Goal: Navigation & Orientation: Find specific page/section

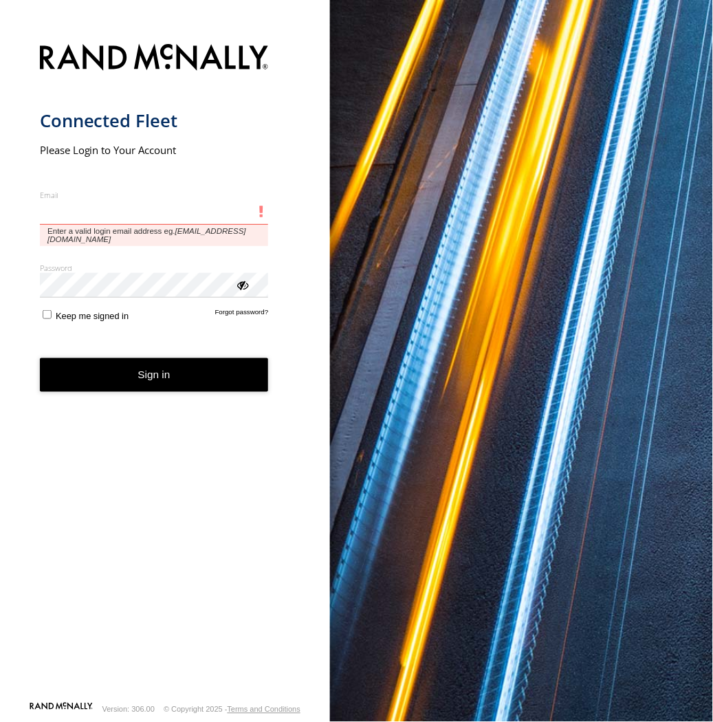
type input "**********"
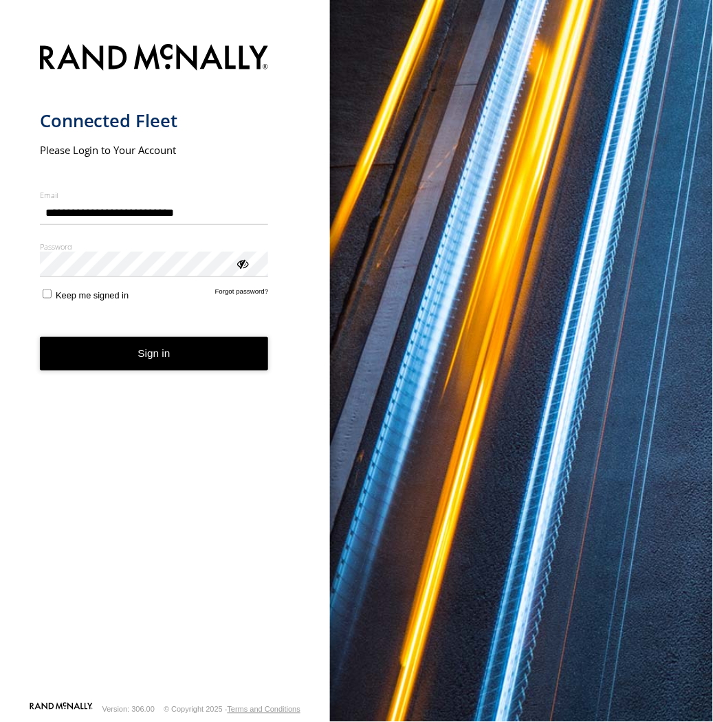
click at [184, 366] on button "Sign in" at bounding box center [154, 354] width 229 height 34
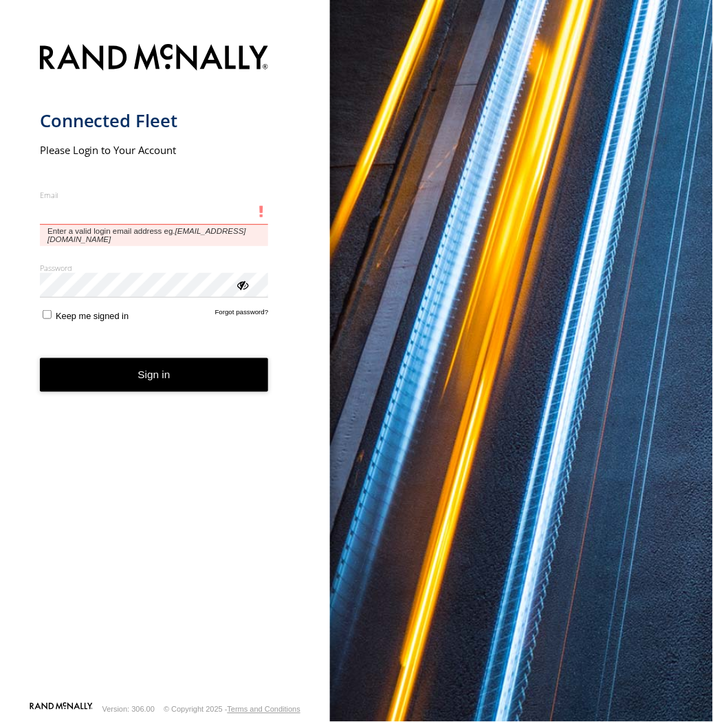
type input "**********"
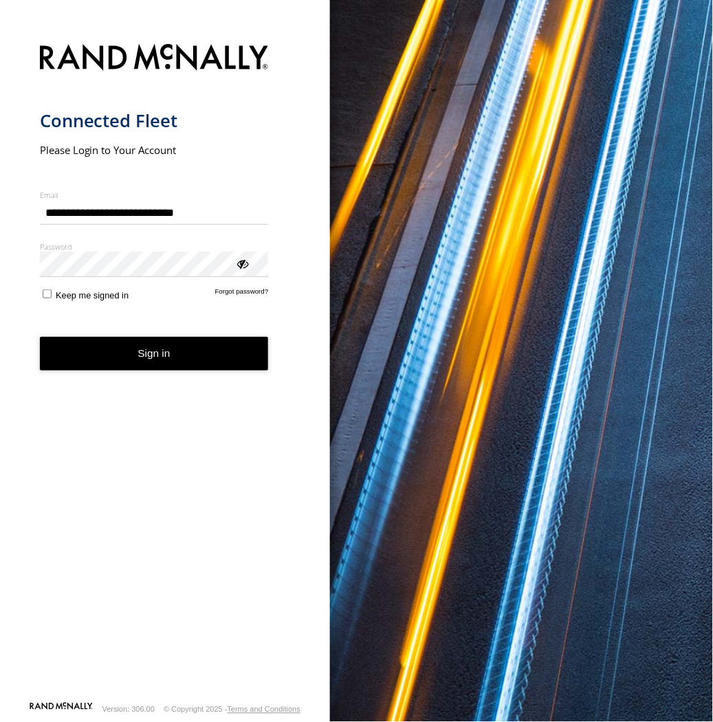
click at [182, 360] on button "Sign in" at bounding box center [154, 354] width 229 height 34
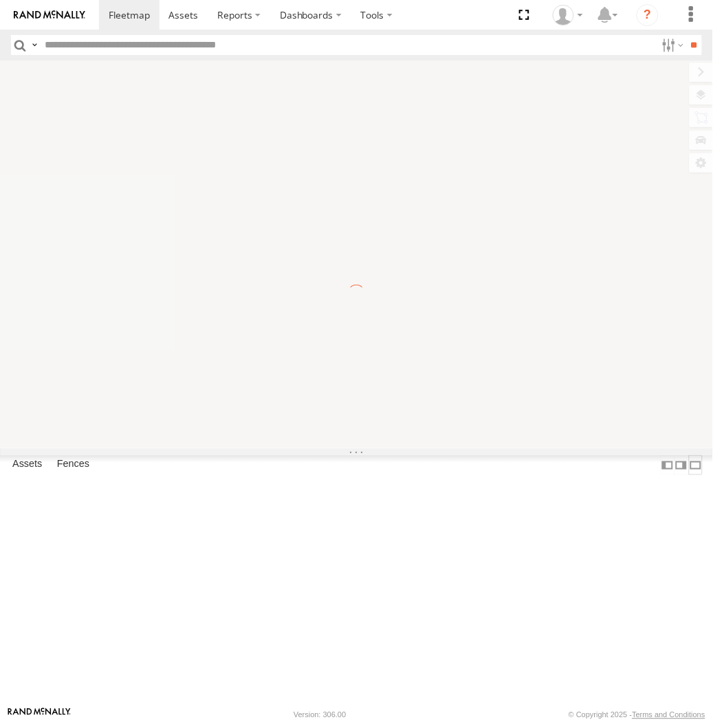
click at [689, 475] on label at bounding box center [696, 465] width 14 height 20
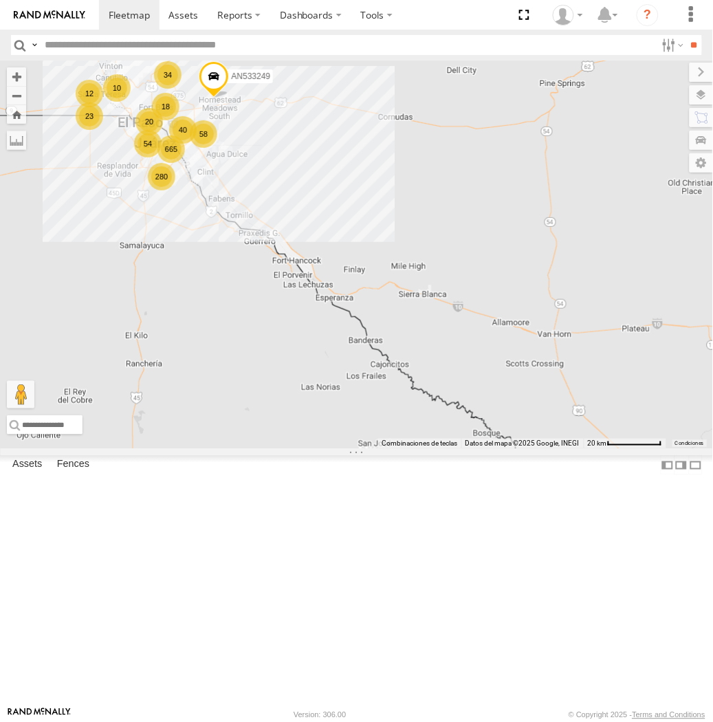
drag, startPoint x: 703, startPoint y: 92, endPoint x: 691, endPoint y: 91, distance: 11.7
click at [702, 91] on label at bounding box center [700, 94] width 23 height 19
click at [0, 0] on span "Basemaps" at bounding box center [0, 0] width 0 height 0
click at [0, 0] on span "Night" at bounding box center [0, 0] width 0 height 0
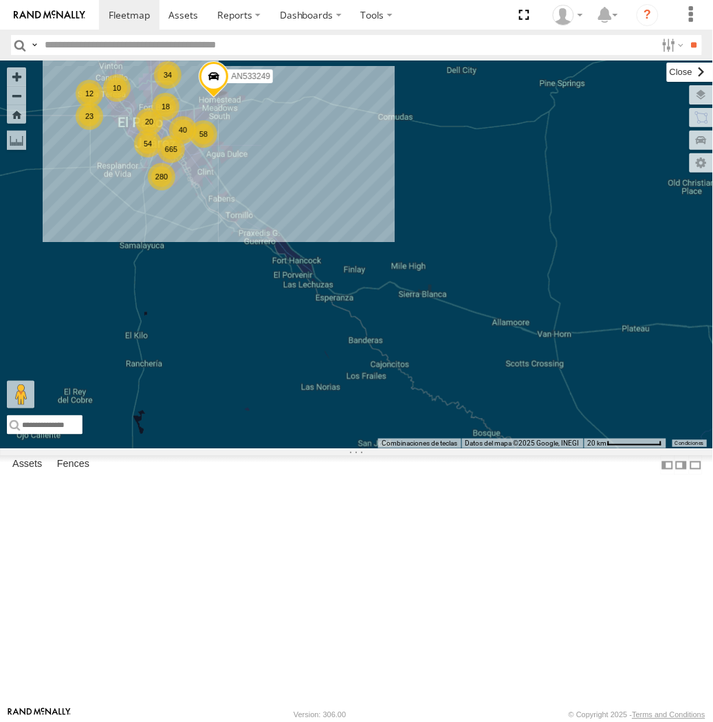
click at [667, 65] on label at bounding box center [690, 72] width 46 height 19
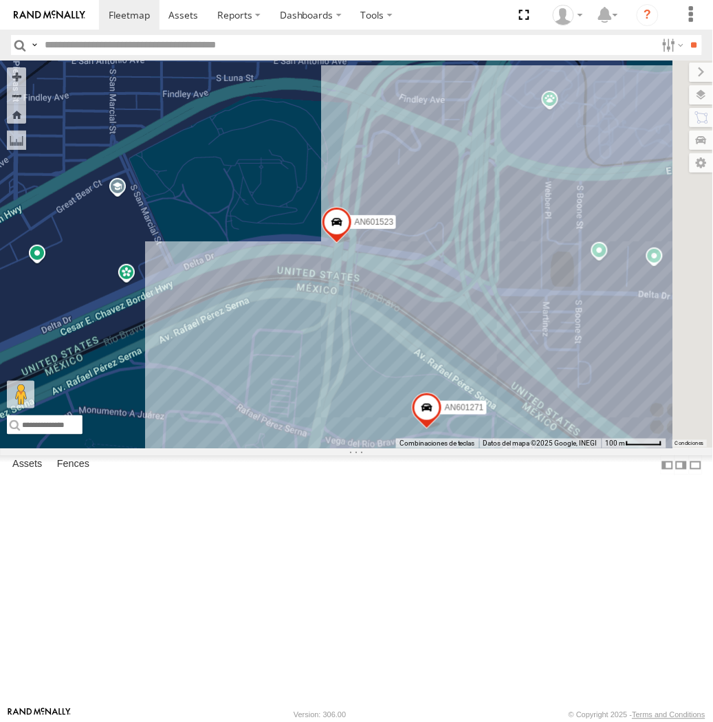
drag, startPoint x: 464, startPoint y: 423, endPoint x: 399, endPoint y: 408, distance: 67.0
click at [399, 408] on div "AN535203 015910001845018 015910001811580 ZJ535914 F2771 AN538662 AN533249 AN601…" at bounding box center [356, 254] width 713 height 388
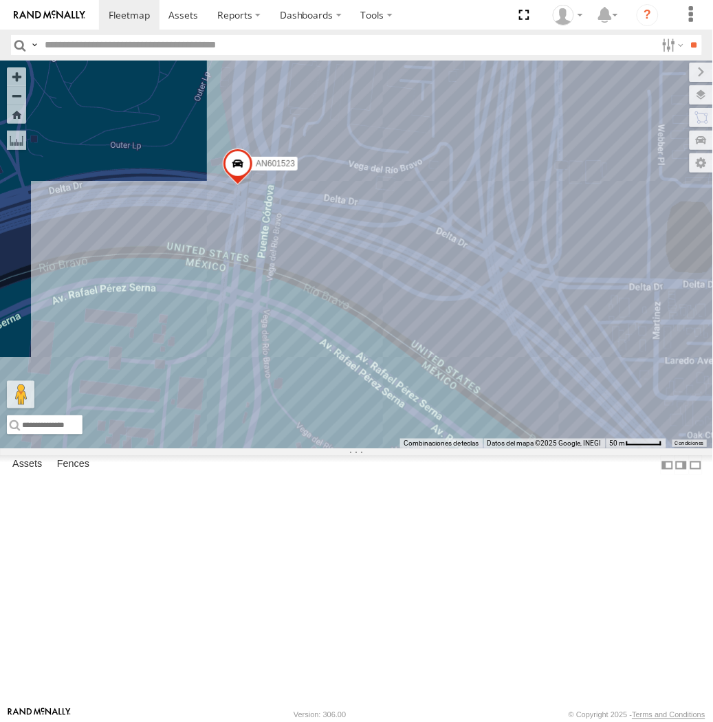
drag, startPoint x: 217, startPoint y: 249, endPoint x: 241, endPoint y: 299, distance: 54.7
click at [241, 186] on span at bounding box center [238, 167] width 30 height 37
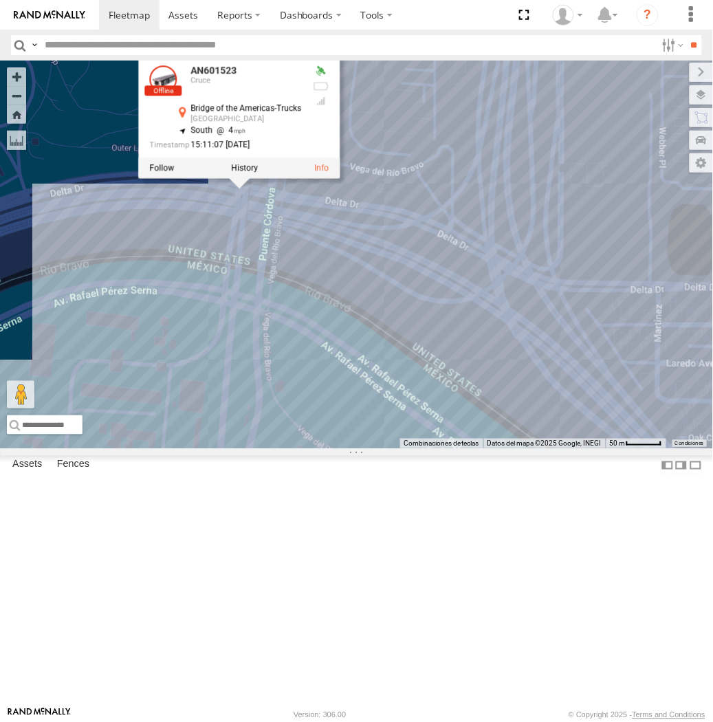
click at [197, 378] on div "AN535203 015910001845018 015910001811580 ZJ535914 F2771 AN538662 AN533249 AN531…" at bounding box center [356, 254] width 713 height 388
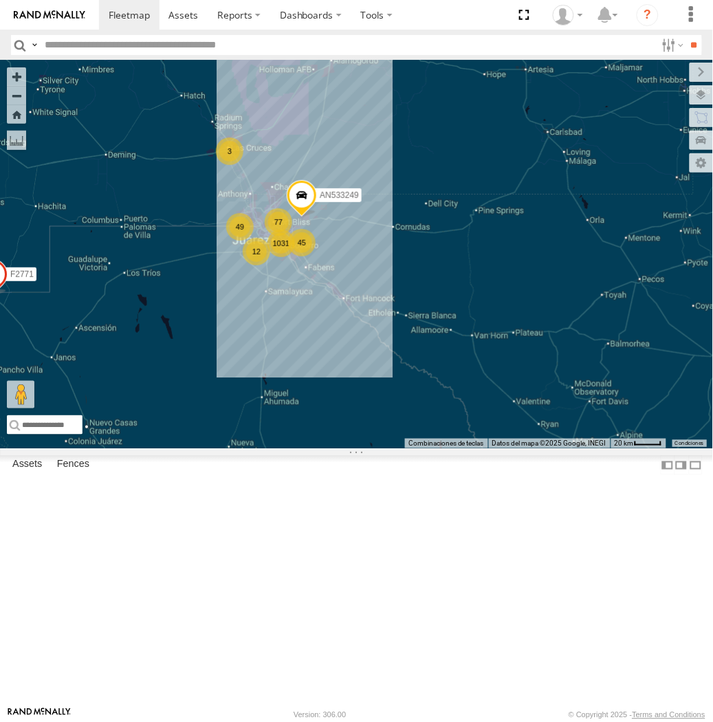
drag, startPoint x: 91, startPoint y: 305, endPoint x: 276, endPoint y: 385, distance: 202.0
click at [276, 257] on div "1031" at bounding box center [280, 243] width 27 height 27
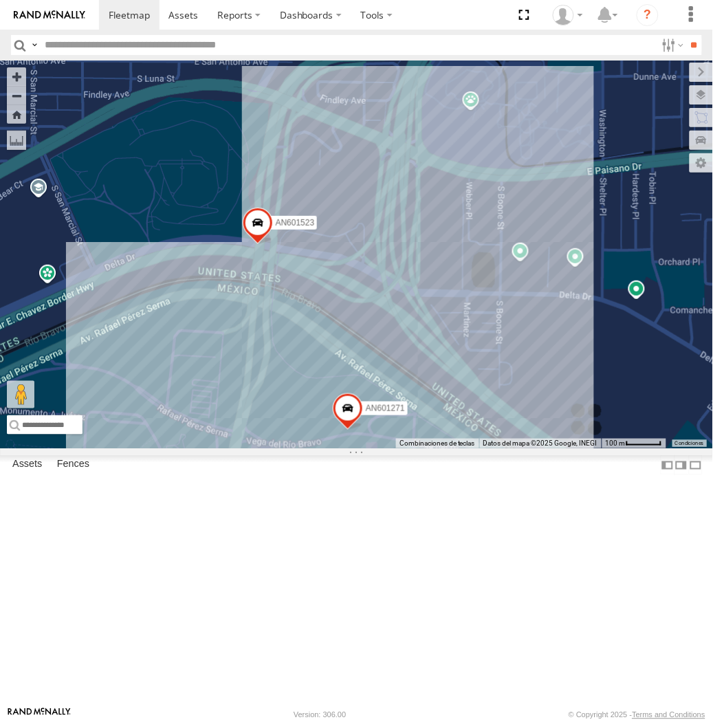
drag, startPoint x: 283, startPoint y: 424, endPoint x: 339, endPoint y: 404, distance: 59.1
click at [339, 404] on div "AN535203 015910001845018 015910001811580 ZJ535914 F2771 AN538662 AN533249 AN531…" at bounding box center [356, 254] width 713 height 388
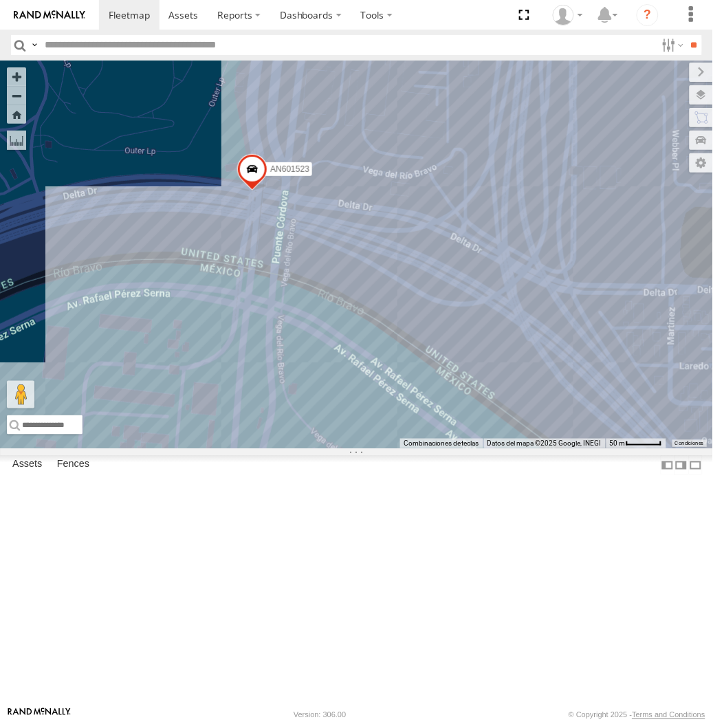
click at [401, 399] on div "AN535203 015910001845018 015910001811580 ZJ535914 F2771 AN538662 AN533249 AN531…" at bounding box center [356, 254] width 713 height 388
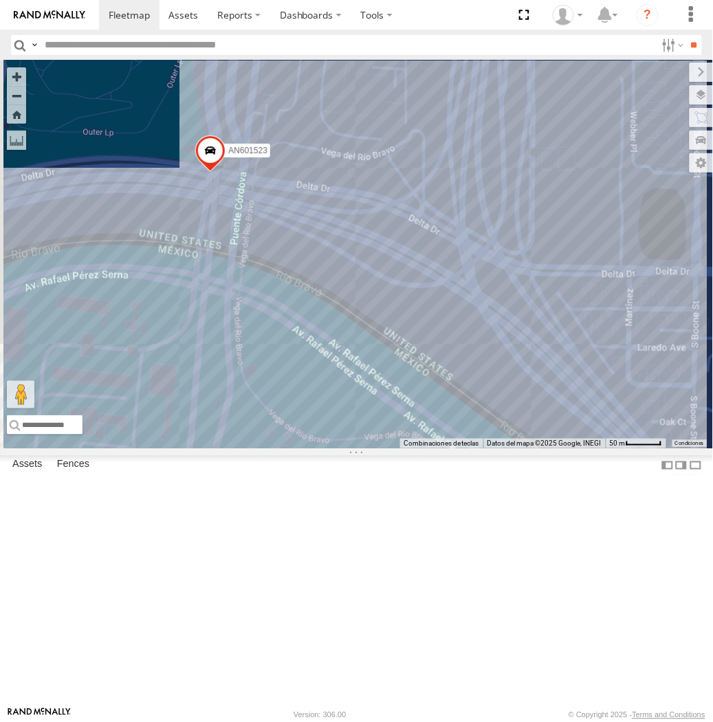
drag, startPoint x: 340, startPoint y: 444, endPoint x: 441, endPoint y: 456, distance: 101.1
click at [441, 448] on div "AN535203 015910001845018 015910001811580 ZJ535914 F2771 AN538662 AN533249 AN601…" at bounding box center [356, 254] width 713 height 388
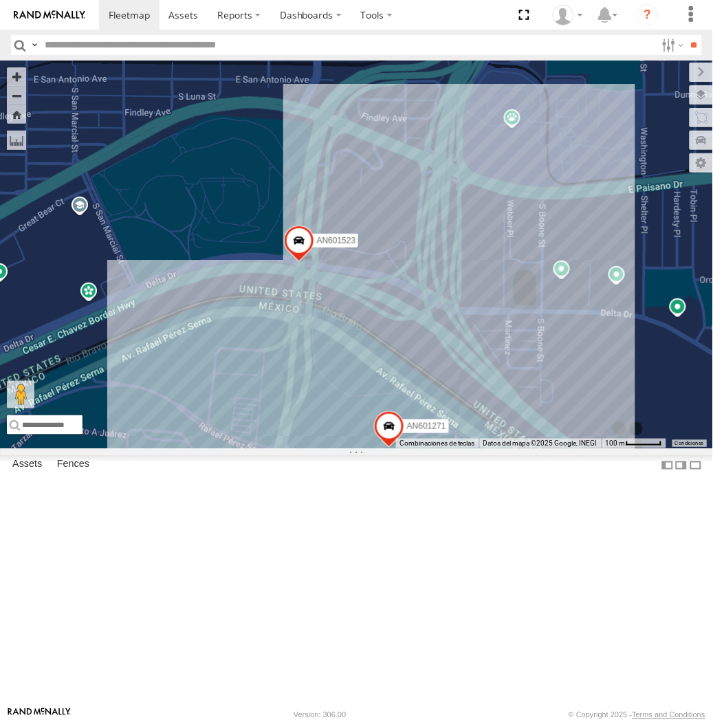
drag, startPoint x: 547, startPoint y: 473, endPoint x: 475, endPoint y: 478, distance: 72.4
click at [475, 448] on div "AN601271 AN601523" at bounding box center [356, 254] width 713 height 388
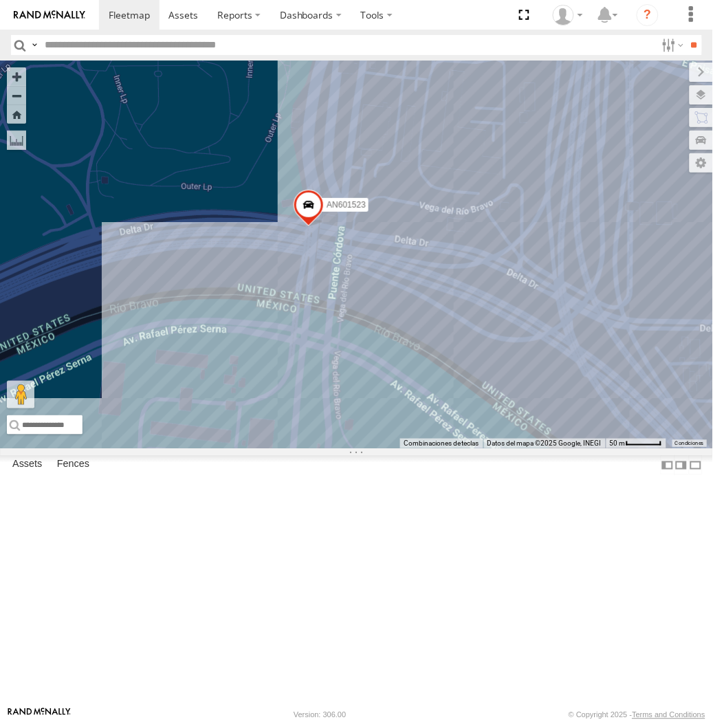
drag, startPoint x: 234, startPoint y: 406, endPoint x: 186, endPoint y: 392, distance: 50.9
click at [186, 392] on div "AN535203 015910001845018 015910001811580 ZJ535914 F2771 AN538662 C6786 AN533249…" at bounding box center [356, 254] width 713 height 388
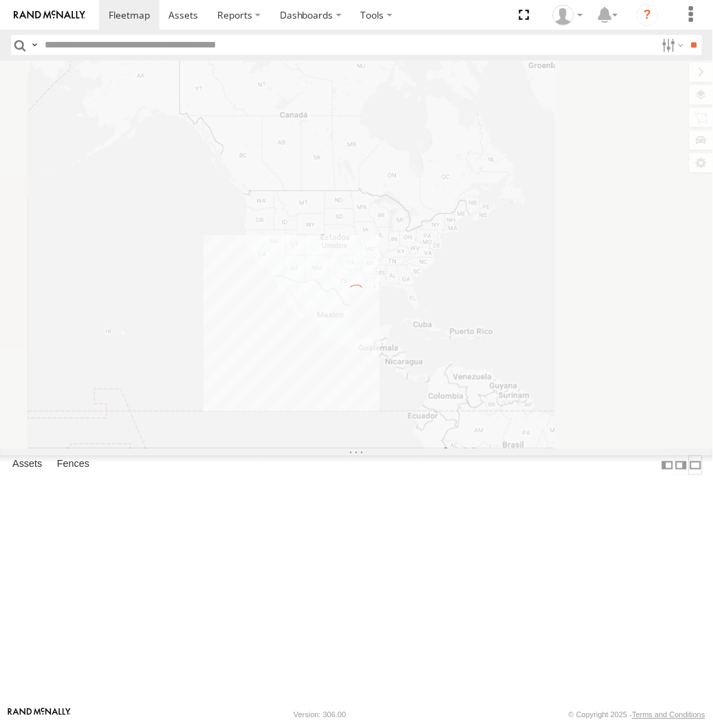
click at [689, 475] on label at bounding box center [696, 465] width 14 height 20
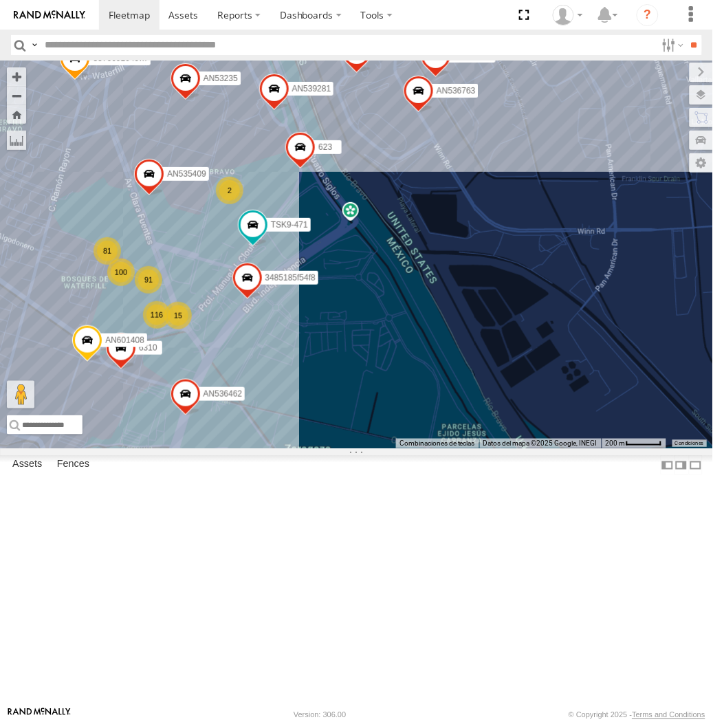
drag, startPoint x: 326, startPoint y: 115, endPoint x: 285, endPoint y: 173, distance: 71.0
click at [285, 37] on span "AN538979" at bounding box center [298, 32] width 39 height 10
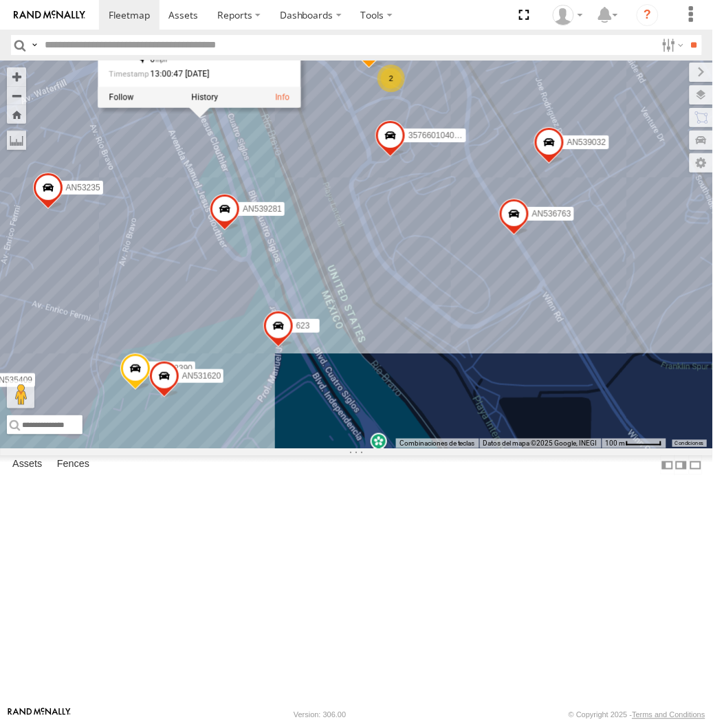
click at [287, 318] on div "AN535203 015910001845018 015910001811580 ZJ535914 F2771 AN538662 AN531631 AN535…" at bounding box center [356, 254] width 713 height 388
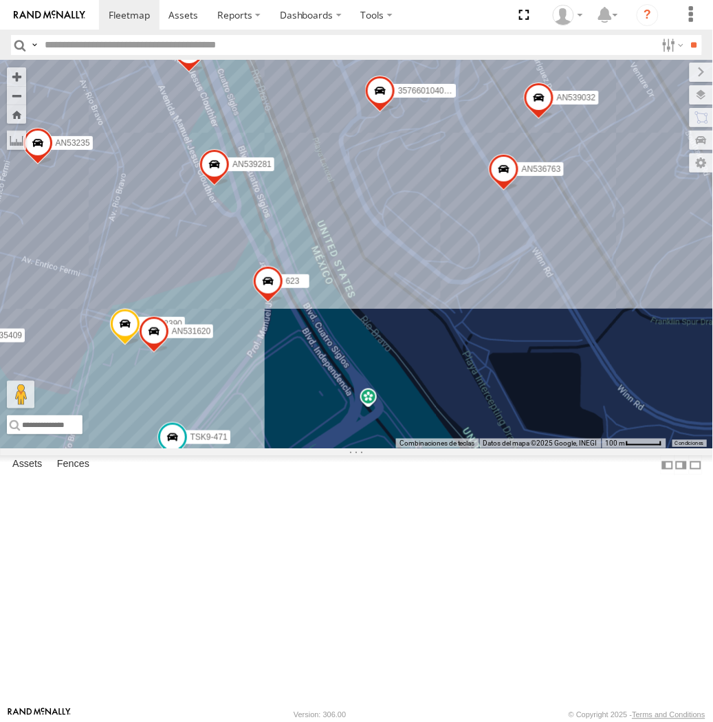
drag, startPoint x: 287, startPoint y: 318, endPoint x: 276, endPoint y: 270, distance: 48.5
click at [276, 270] on div "AN535203 015910001845018 015910001811580 ZJ535914 F2771 AN538662 AN531631 AN535…" at bounding box center [356, 254] width 713 height 388
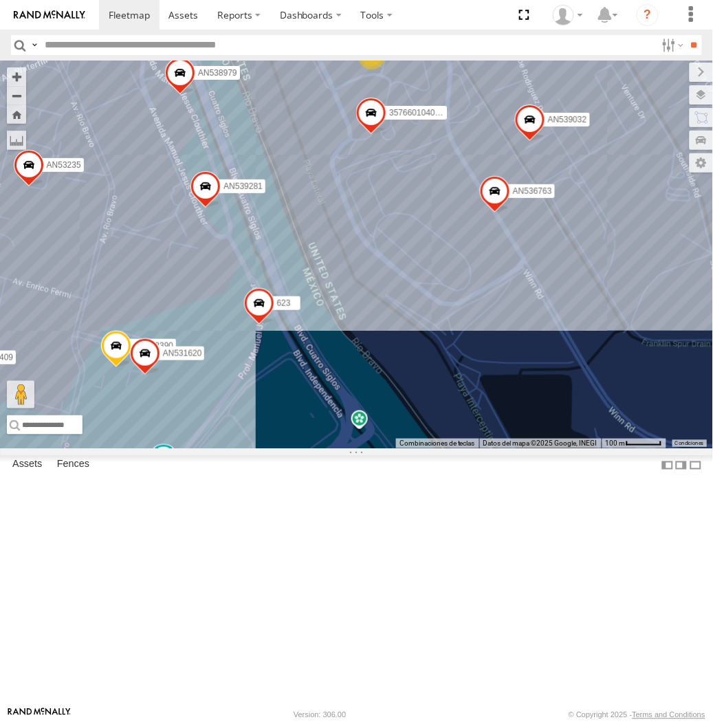
drag, startPoint x: 276, startPoint y: 270, endPoint x: 265, endPoint y: 296, distance: 27.7
click at [265, 296] on div "AN535203 015910001845018 015910001811580 ZJ535914 F2771 AN538662 AN531631 AN535…" at bounding box center [356, 254] width 713 height 388
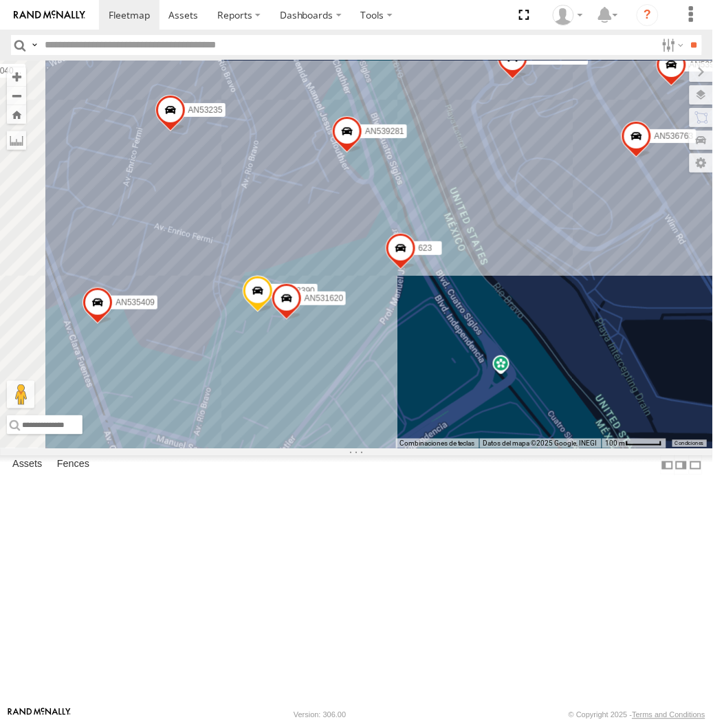
drag, startPoint x: 150, startPoint y: 555, endPoint x: 358, endPoint y: 461, distance: 228.6
click at [358, 448] on div "AN535203 015910001845018 015910001811580 ZJ535914 F2771 AN538662 AN531631 AN535…" at bounding box center [356, 254] width 713 height 388
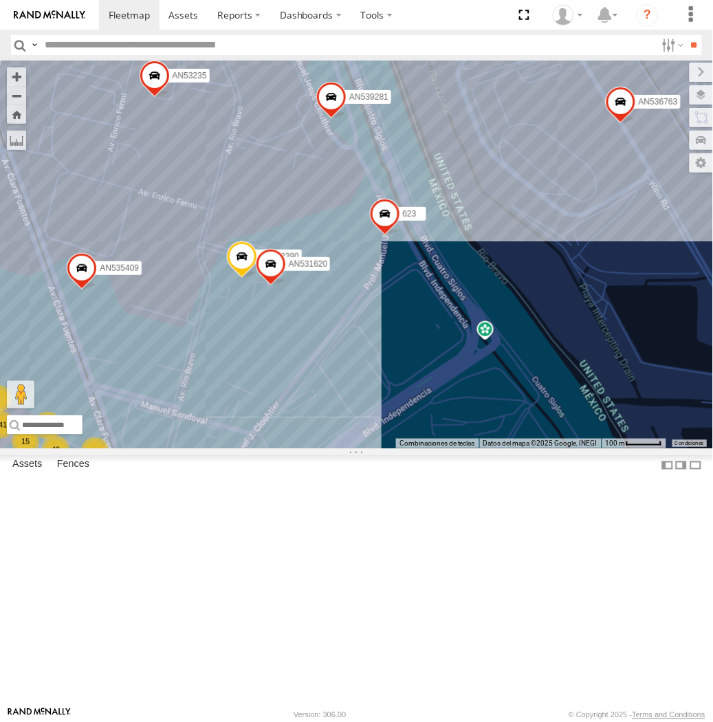
drag, startPoint x: 390, startPoint y: 466, endPoint x: 373, endPoint y: 432, distance: 38.4
click at [373, 432] on div "AN535203 015910001845018 015910001811580 ZJ535914 F2771 AN538662 AN531631 AN535…" at bounding box center [356, 254] width 713 height 388
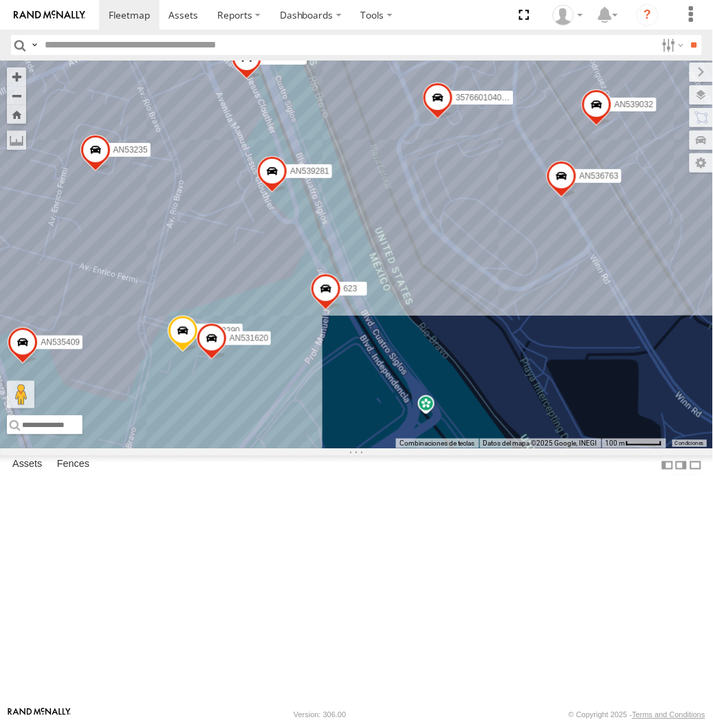
drag, startPoint x: 397, startPoint y: 379, endPoint x: 331, endPoint y: 461, distance: 104.7
click at [331, 448] on div "357660104096649 AN536763 AN532390 AN539032 AN535409 AN537310 623 194 AN538979 A…" at bounding box center [356, 254] width 713 height 388
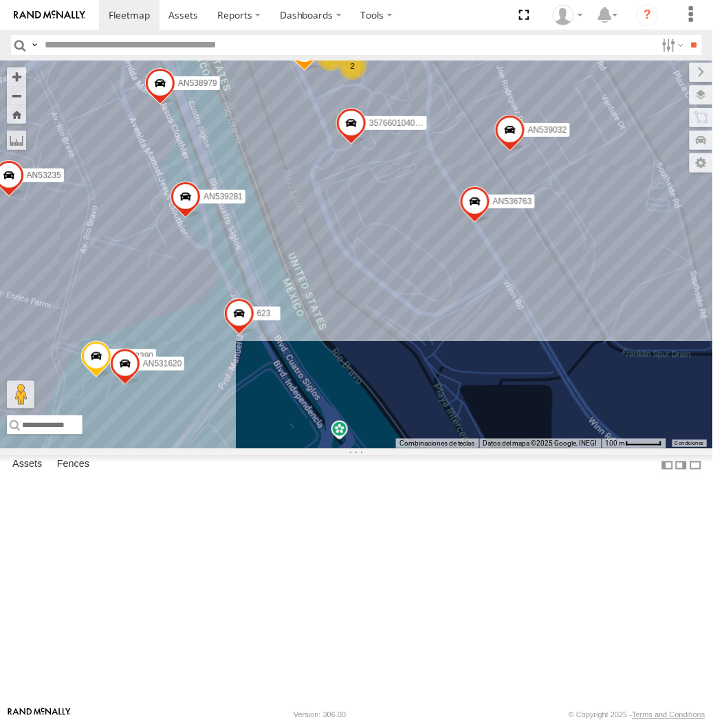
drag, startPoint x: 304, startPoint y: 413, endPoint x: 403, endPoint y: 454, distance: 106.3
click at [403, 448] on div "357660104096649 015910001918898 AN536763 AN539032 AN535409 AN537310 623 AN53897…" at bounding box center [356, 254] width 713 height 388
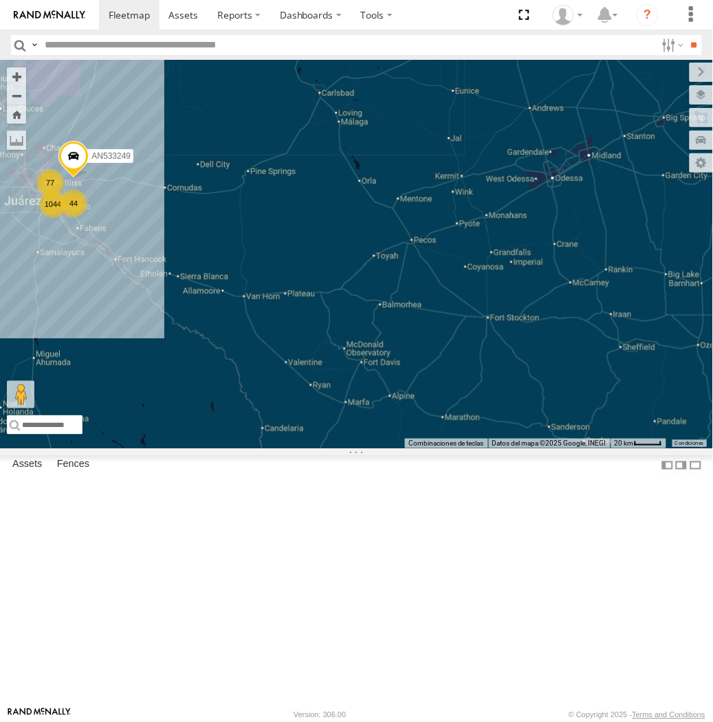
drag, startPoint x: 168, startPoint y: 342, endPoint x: 585, endPoint y: 386, distance: 418.9
click at [585, 386] on div "AN535203 015910001845018 015910001811580 ZJ535914 F2771 AN538662 1044 77 44 AN5…" at bounding box center [356, 254] width 713 height 388
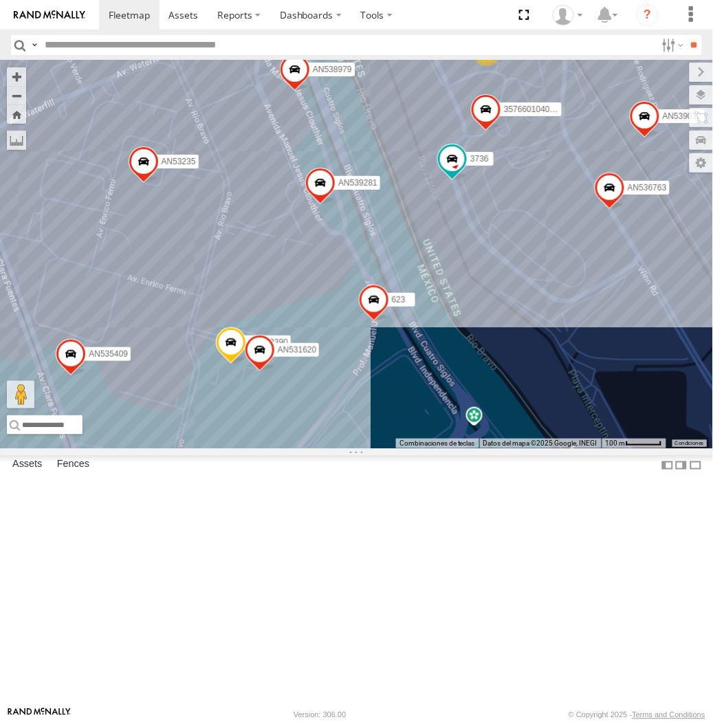
click at [339, 303] on div "AN535203 015910001845018 015910001811580 ZJ535914 F2771 AN538662 AN533249 410 3…" at bounding box center [356, 254] width 713 height 388
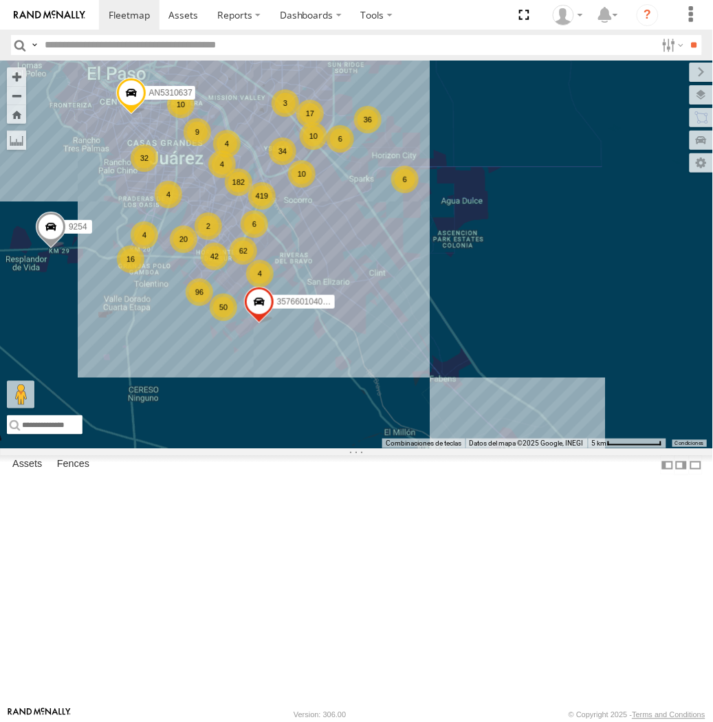
drag, startPoint x: 274, startPoint y: 223, endPoint x: 201, endPoint y: 469, distance: 256.4
click at [204, 448] on div "AN535203 015910001845018 015910001811580 ZJ535914 F2771 AN538662 AN533249 AN539…" at bounding box center [356, 254] width 713 height 388
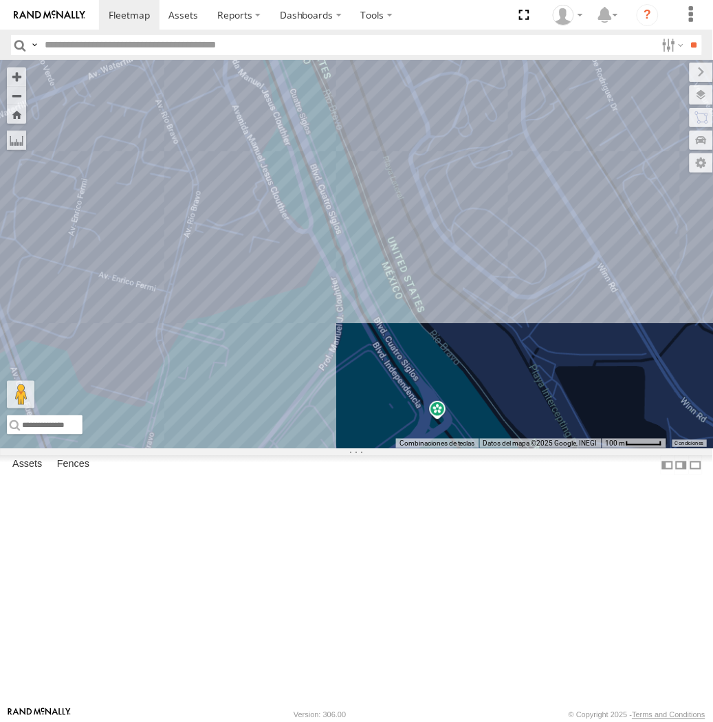
drag, startPoint x: 184, startPoint y: 415, endPoint x: 314, endPoint y: 280, distance: 187.1
click at [314, 280] on div "AN535203 015910001845018 015910001811580 ZJ535914 F2771 AN538662 AN533249 AN539…" at bounding box center [356, 254] width 713 height 388
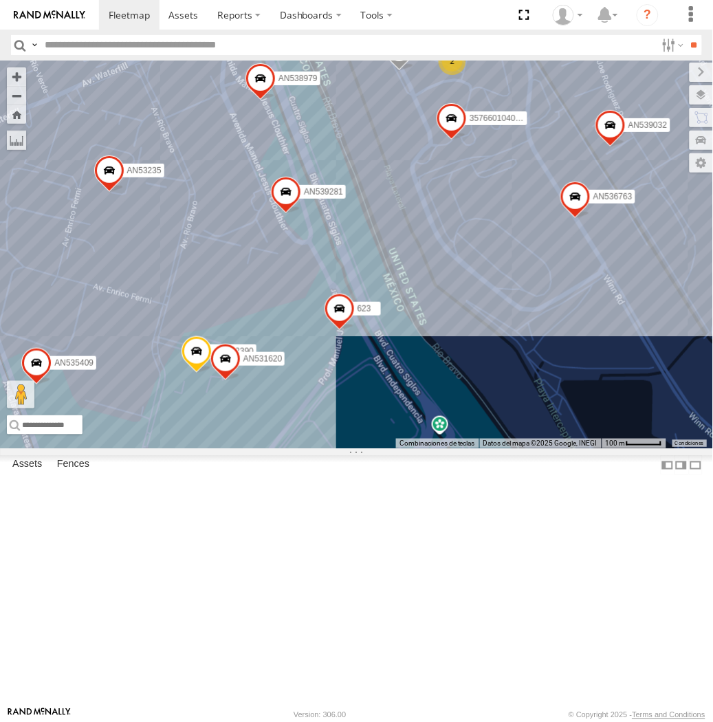
drag, startPoint x: 386, startPoint y: 252, endPoint x: 386, endPoint y: 269, distance: 17.2
click at [386, 269] on div "AN535203 015910001845018 015910001811580 ZJ535914 F2771 AN538662 AN533249 AN539…" at bounding box center [356, 254] width 713 height 388
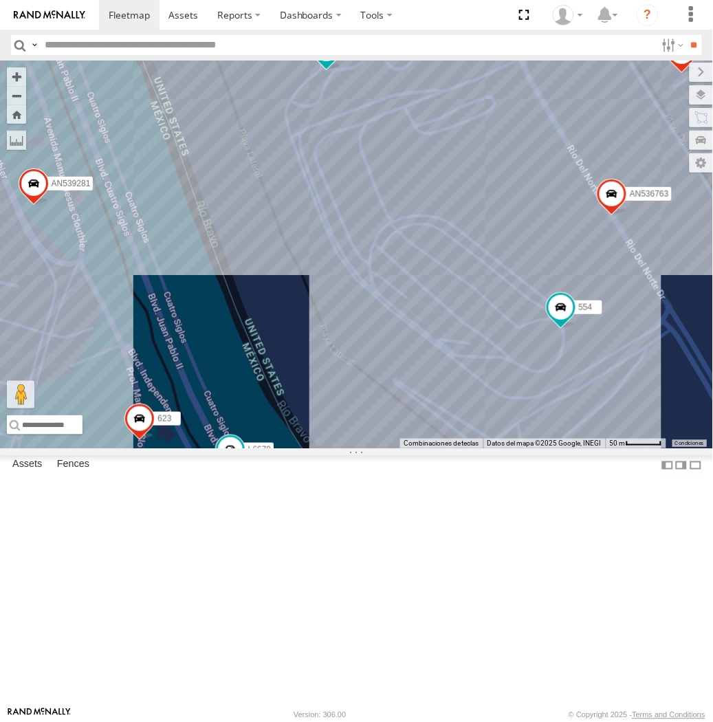
drag, startPoint x: 129, startPoint y: 244, endPoint x: 229, endPoint y: 442, distance: 221.6
click at [229, 442] on div "AN535203 015910001845018 015910001811580 ZJ535914 F2771 AN538662 AN533249 AN531…" at bounding box center [356, 254] width 713 height 388
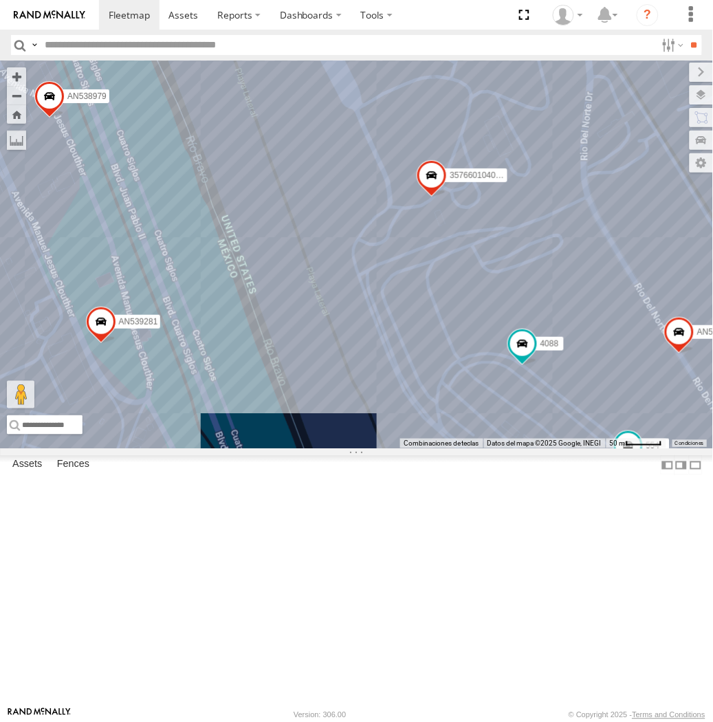
drag, startPoint x: 423, startPoint y: 415, endPoint x: 177, endPoint y: 278, distance: 282.5
click at [170, 276] on div "AN535203 015910001845018 015910001811580 ZJ535914 F2771 AN538662 AN533249 AN531…" at bounding box center [356, 254] width 713 height 388
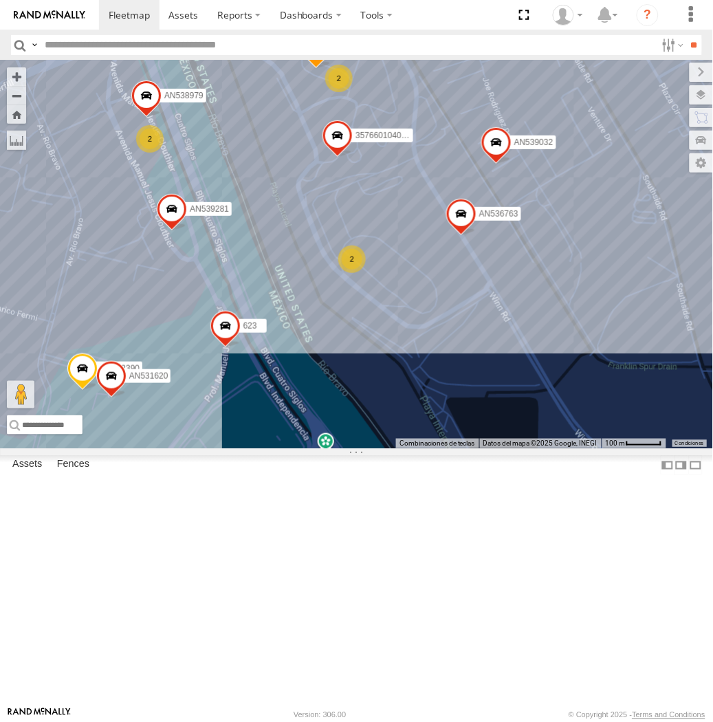
drag, startPoint x: 122, startPoint y: 484, endPoint x: 180, endPoint y: 457, distance: 63.7
click at [180, 448] on div "357660104096649 AN536763 623 194 3736 AN538979 357660104093729 AN539281 0159100…" at bounding box center [356, 254] width 713 height 388
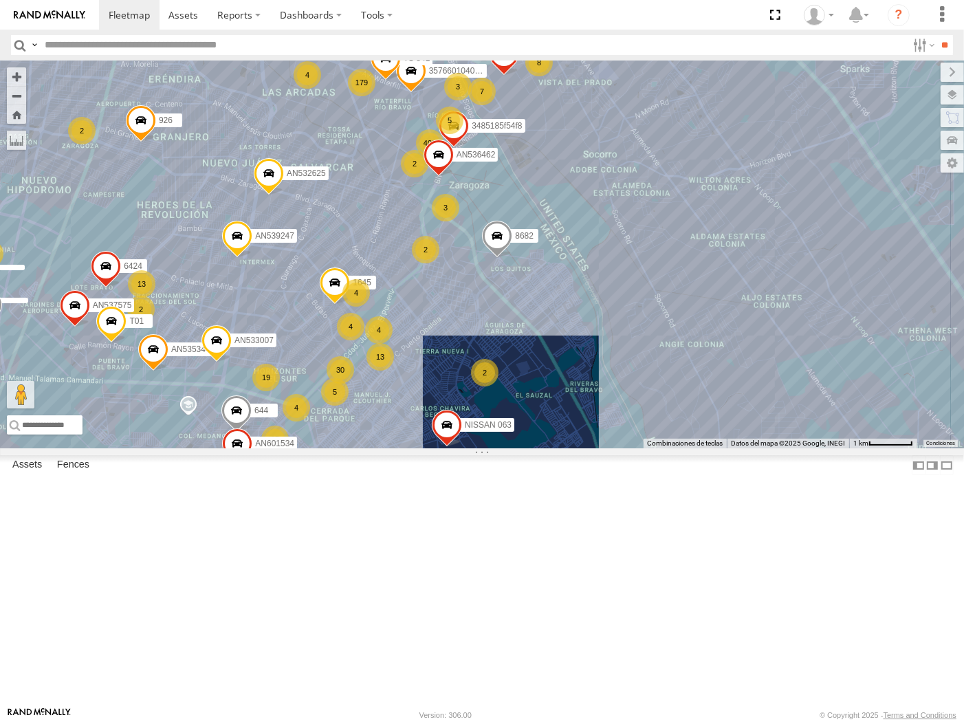
click at [0, 0] on label at bounding box center [0, 0] width 0 height 0
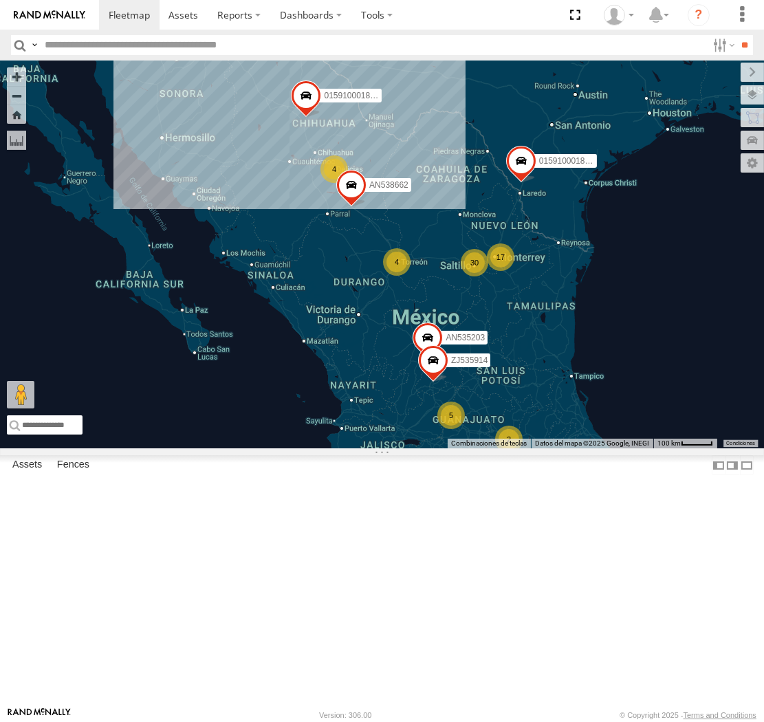
click at [0, 0] on div "112 ETHICON Skyblazer Pl El Paso 31.72109 -106.23639 Video" at bounding box center [0, 0] width 0 height 0
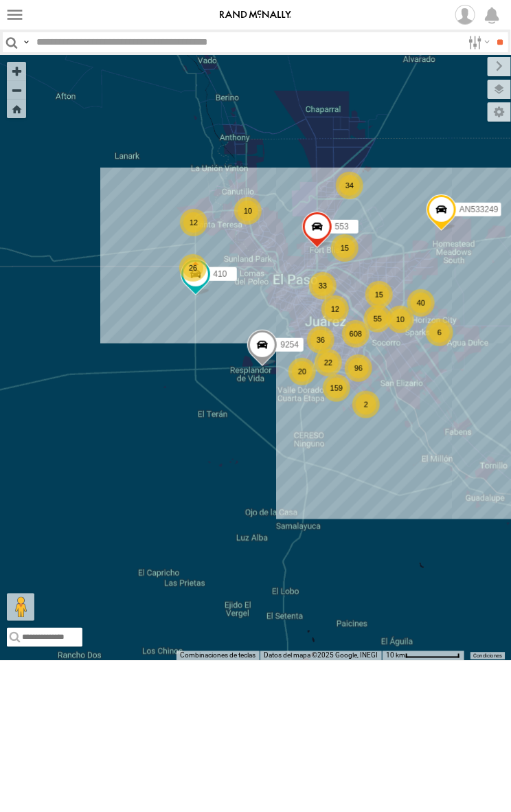
click at [98, 15] on nav "Dashboards" at bounding box center [255, 15] width 511 height 30
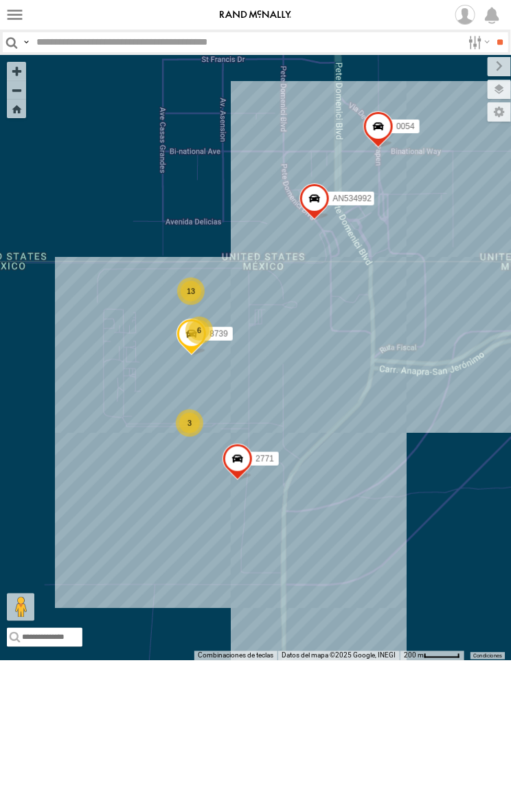
drag, startPoint x: 161, startPoint y: 292, endPoint x: 444, endPoint y: 307, distance: 283.6
click at [248, 283] on div "AN535203 015910001845018 015910001811580 ZJ535914 F2771 AN538662 9254 410 AN533…" at bounding box center [255, 358] width 511 height 606
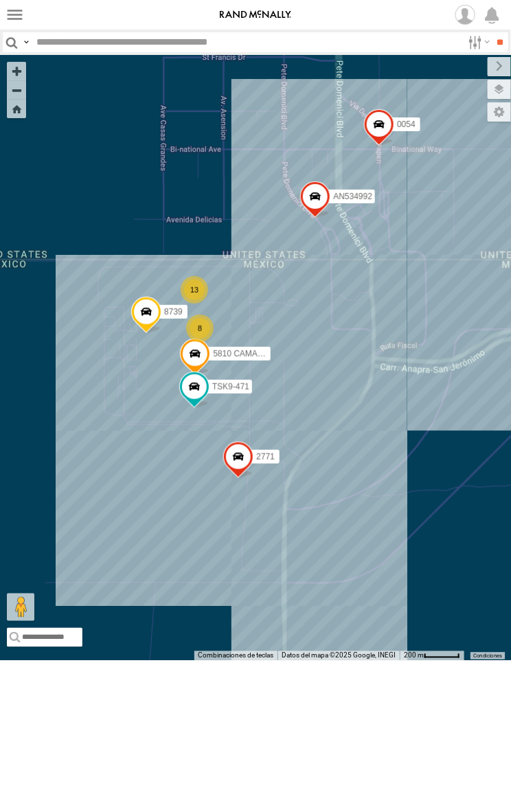
drag, startPoint x: 436, startPoint y: 600, endPoint x: 402, endPoint y: 596, distance: 34.6
click at [402, 596] on div "5810 CAMARA 2771 8739 0054 TSK9-471 AN534992 13 8" at bounding box center [255, 358] width 511 height 606
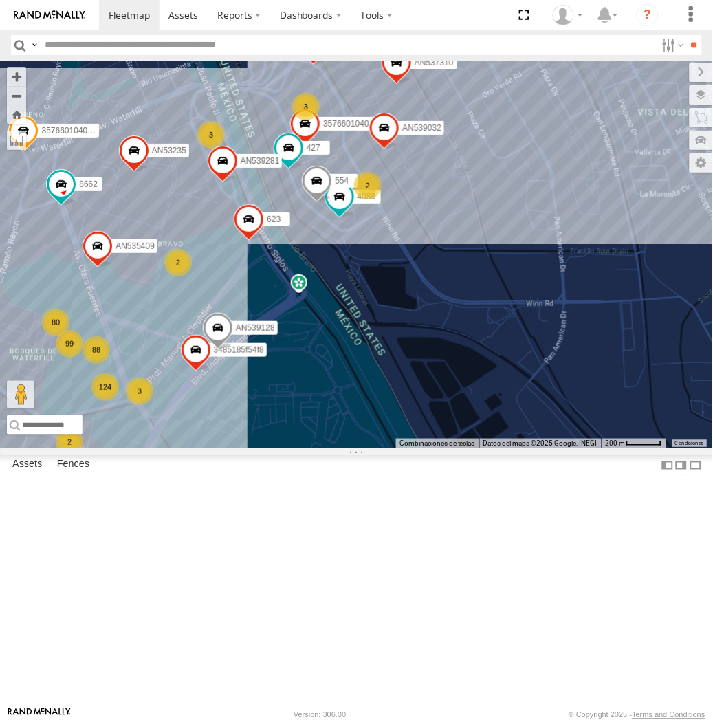
drag, startPoint x: 205, startPoint y: 278, endPoint x: 287, endPoint y: 326, distance: 95.2
click at [287, 326] on div "AN535203 015910001845018 015910001811580 ZJ535914 F2771 AN538662 AN533249 AN539…" at bounding box center [356, 254] width 713 height 388
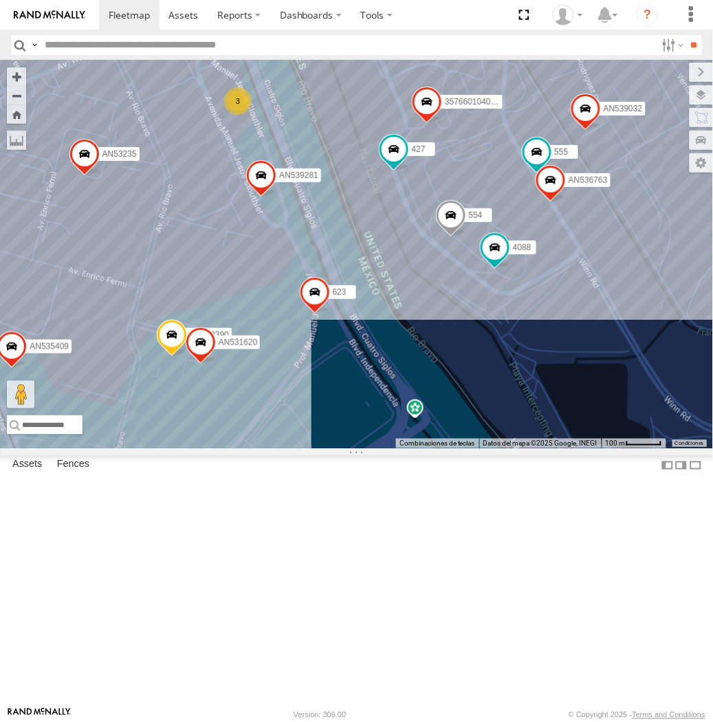
drag, startPoint x: 265, startPoint y: 318, endPoint x: 348, endPoint y: 337, distance: 85.9
click at [348, 337] on div "AN535203 015910001845018 015910001811580 ZJ535914 F2771 AN538662 AN533249 AN539…" at bounding box center [356, 254] width 713 height 388
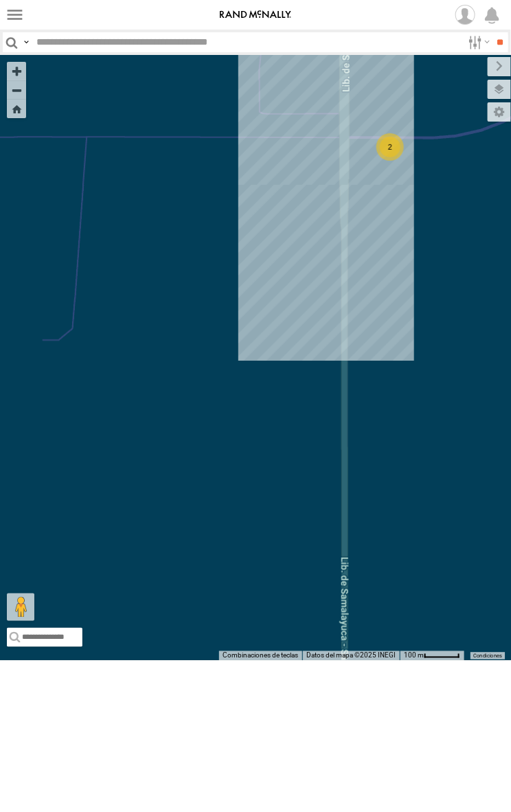
drag, startPoint x: 377, startPoint y: 149, endPoint x: 341, endPoint y: 330, distance: 184.3
click at [341, 330] on div "AN535203 015910001845018 015910001811580 ZJ535914 F2771 AN538662 C6786 553 2771…" at bounding box center [255, 358] width 511 height 606
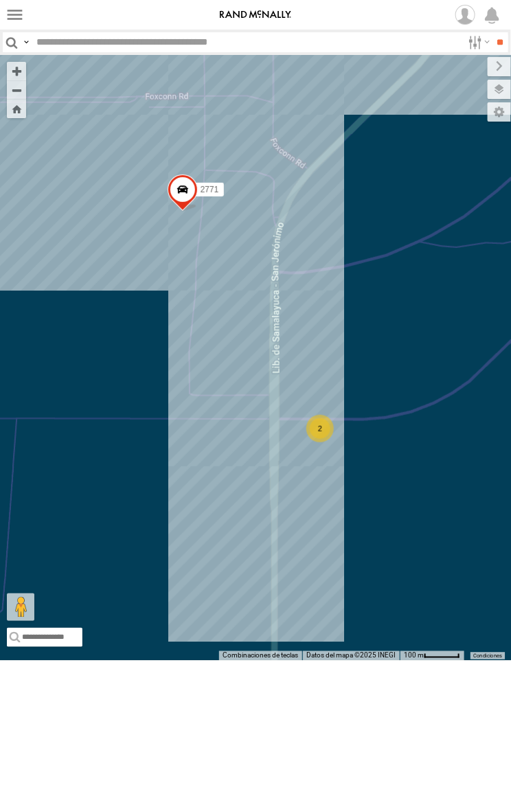
drag, startPoint x: 369, startPoint y: 173, endPoint x: 297, endPoint y: 447, distance: 284.2
click at [297, 447] on div "AN535203 015910001845018 015910001811580 ZJ535914 F2771 AN538662 C6786 553 2771…" at bounding box center [255, 358] width 511 height 606
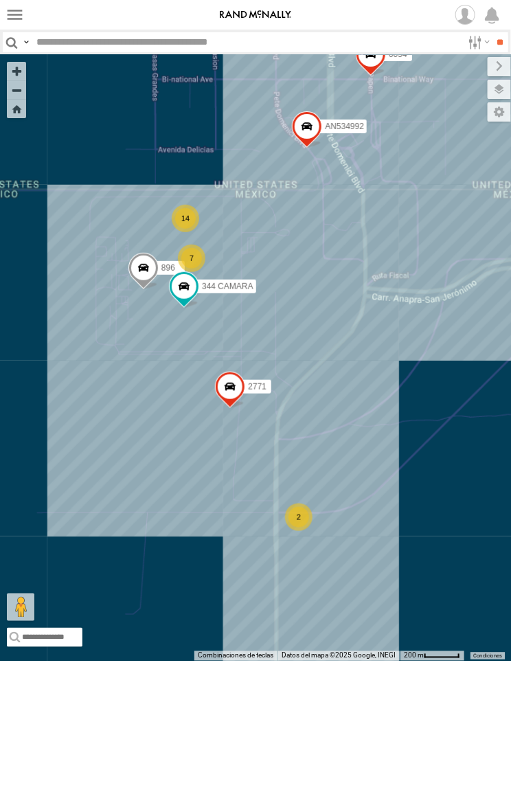
drag, startPoint x: 315, startPoint y: 385, endPoint x: 315, endPoint y: 429, distance: 44.0
click at [315, 429] on div "AN535203 015910001845018 015910001811580 ZJ535914 F2771 AN538662 C6786 553 2771…" at bounding box center [255, 358] width 511 height 606
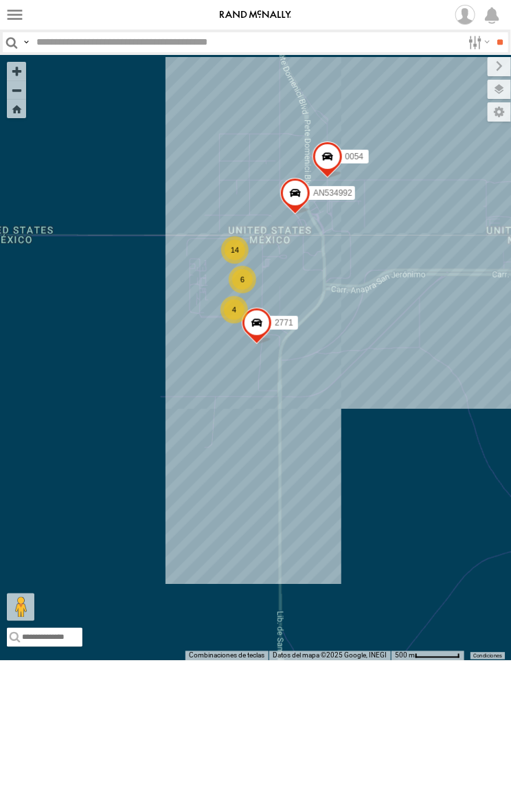
drag, startPoint x: 251, startPoint y: 268, endPoint x: 256, endPoint y: 513, distance: 245.4
click at [256, 509] on div "2771 0054 AN534992 14 4 6" at bounding box center [255, 358] width 511 height 606
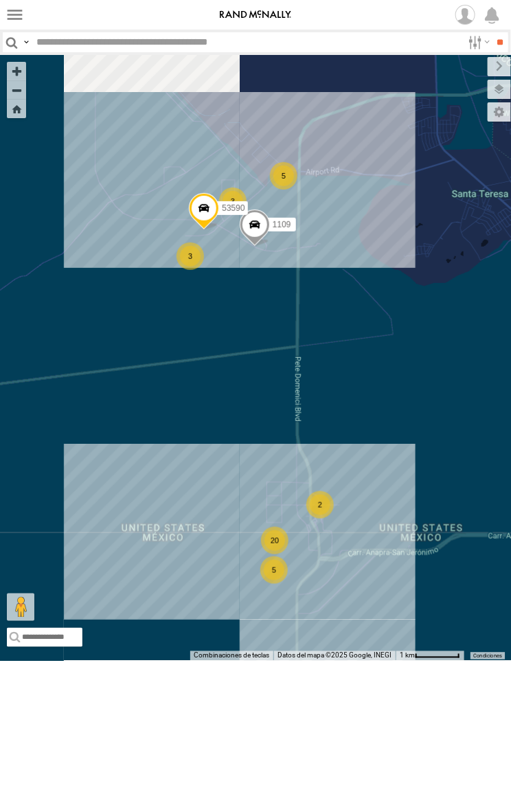
drag, startPoint x: 265, startPoint y: 294, endPoint x: 294, endPoint y: 496, distance: 204.2
click at [294, 496] on div "20 5 5 3 C6786 1109 3 2 53590" at bounding box center [255, 358] width 511 height 606
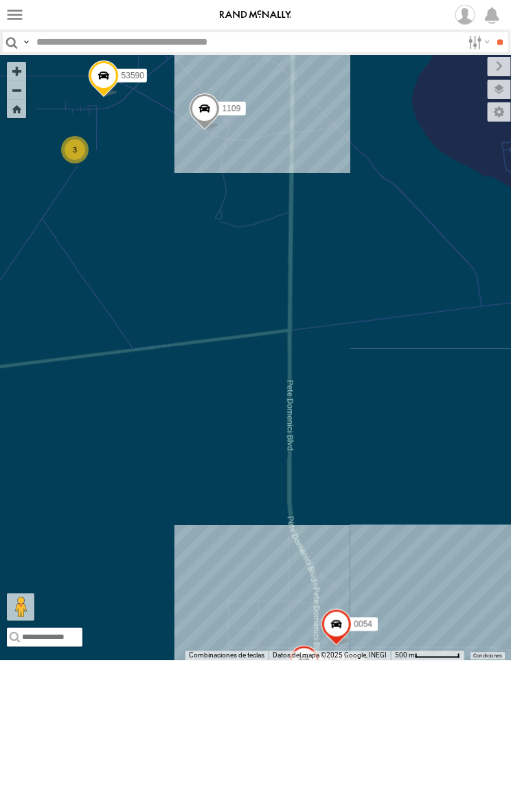
click at [92, 52] on header "Search Query Asset ID Asset Label Registration Manufacturer Model VIN Job ID IP" at bounding box center [255, 42] width 511 height 25
click at [101, 32] on input "text" at bounding box center [247, 42] width 432 height 20
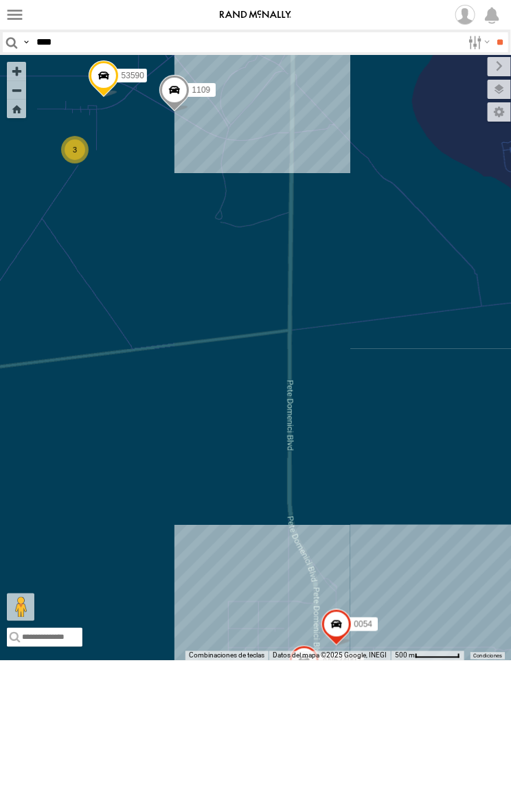
type input "****"
click at [493, 32] on input "**" at bounding box center [501, 42] width 16 height 20
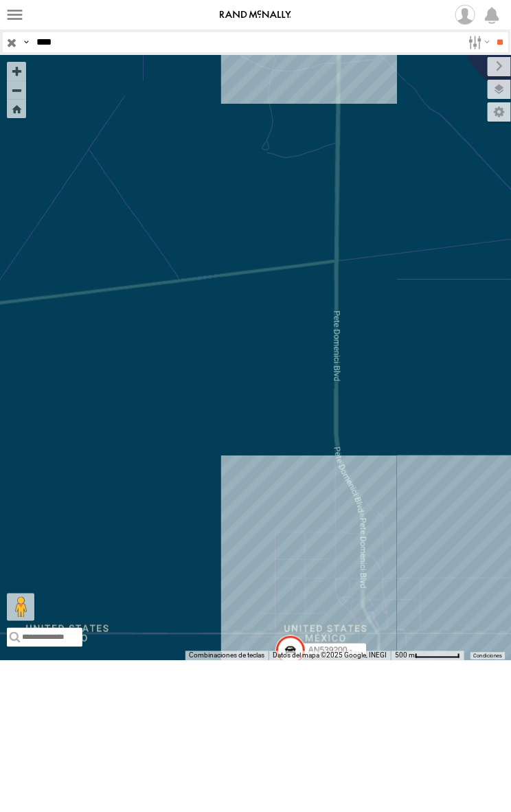
click at [221, 43] on span at bounding box center [221, 23] width 30 height 37
click at [223, 32] on div at bounding box center [221, 22] width 270 height 21
click at [223, 27] on label at bounding box center [226, 22] width 27 height 10
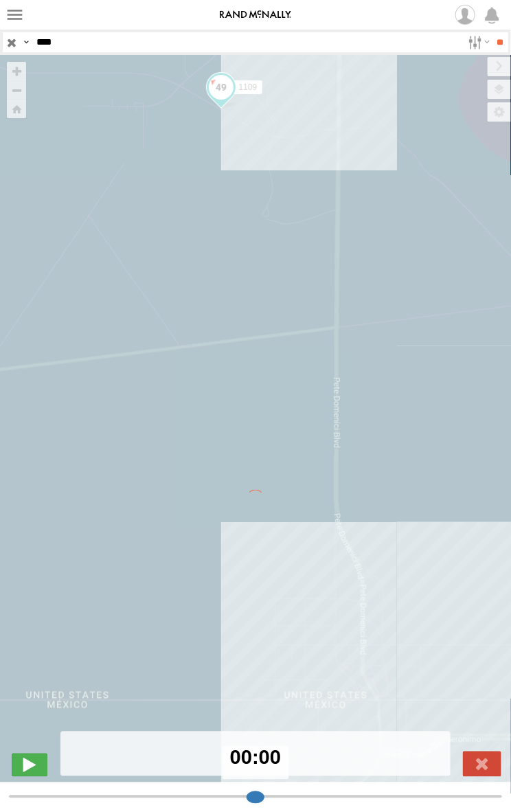
click at [498, 82] on div "← Mover a la izquierda → Mover a la derecha ↑ Mover hacia arriba ↓ Mover hacia …" at bounding box center [255, 425] width 511 height 740
click at [502, 89] on div "← Mover a la izquierda → Mover a la derecha ↑ Mover hacia arriba ↓ Mover hacia …" at bounding box center [255, 425] width 511 height 740
type input "**********"
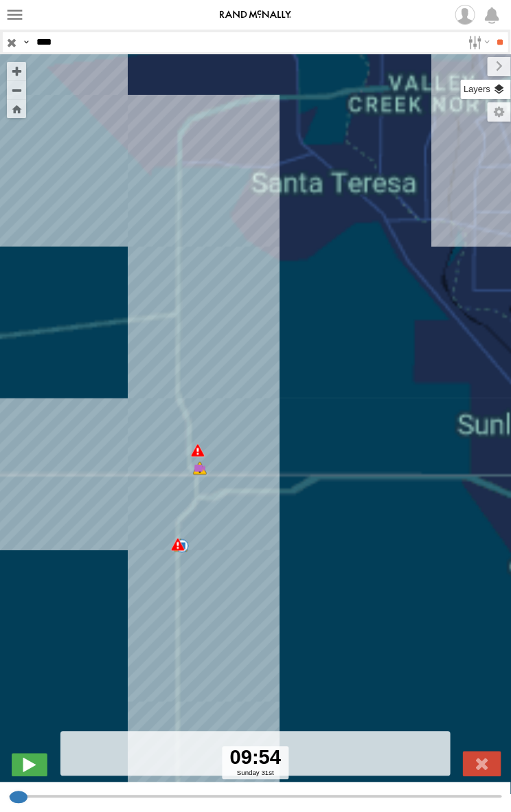
click at [500, 87] on label at bounding box center [486, 89] width 50 height 19
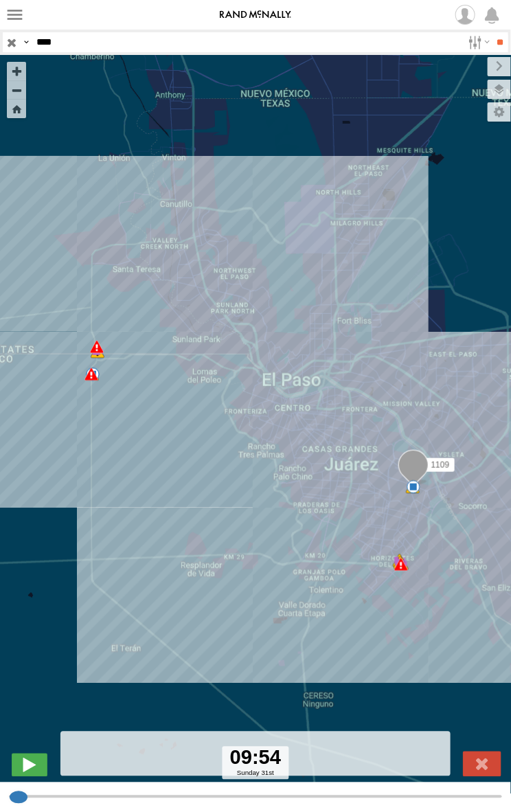
click at [0, 0] on div "Basemaps" at bounding box center [0, 0] width 0 height 0
click at [0, 0] on span "Basemaps" at bounding box center [0, 0] width 0 height 0
click at [0, 0] on span "Satellite + Roadmap" at bounding box center [0, 0] width 0 height 0
click at [465, 63] on label at bounding box center [488, 66] width 46 height 19
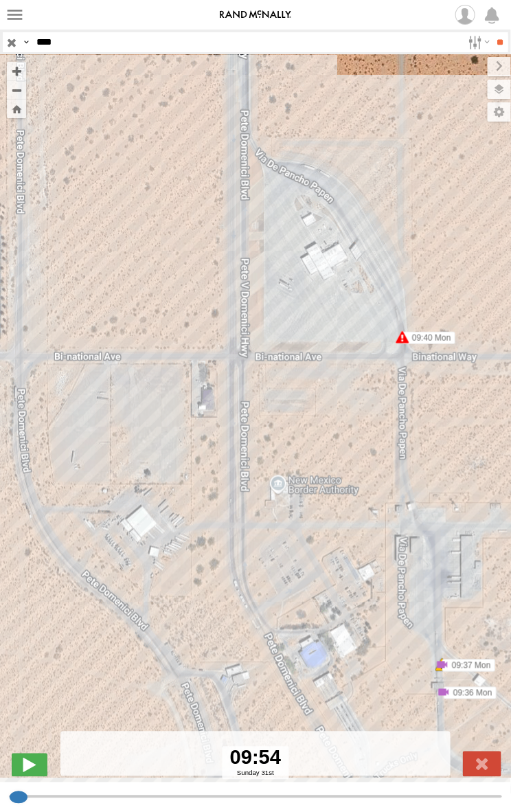
drag, startPoint x: 229, startPoint y: 406, endPoint x: -3, endPoint y: 278, distance: 265.2
click at [0, 278] on html at bounding box center [255, 406] width 511 height 812
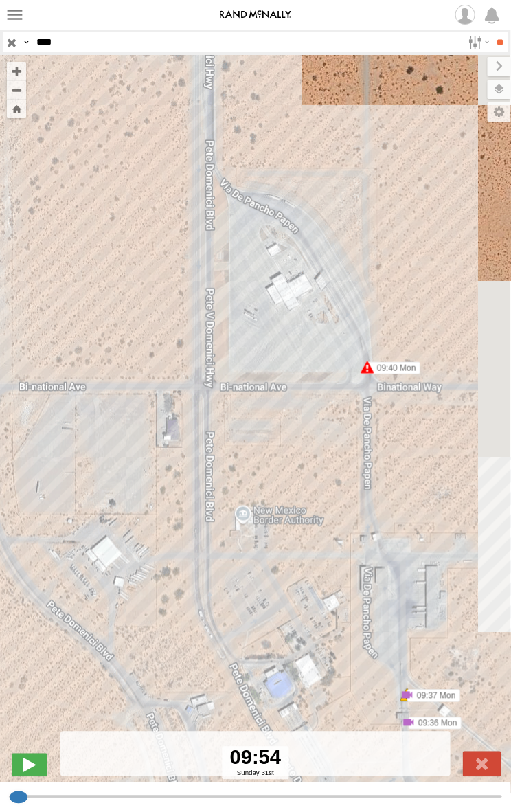
drag, startPoint x: 399, startPoint y: 389, endPoint x: 366, endPoint y: 470, distance: 87.8
click at [366, 470] on div "1109 22:28 Sun 07:40 Mon 07:40 Mon 07:48 Mon 08:18 Mon 08:18 Mon 08:26 Mon 08:2…" at bounding box center [255, 425] width 511 height 740
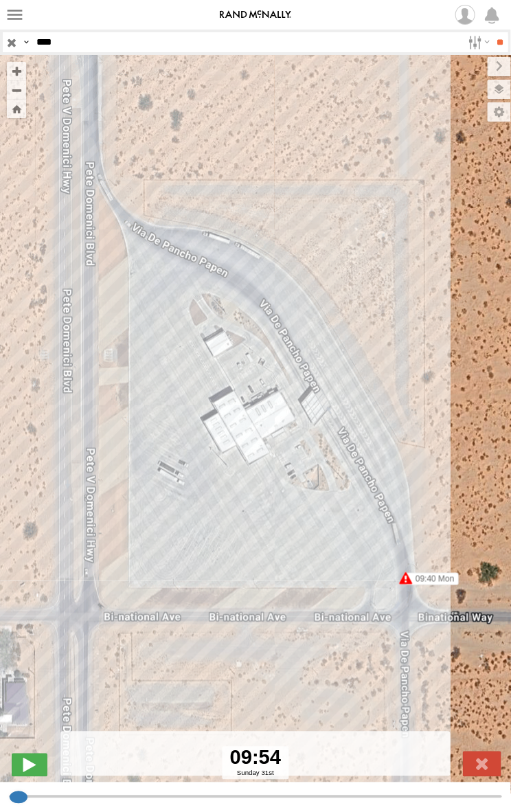
drag, startPoint x: 478, startPoint y: 755, endPoint x: 478, endPoint y: 727, distance: 28.2
click at [478, 755] on label at bounding box center [482, 764] width 38 height 25
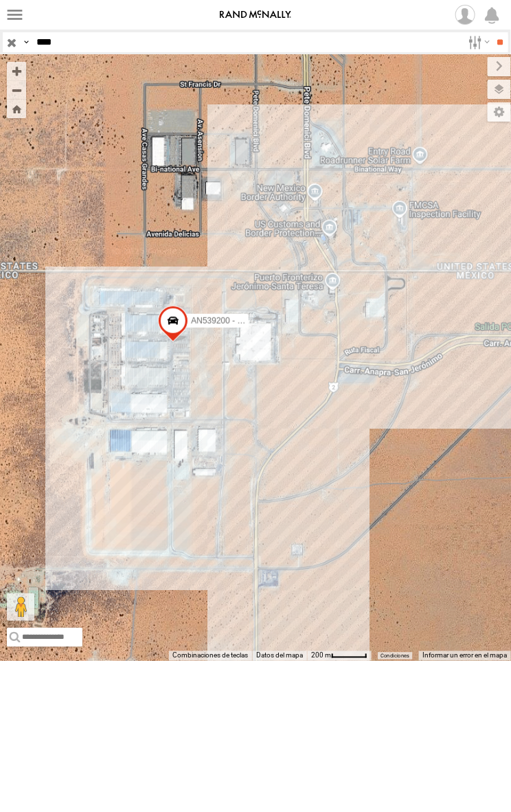
drag, startPoint x: 361, startPoint y: 675, endPoint x: 307, endPoint y: 276, distance: 402.2
click at [307, 276] on div "AN539200 - EXTERIOR 2" at bounding box center [255, 358] width 511 height 606
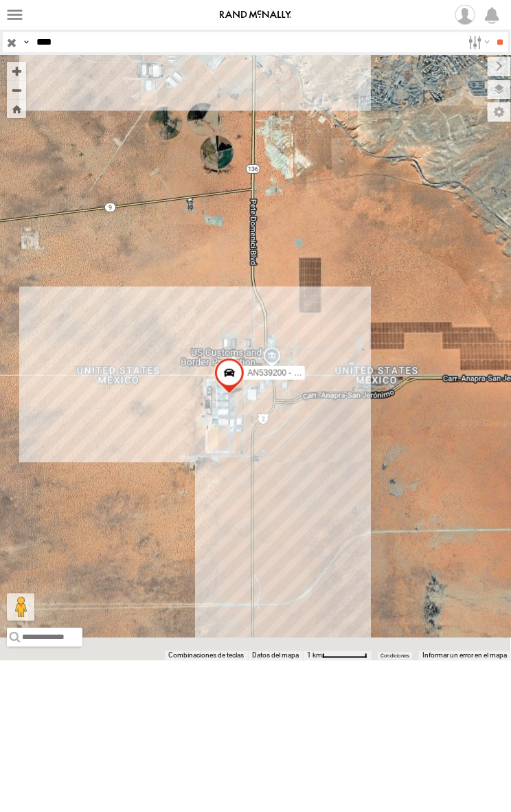
drag, startPoint x: 367, startPoint y: 595, endPoint x: 221, endPoint y: 335, distance: 298.5
click at [221, 335] on div "1109 AN539200 - EXTERIOR 2" at bounding box center [255, 358] width 511 height 606
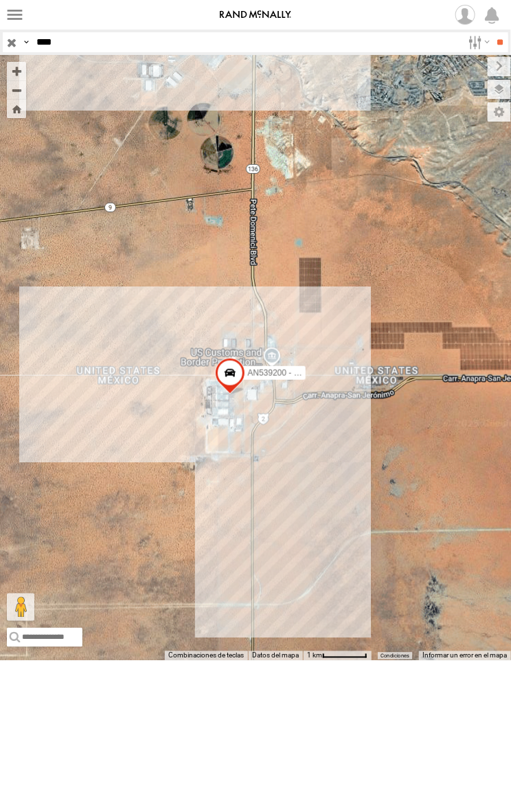
click at [5, 35] on input "button" at bounding box center [12, 42] width 18 height 20
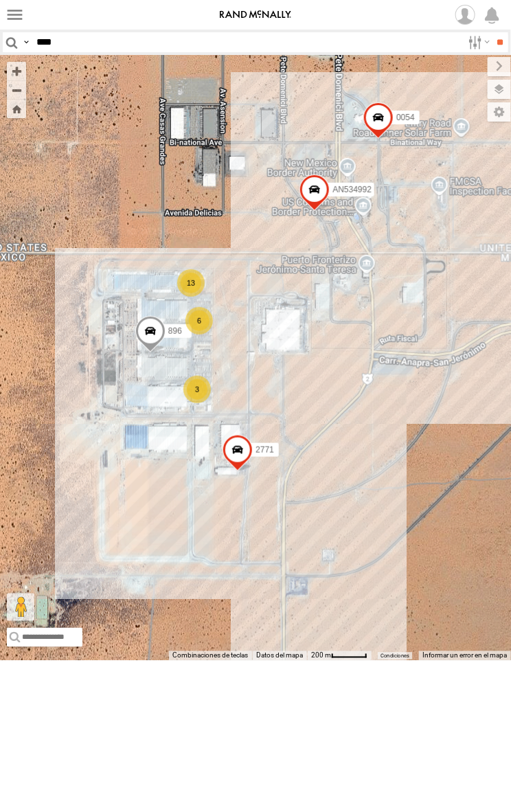
drag, startPoint x: 124, startPoint y: 381, endPoint x: 195, endPoint y: 297, distance: 110.3
click at [195, 297] on div "AN530042 AN531952 AN531631 AN532622 AN53295 6424 141 AN537575 639 AN532021 0159…" at bounding box center [255, 358] width 511 height 606
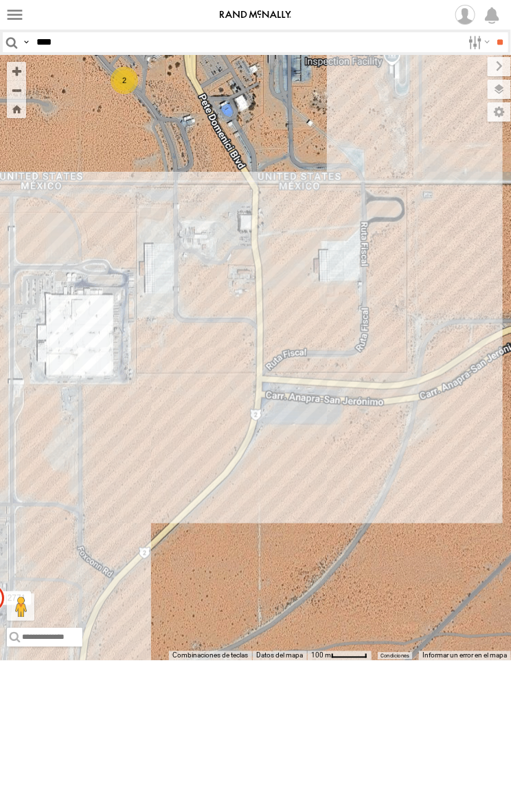
drag, startPoint x: 231, startPoint y: 555, endPoint x: 340, endPoint y: 445, distance: 154.6
click at [340, 445] on div "896 2771 015910001987448 0054 1646 TSK9-471 2" at bounding box center [255, 358] width 511 height 606
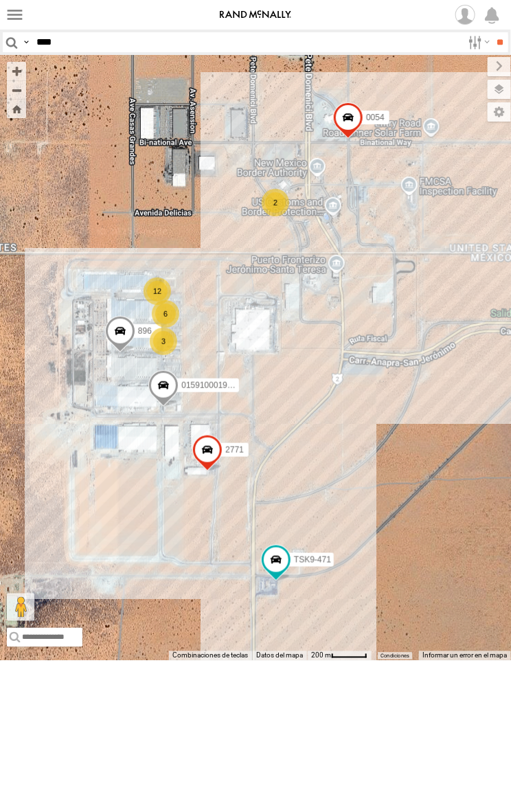
drag, startPoint x: 427, startPoint y: 619, endPoint x: 482, endPoint y: 595, distance: 60.3
click at [471, 595] on div "896 2771 015910001987448 0054 1646 TSK9-471 3 6 12 2" at bounding box center [255, 358] width 511 height 606
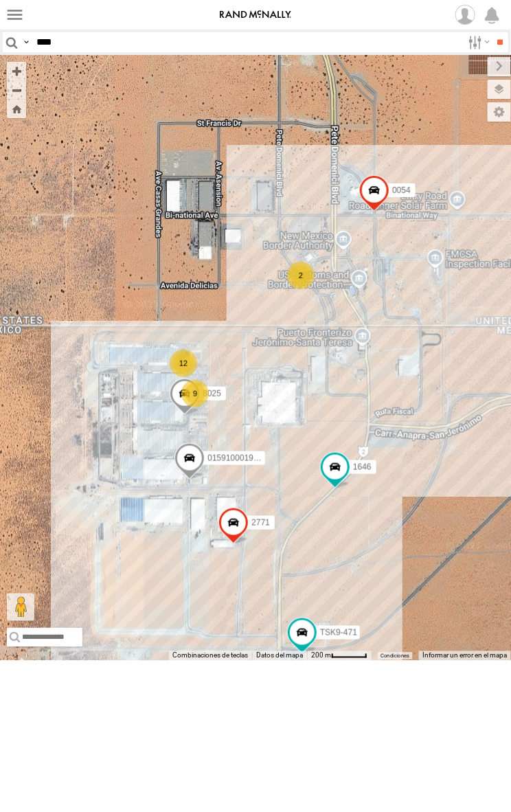
drag, startPoint x: 348, startPoint y: 569, endPoint x: 257, endPoint y: 463, distance: 139.9
click at [257, 463] on div "2771 0054 1646 TSK9-471 8025 015910001987448 9 12 2" at bounding box center [255, 358] width 511 height 606
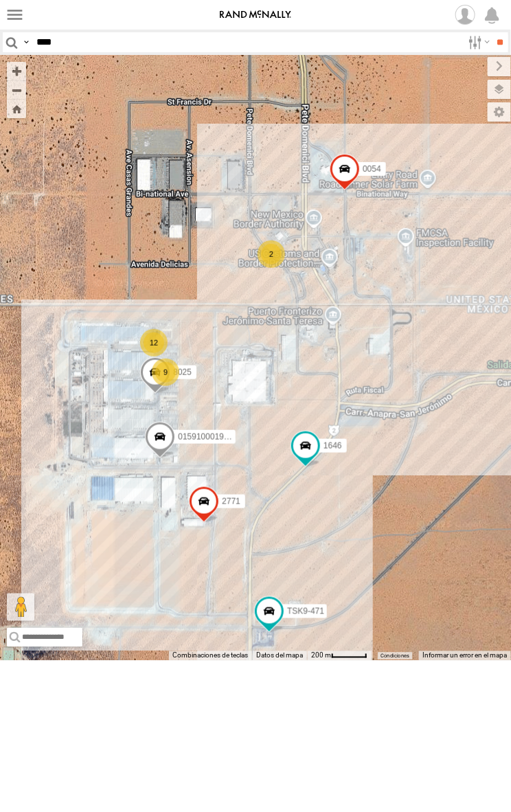
drag, startPoint x: 361, startPoint y: 582, endPoint x: 341, endPoint y: 568, distance: 24.2
click at [341, 568] on div "2771 0054 1646 TSK9-471 8025 015910001987448 9 12 2" at bounding box center [255, 358] width 511 height 606
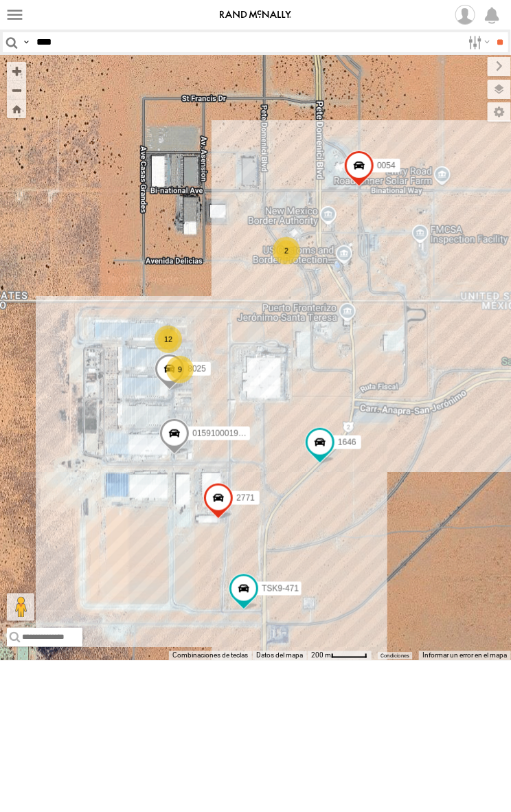
drag, startPoint x: 314, startPoint y: 582, endPoint x: 342, endPoint y: 575, distance: 29.0
click at [342, 575] on div "8025 2771 015910001987448 0054 1646 TSK9-471 9 12 2" at bounding box center [255, 358] width 511 height 606
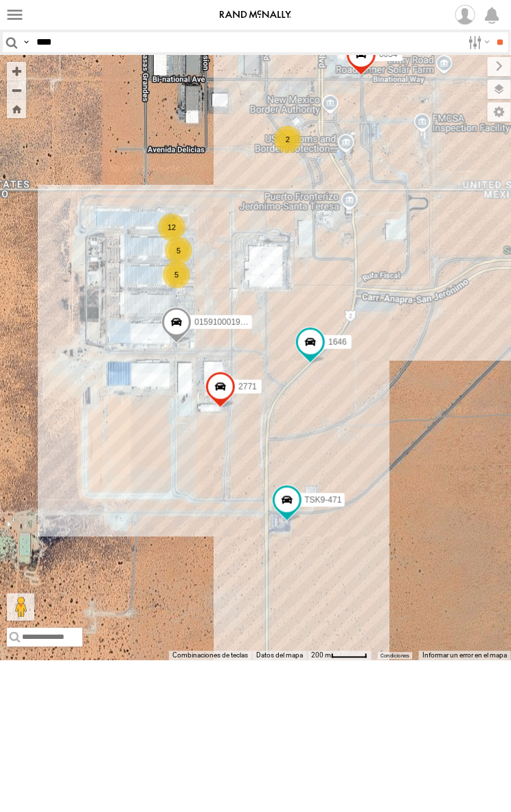
drag, startPoint x: 239, startPoint y: 198, endPoint x: 218, endPoint y: 346, distance: 149.2
click at [218, 346] on div "FW531222 AN530042 AN531952 AN53295 AN532021 015910001969164 AN535203 0159100018…" at bounding box center [255, 358] width 511 height 606
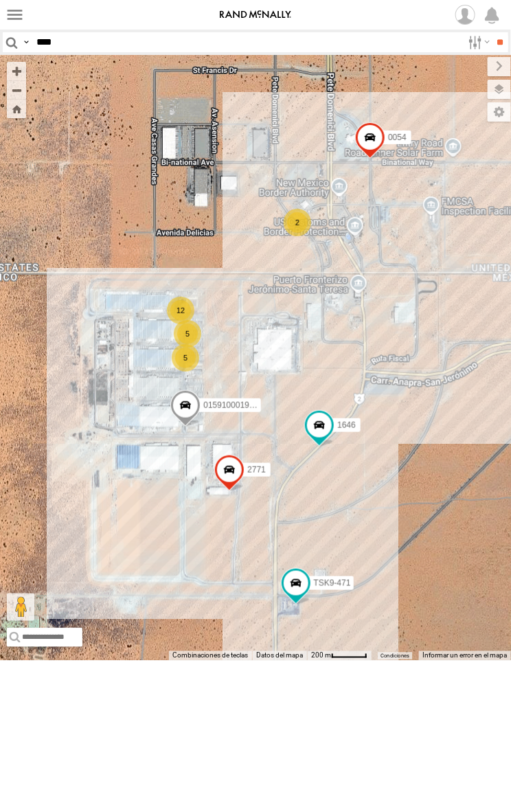
drag, startPoint x: 190, startPoint y: 555, endPoint x: 324, endPoint y: 558, distance: 134.1
click at [324, 558] on div "FW531222 AN530042 AN531952 AN53295 AN532021 015910001969164 AN535203 0159100018…" at bounding box center [255, 358] width 511 height 606
drag, startPoint x: 71, startPoint y: 44, endPoint x: 81, endPoint y: 58, distance: 16.8
click at [71, 44] on input "****" at bounding box center [247, 42] width 432 height 20
type input "****"
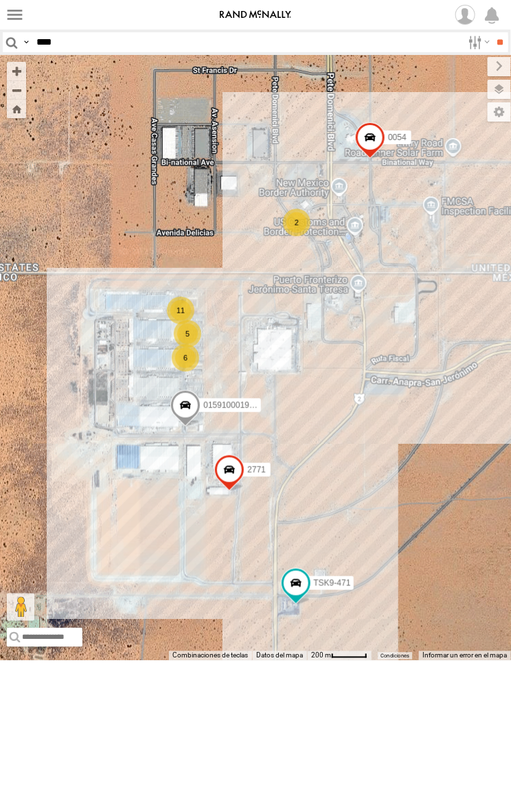
click at [493, 32] on input "**" at bounding box center [501, 42] width 16 height 20
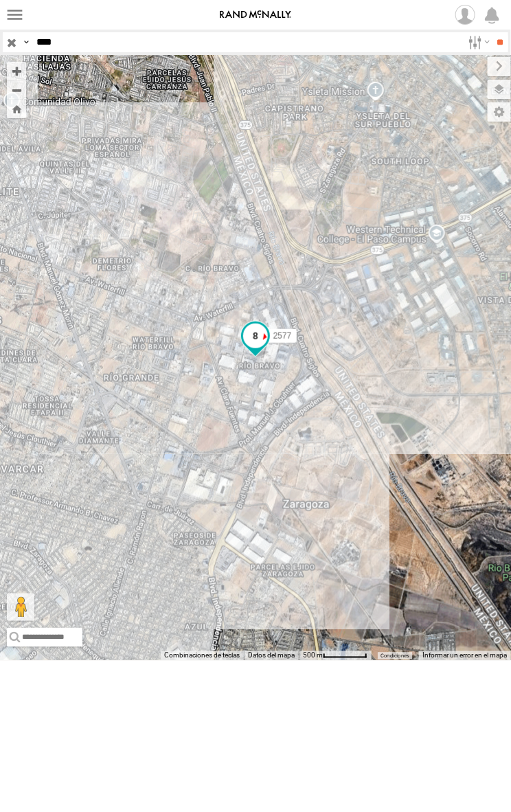
click at [249, 348] on span at bounding box center [255, 336] width 25 height 25
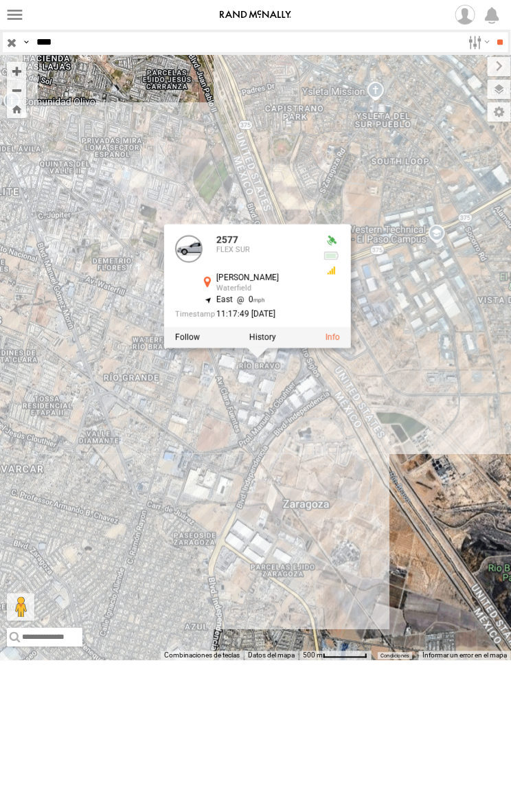
click at [337, 498] on div "2577 2577 FLEX SUR Miguel Catalán Waterfield 31.66358 , -106.3422 East 0 11:17:…" at bounding box center [255, 358] width 511 height 606
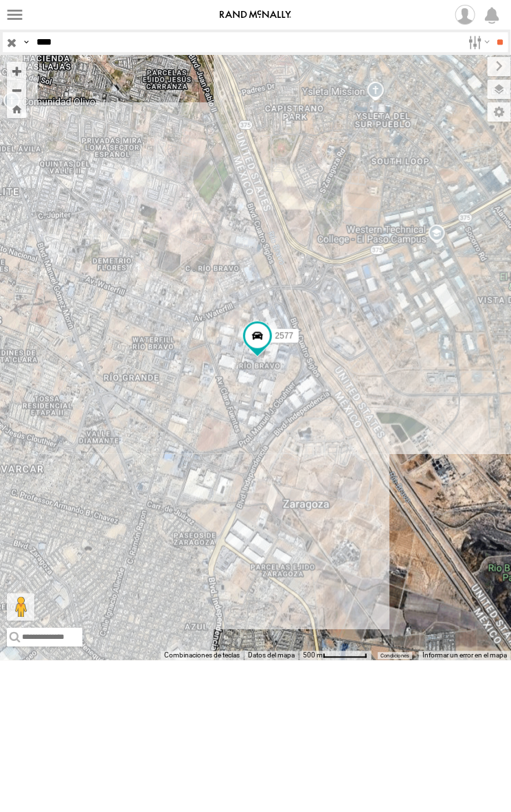
click at [8, 43] on input "button" at bounding box center [12, 42] width 18 height 20
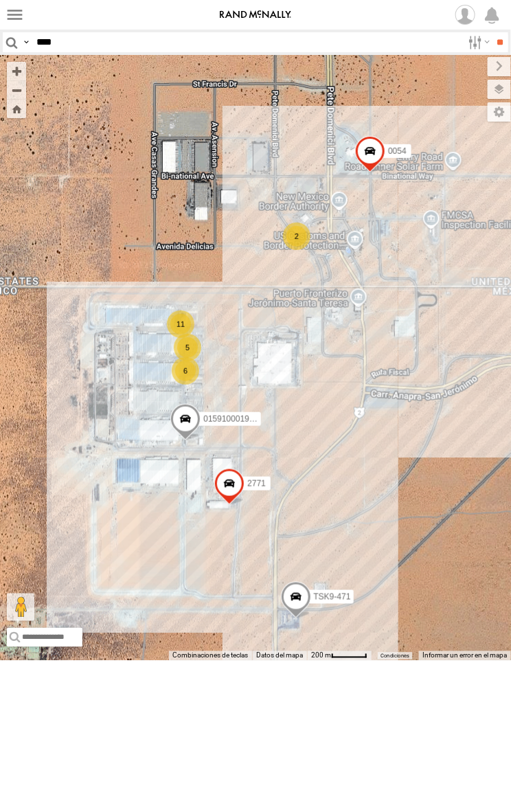
drag, startPoint x: 250, startPoint y: 353, endPoint x: 267, endPoint y: 335, distance: 24.3
click at [267, 335] on div "FW531222 AN530042 AN531952 AN532622 AN53295 AN532021 015910001969164 AN535203 0…" at bounding box center [255, 358] width 511 height 606
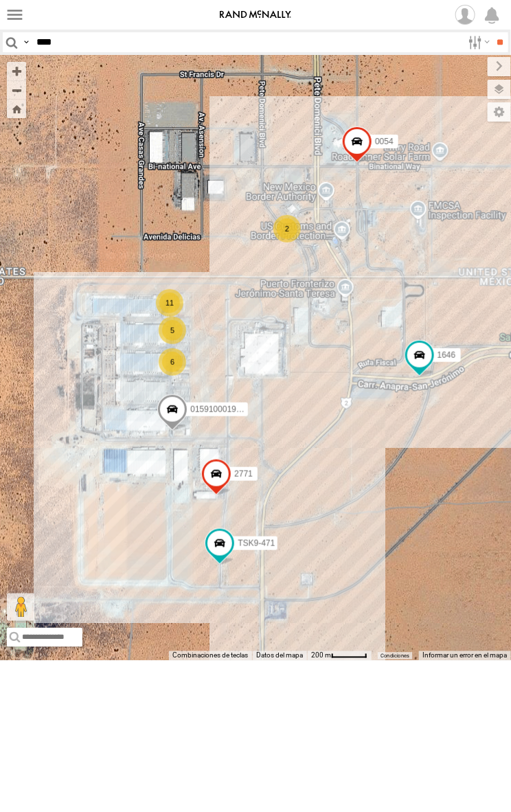
drag, startPoint x: 241, startPoint y: 322, endPoint x: 321, endPoint y: 322, distance: 80.4
click at [321, 322] on div "FW531222 AN530042 AN531952 AN531945 AN532622 AN53295 AN532021 015910001969164 A…" at bounding box center [255, 358] width 511 height 606
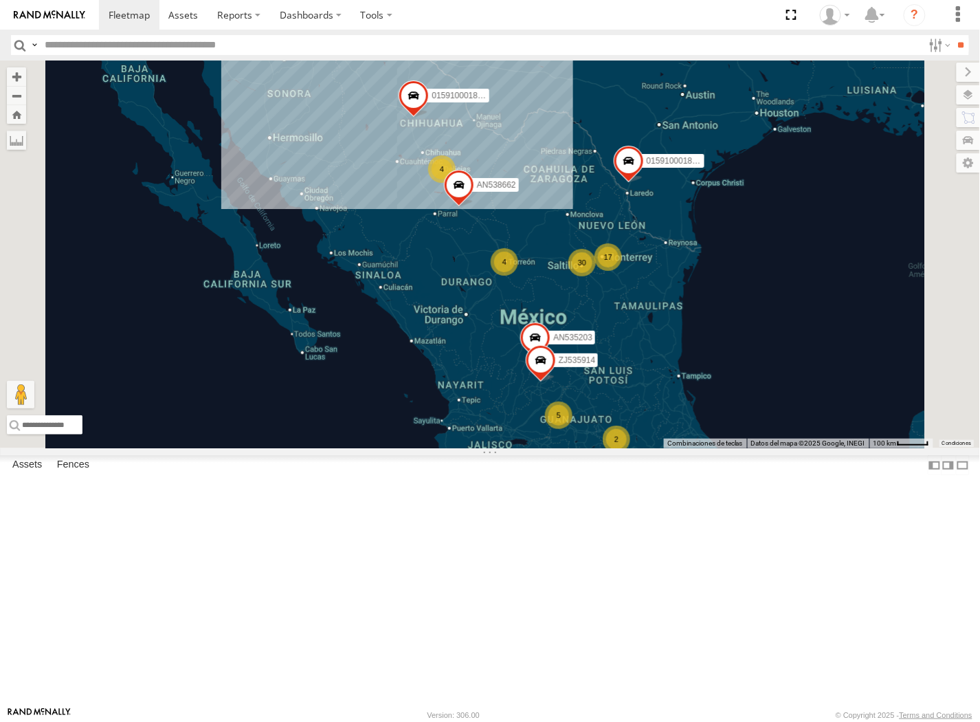
click at [39, 51] on input "text" at bounding box center [481, 45] width 884 height 20
click at [36, 49] on label at bounding box center [34, 45] width 11 height 20
click at [0, 0] on span "Asset Label" at bounding box center [0, 0] width 0 height 0
click at [112, 44] on input "text" at bounding box center [481, 45] width 884 height 20
type input "**********"
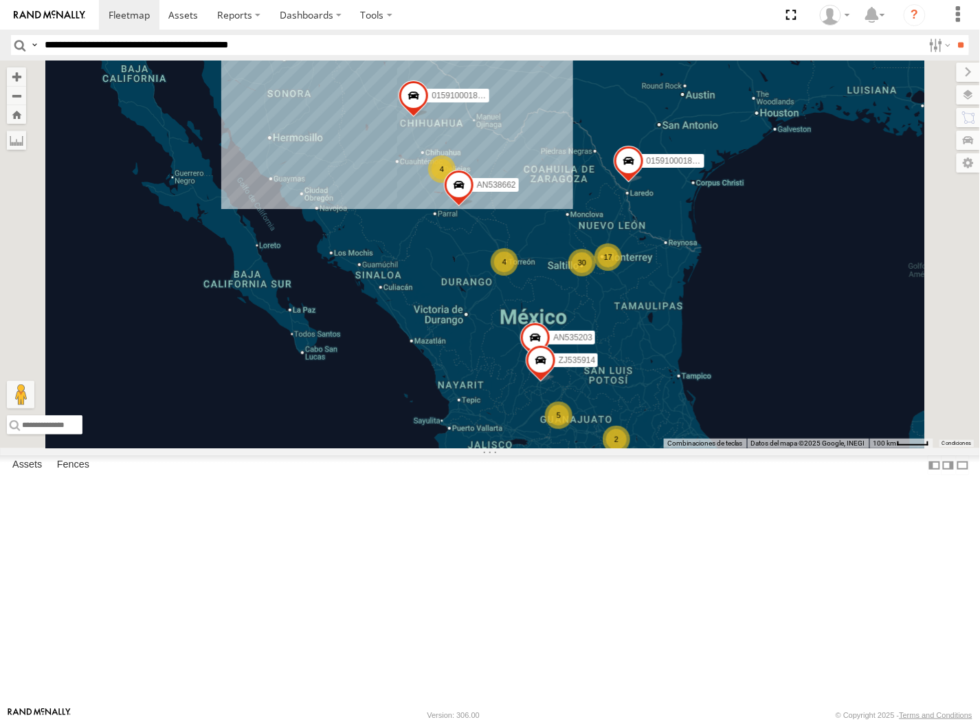
click at [953, 35] on input "**" at bounding box center [961, 45] width 16 height 20
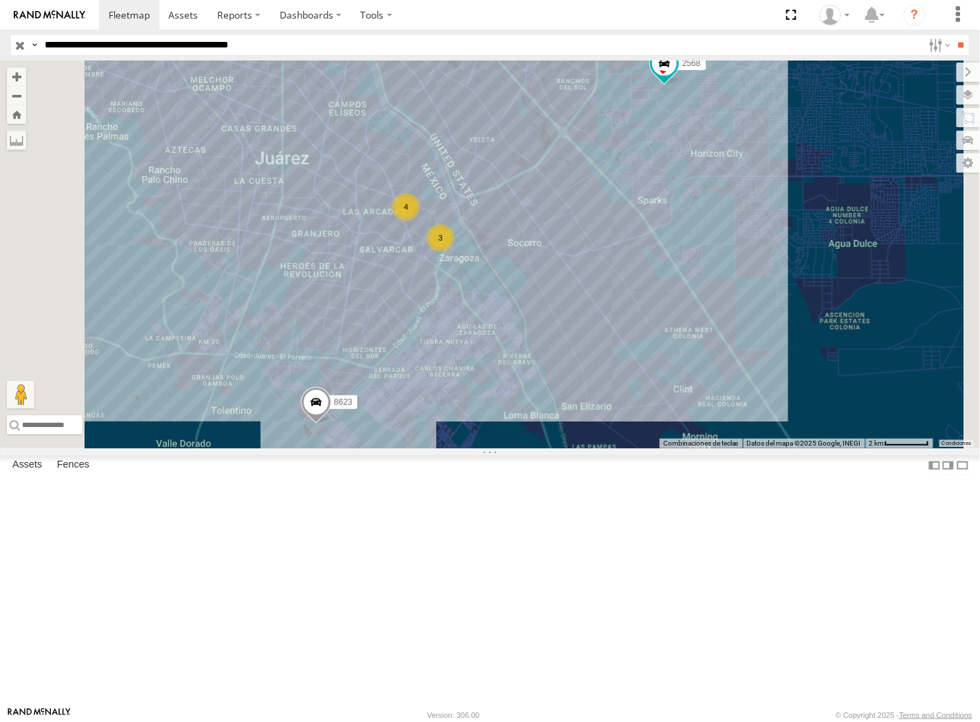
click at [331, 424] on span at bounding box center [316, 405] width 30 height 37
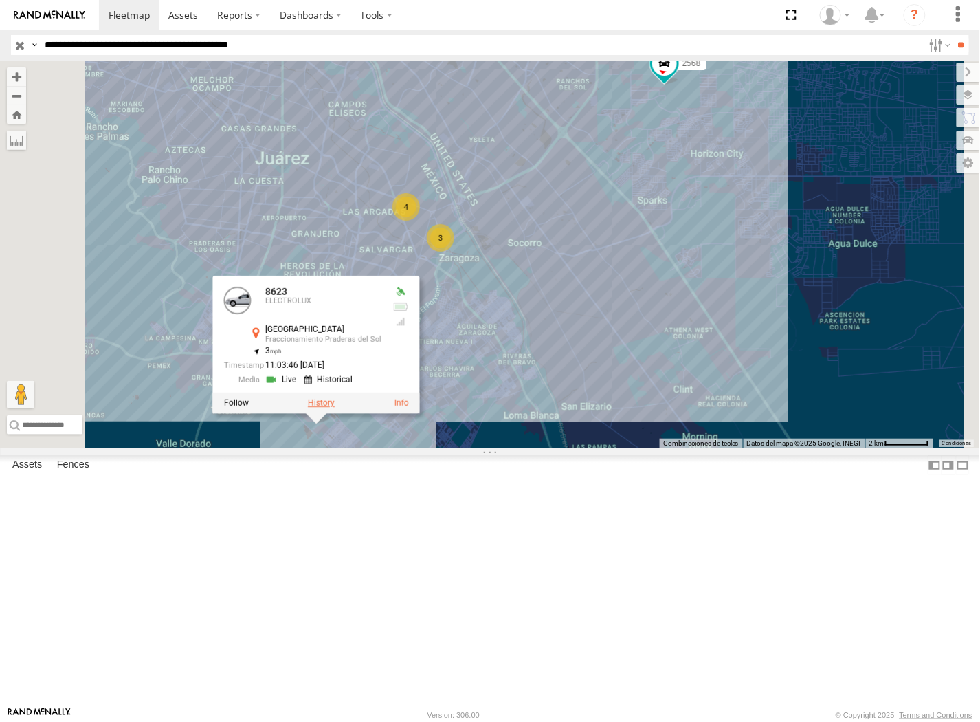
click at [335, 408] on label at bounding box center [321, 404] width 27 height 10
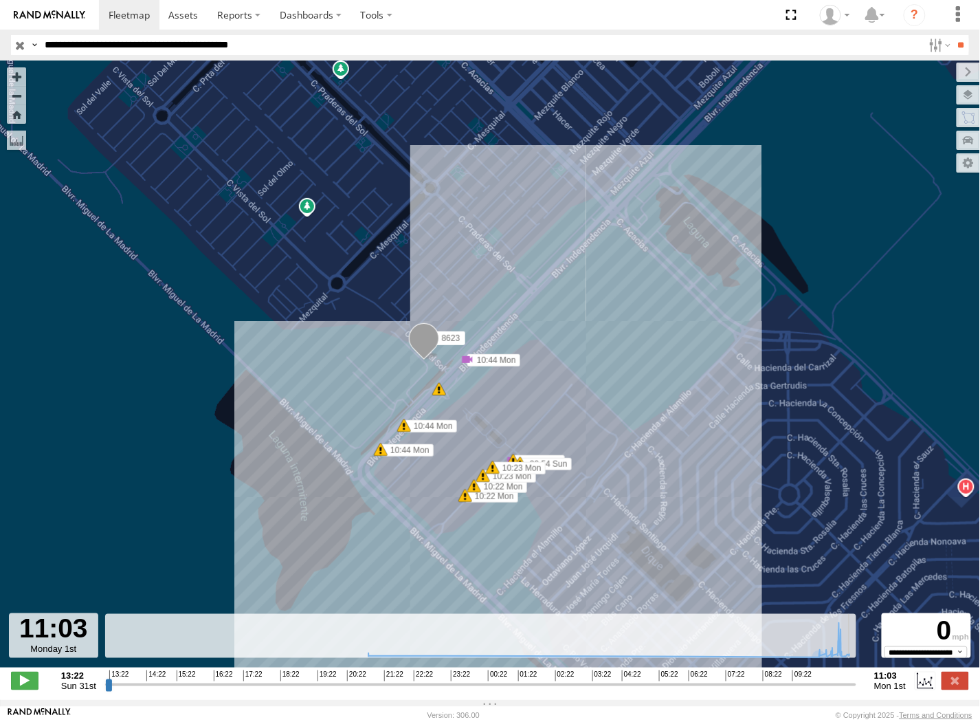
drag, startPoint x: 842, startPoint y: 689, endPoint x: 938, endPoint y: 691, distance: 96.2
type input "**********"
click at [856, 691] on input "range" at bounding box center [480, 684] width 751 height 13
click at [946, 686] on label at bounding box center [955, 681] width 27 height 18
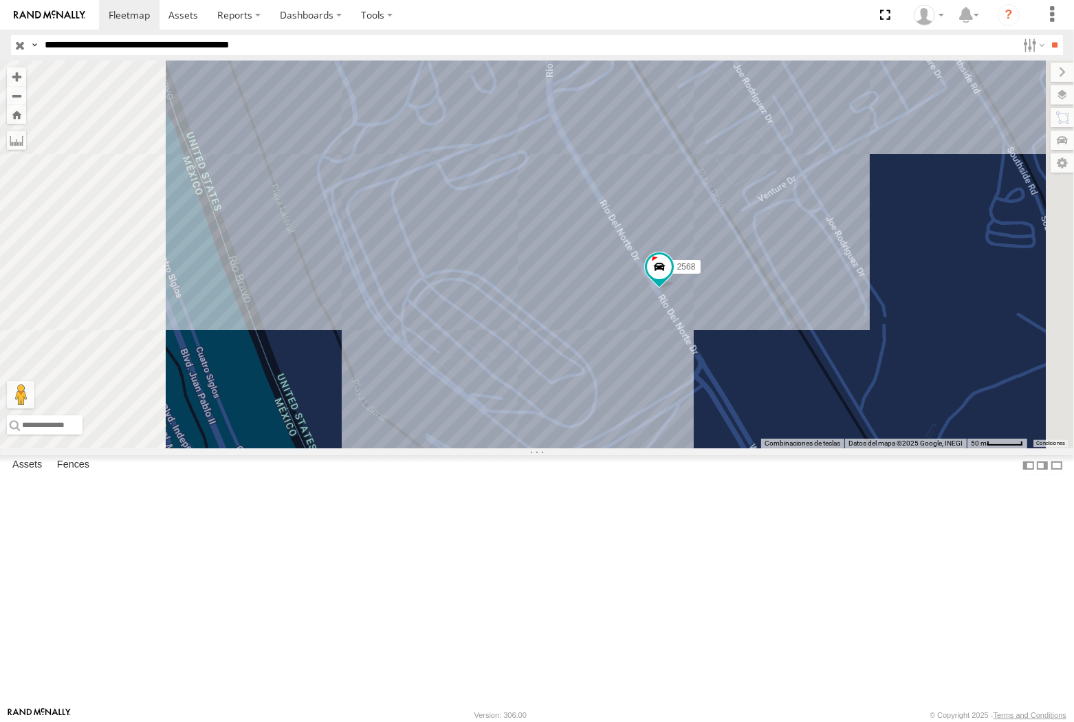
drag, startPoint x: 156, startPoint y: 44, endPoint x: 168, endPoint y: 70, distance: 28.6
click at [156, 44] on input "**********" at bounding box center [527, 45] width 977 height 20
click at [979, 35] on input "**" at bounding box center [1055, 45] width 16 height 20
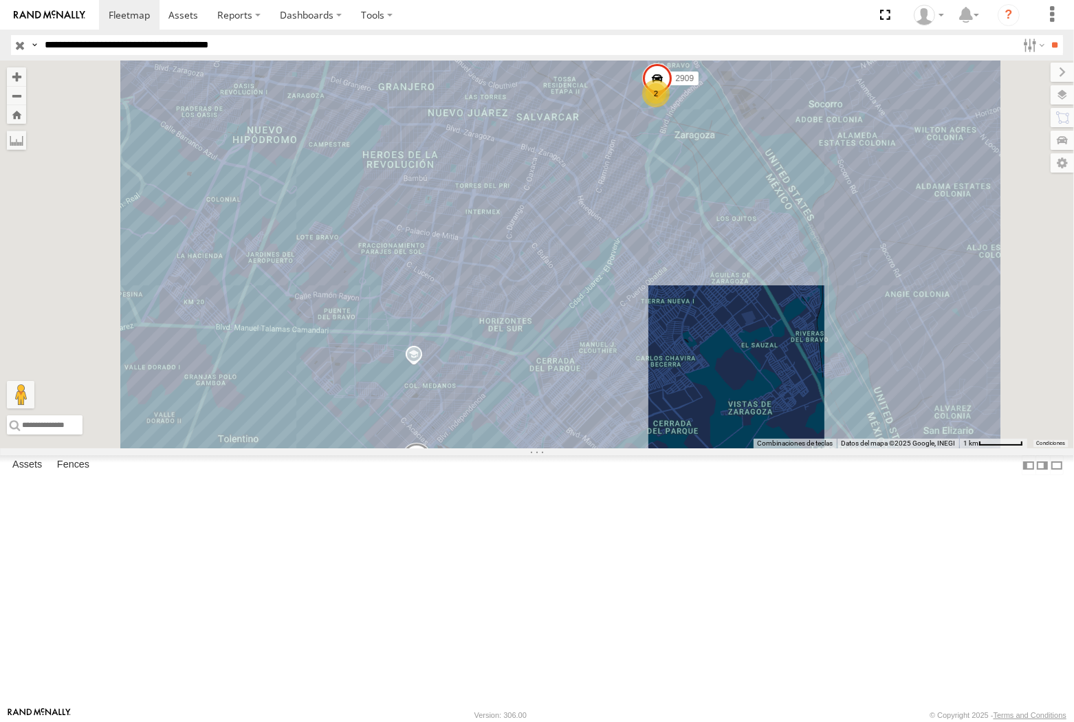
click at [316, 39] on input "**********" at bounding box center [527, 45] width 977 height 20
type input "*"
click at [979, 35] on input "**" at bounding box center [1055, 45] width 16 height 20
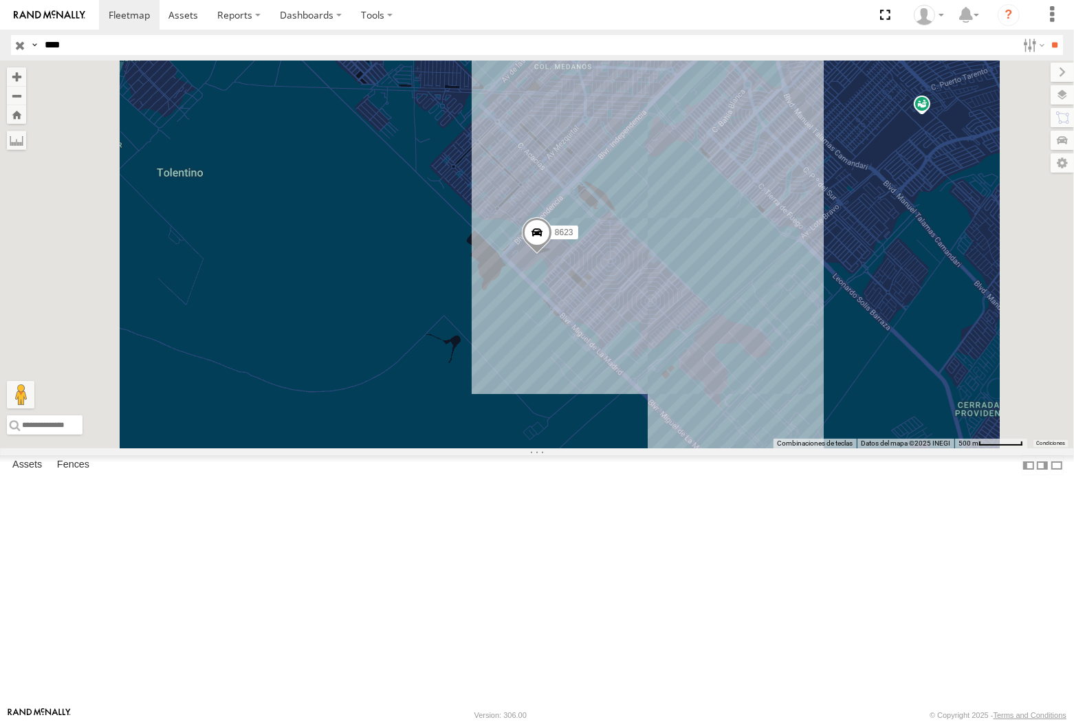
click at [316, 39] on input "****" at bounding box center [527, 45] width 977 height 20
click at [979, 35] on input "**" at bounding box center [1055, 45] width 16 height 20
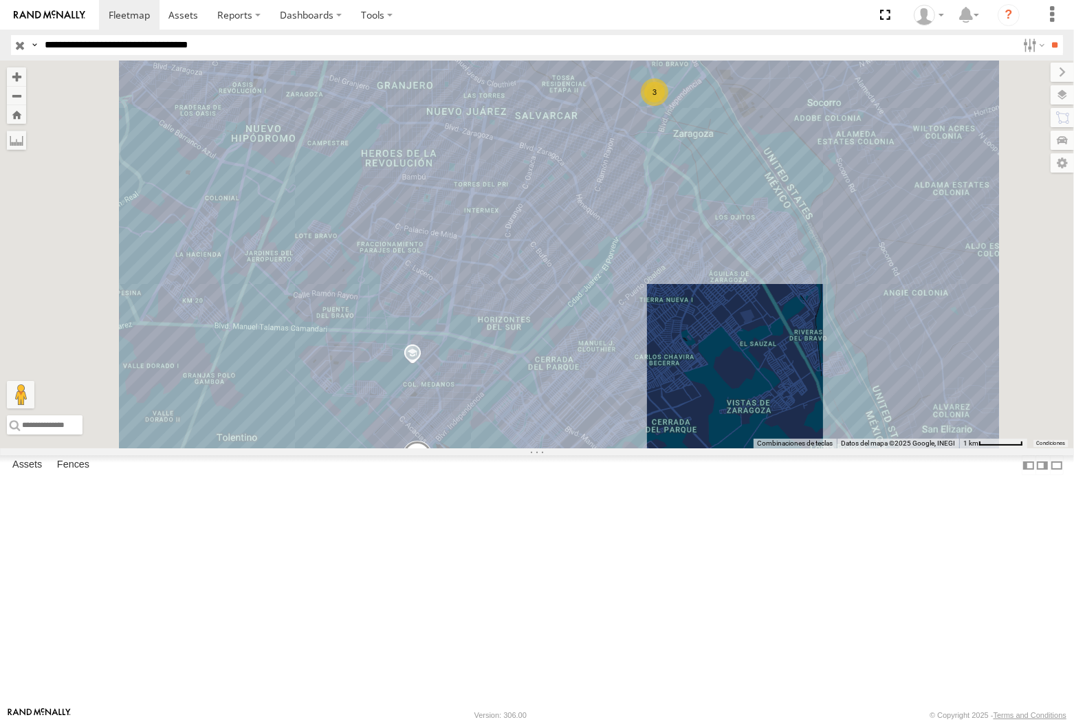
click at [177, 52] on input "**********" at bounding box center [527, 45] width 977 height 20
type input "**********"
click at [979, 35] on input "**" at bounding box center [1055, 45] width 16 height 20
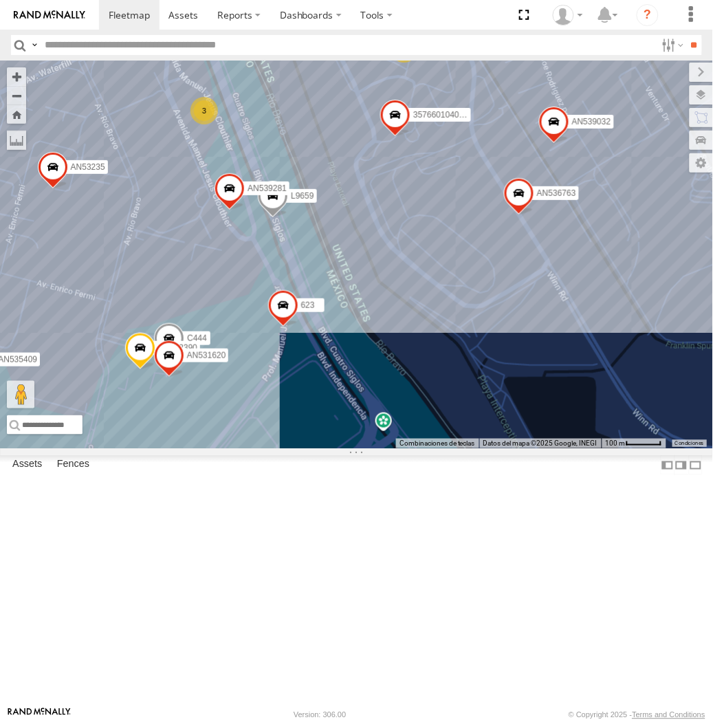
drag, startPoint x: 319, startPoint y: 250, endPoint x: 277, endPoint y: 266, distance: 44.8
click at [277, 266] on div "357660104096649 015910001918898 AN536763 AN532390 AN539032 4088 654 C444 558 AN…" at bounding box center [356, 254] width 713 height 388
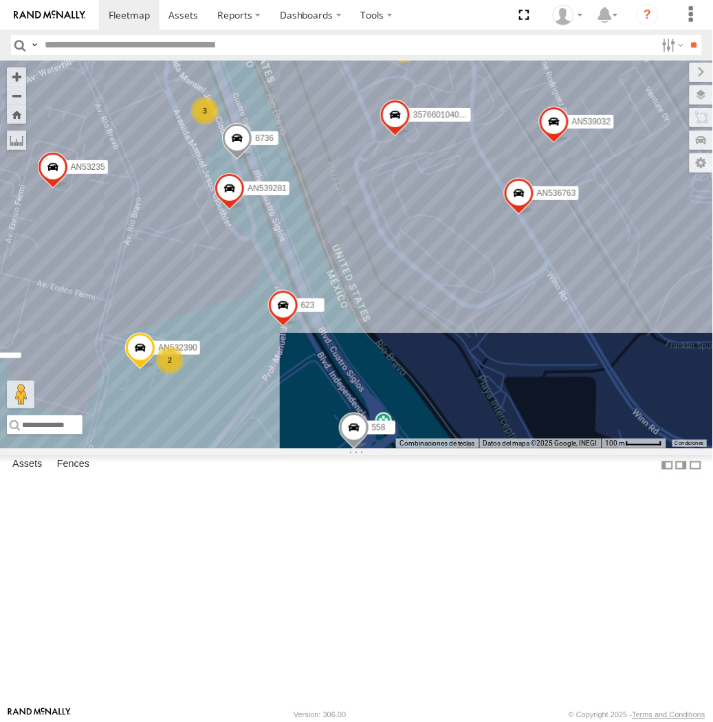
drag, startPoint x: 324, startPoint y: 353, endPoint x: 312, endPoint y: 386, distance: 34.6
click at [312, 386] on div "357660104096649 015910001918898 AN536763 AN532390 AN539032 8736 654 558 AN53731…" at bounding box center [356, 254] width 713 height 388
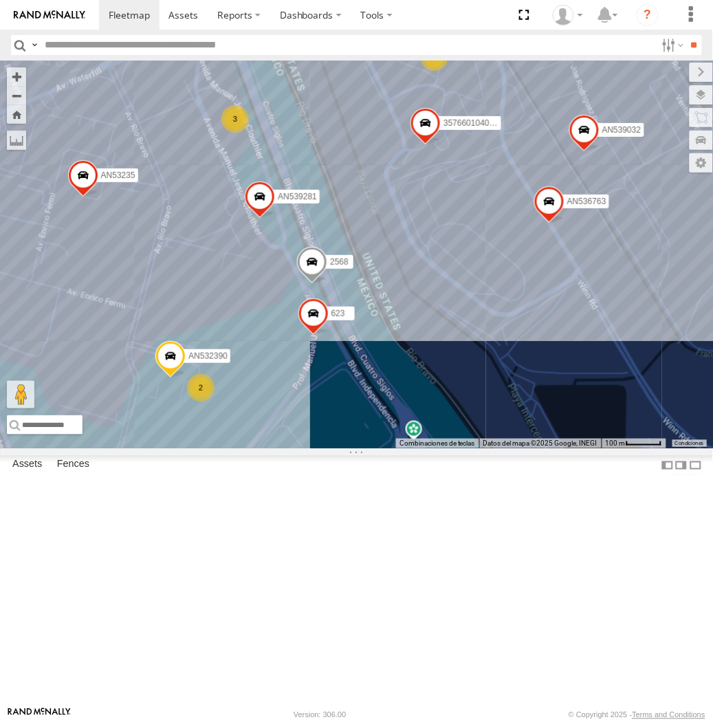
drag, startPoint x: 318, startPoint y: 191, endPoint x: 354, endPoint y: 199, distance: 37.4
click at [354, 199] on div "357660104096649 015910001918898 AN536763 AN532390 AN539032 8736 654 558 AN53731…" at bounding box center [356, 254] width 713 height 388
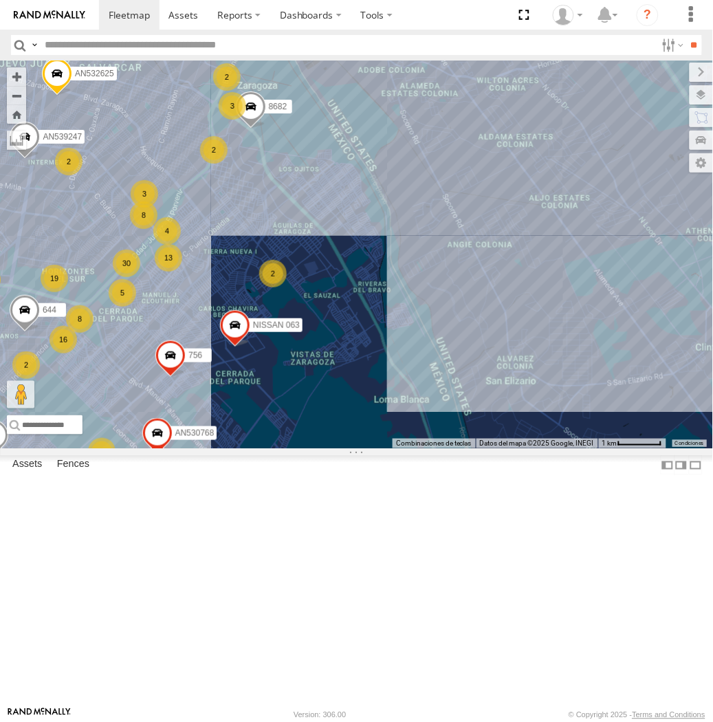
drag, startPoint x: 248, startPoint y: 113, endPoint x: 269, endPoint y: 351, distance: 238.7
click at [269, 351] on div "AN535203 015910001845018 015910001811580 ZJ535914 F2771 AN538662 AN533249 AN539…" at bounding box center [356, 254] width 713 height 388
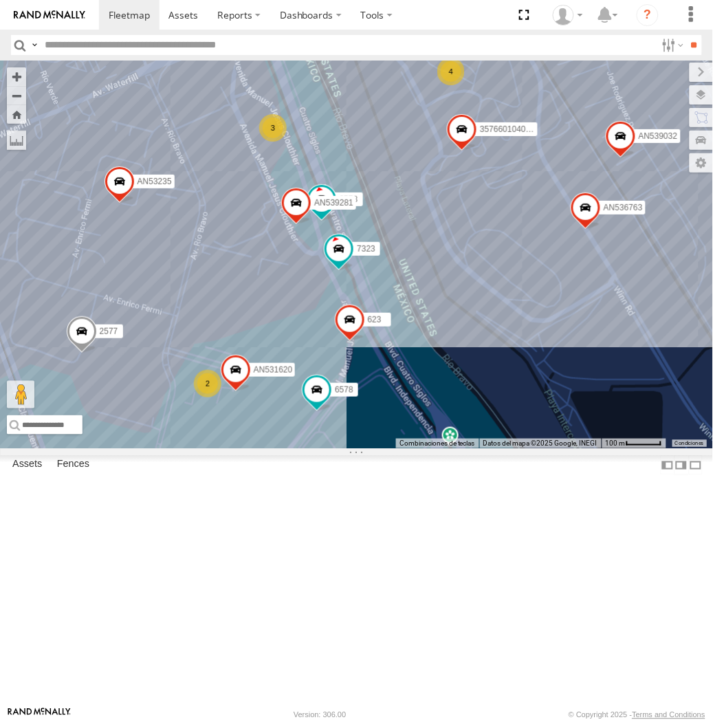
drag, startPoint x: 256, startPoint y: 293, endPoint x: 352, endPoint y: 218, distance: 122.4
click at [352, 218] on div "AN535203 015910001845018 015910001811580 ZJ535914 F2771 AN538662 AN533249 AN539…" at bounding box center [356, 254] width 713 height 388
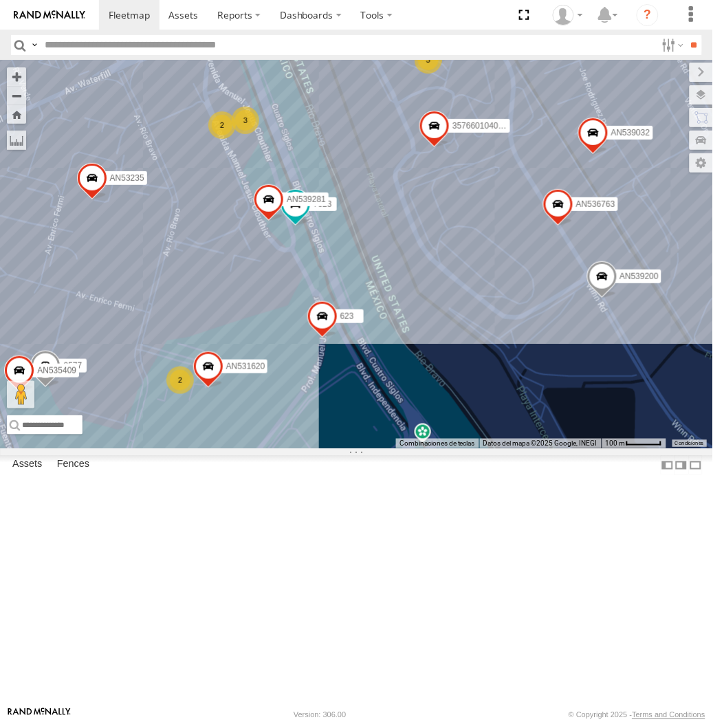
drag, startPoint x: 346, startPoint y: 287, endPoint x: 303, endPoint y: 291, distance: 43.5
click at [303, 291] on div "357660104096649 015910001918898 AN536763 AN539032 7323 AN539200 8736 AN535409 A…" at bounding box center [356, 254] width 713 height 388
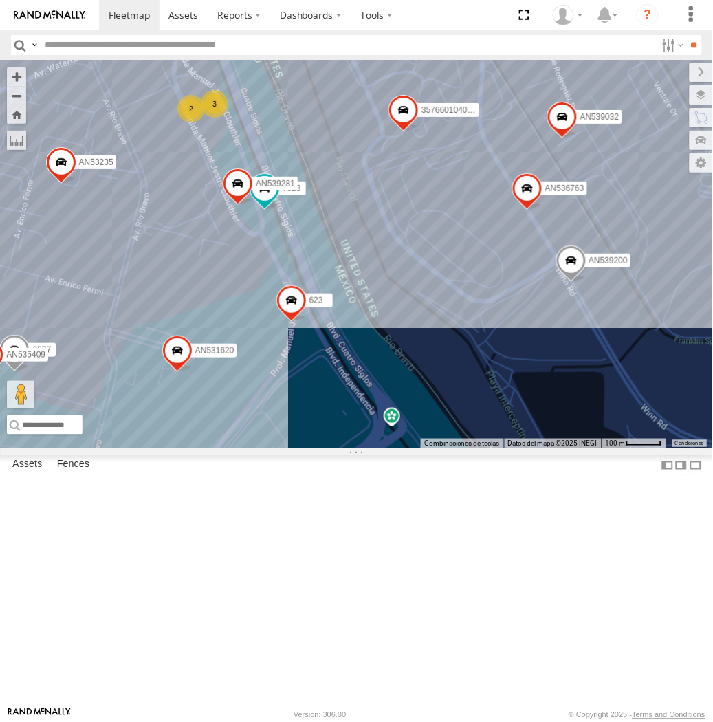
drag, startPoint x: 389, startPoint y: 496, endPoint x: 304, endPoint y: 254, distance: 255.9
click at [304, 254] on div "357660104096649 015910001918898 AN536763 AN539032 7323 AN539200 8736 AN535409 A…" at bounding box center [356, 254] width 713 height 388
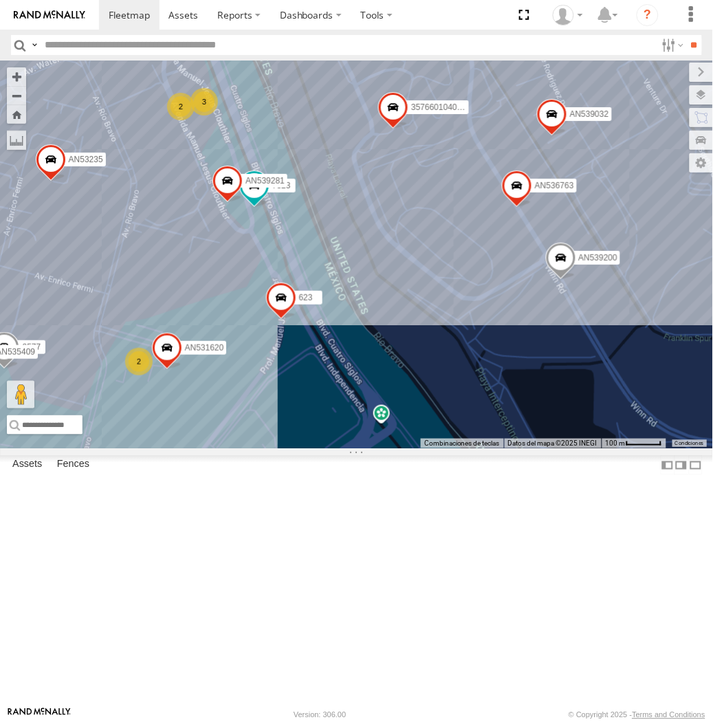
drag, startPoint x: 304, startPoint y: 254, endPoint x: 294, endPoint y: 250, distance: 10.5
click at [294, 250] on div "357660104096649 015910001918898 AN536763 AN539032 7323 AN539200 8736 AN535409 A…" at bounding box center [356, 254] width 713 height 388
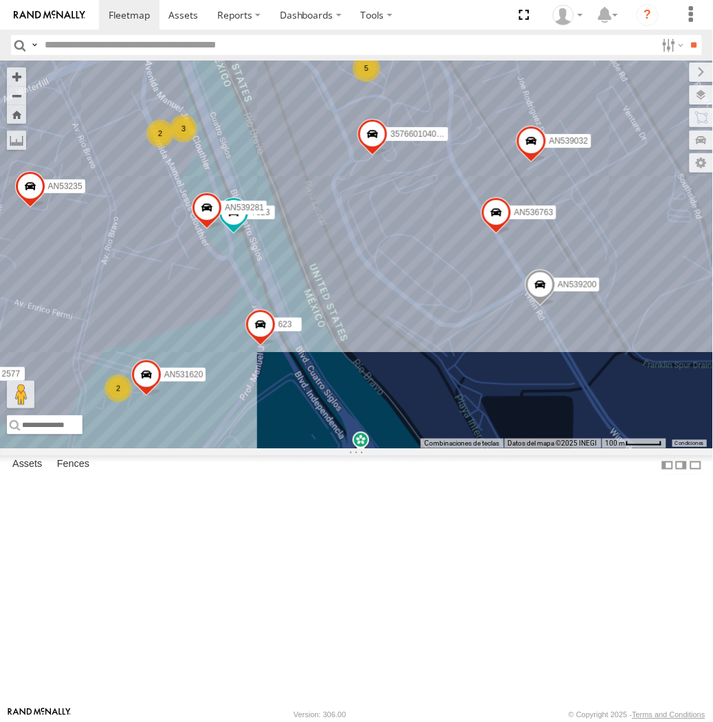
drag, startPoint x: 291, startPoint y: 361, endPoint x: 266, endPoint y: 413, distance: 58.1
click at [266, 413] on div "357660104096649 015910001918898 AN536763 AN539032 7323 AN539200 8736 AN537310 6…" at bounding box center [356, 254] width 713 height 388
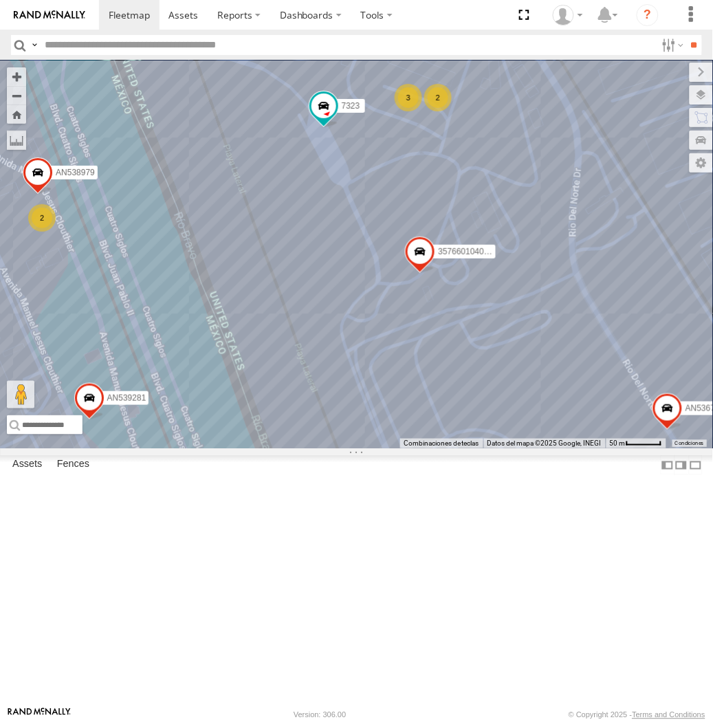
drag, startPoint x: 269, startPoint y: 249, endPoint x: 208, endPoint y: 442, distance: 201.9
click at [208, 442] on div "357660104096649 015910001918898 AN536763 AN539032 7323 AN539200 8736 AN537310 6…" at bounding box center [356, 254] width 713 height 388
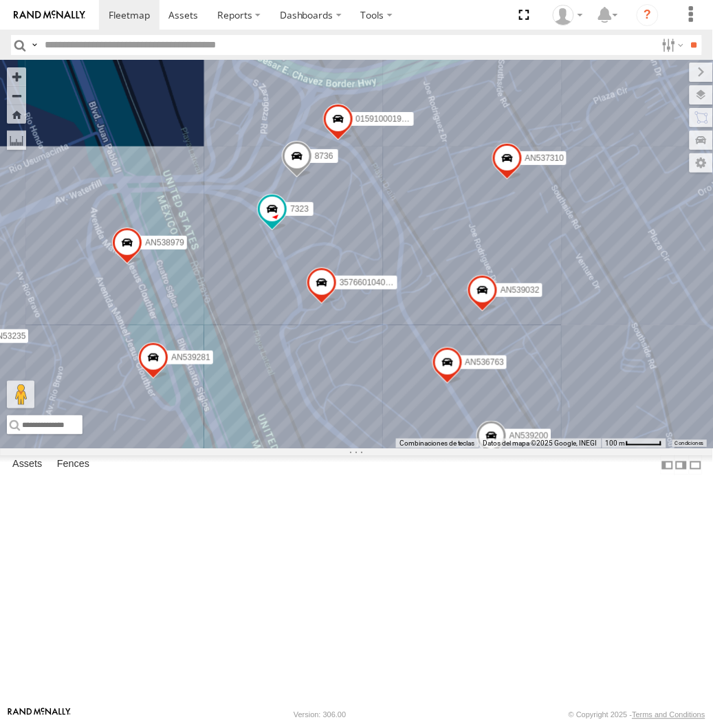
drag, startPoint x: 201, startPoint y: 477, endPoint x: 264, endPoint y: 371, distance: 122.9
click at [241, 403] on div "357660104096649 015910001918898 AN536763 AN539032 7323 AN539200 8736 AN537310 6…" at bounding box center [356, 254] width 713 height 388
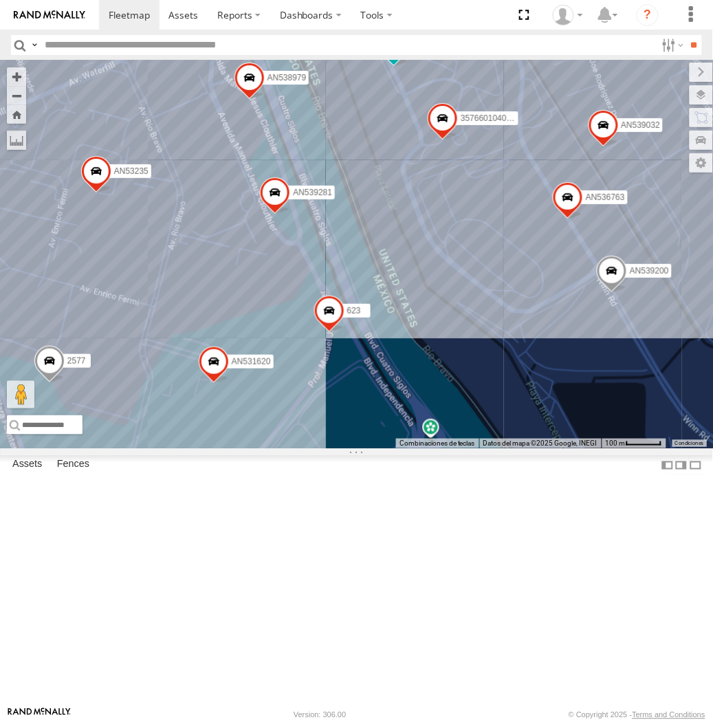
drag, startPoint x: 264, startPoint y: 371, endPoint x: 307, endPoint y: 353, distance: 46.8
click at [307, 353] on div "357660104096649 015910001918898 AN536763 AN539032 7323 AN539200 8736 AN537310 6…" at bounding box center [356, 254] width 713 height 388
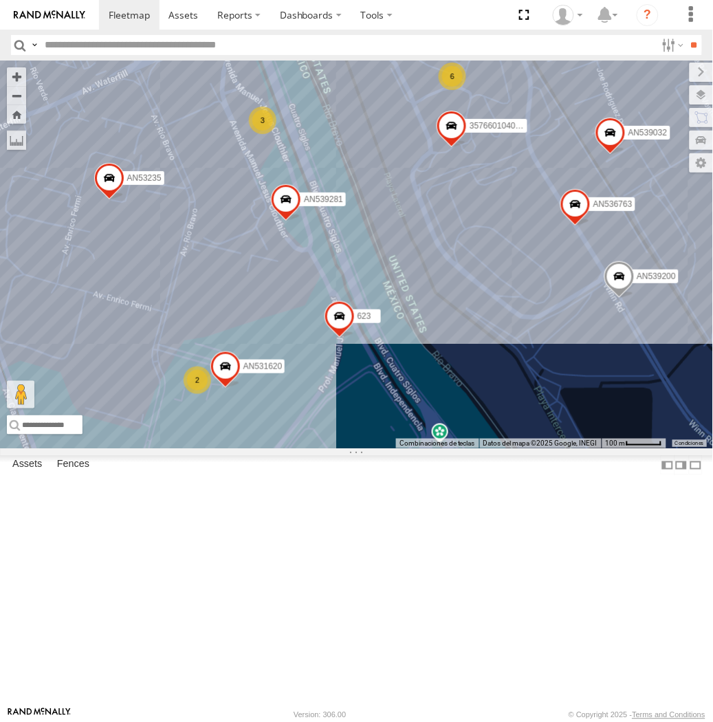
drag, startPoint x: 259, startPoint y: 447, endPoint x: 399, endPoint y: 284, distance: 214.5
click at [399, 284] on div "AN535203 015910001845018 015910001811580 ZJ535914 F2771 AN538662 AN533249 AN539…" at bounding box center [356, 254] width 713 height 388
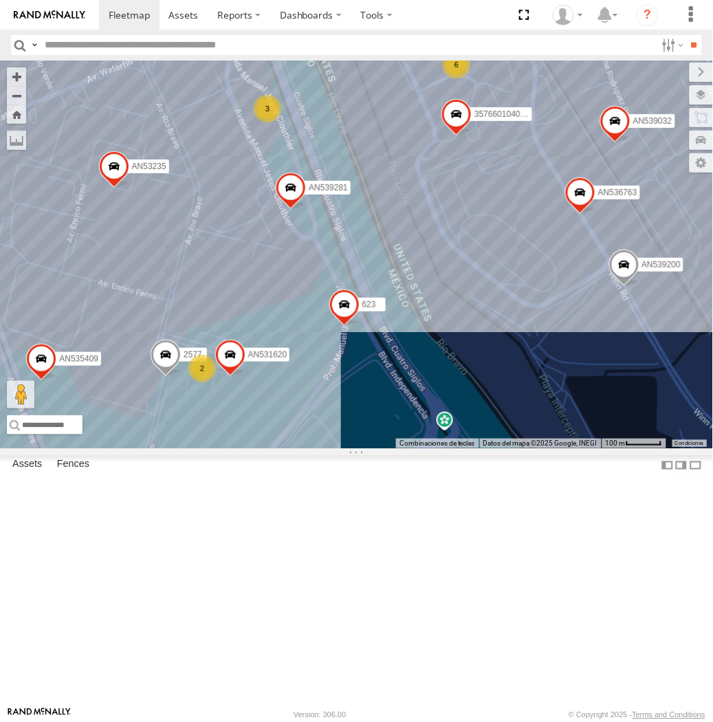
drag, startPoint x: 392, startPoint y: 374, endPoint x: 399, endPoint y: 368, distance: 9.2
click at [399, 368] on div "357660104096649 AN536763 AN539032 AN539200 AN535409 AN537310 623 L683 AN53235 A…" at bounding box center [356, 254] width 713 height 388
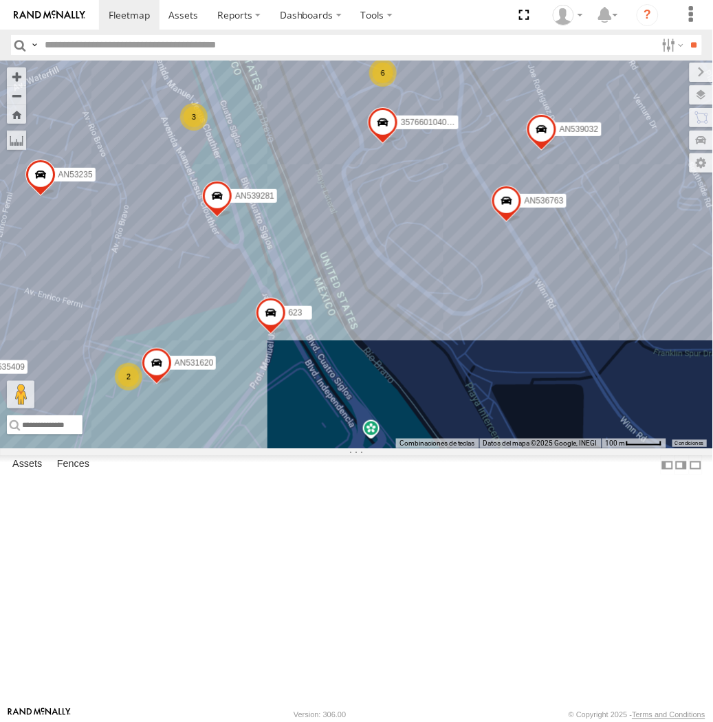
drag, startPoint x: 388, startPoint y: 239, endPoint x: 302, endPoint y: 292, distance: 100.7
click at [302, 292] on div "357660104096649 015910001918898 AN536763 AN539032 AN539200 8736 AN535409 AN5373…" at bounding box center [356, 254] width 713 height 388
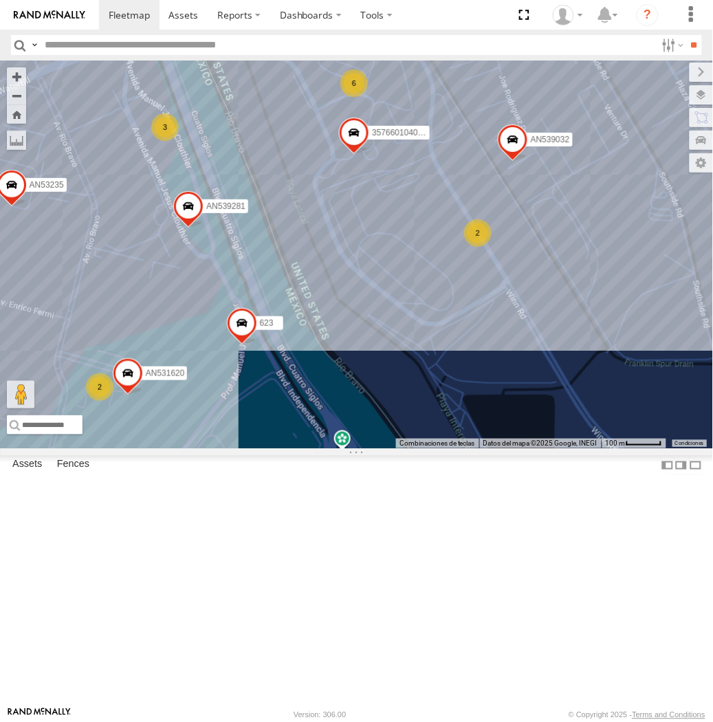
drag, startPoint x: 307, startPoint y: 321, endPoint x: 278, endPoint y: 332, distance: 30.9
click at [278, 332] on div "357660104096649 015910001918898 AN539032 8736 AN537310 623 AN531620 AN53235 AN5…" at bounding box center [356, 254] width 713 height 388
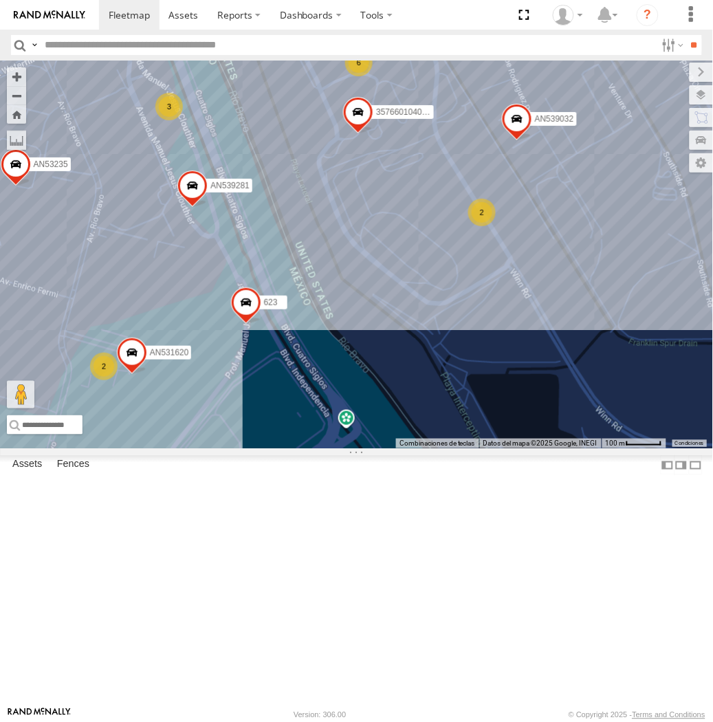
drag, startPoint x: 291, startPoint y: 410, endPoint x: 291, endPoint y: 369, distance: 41.2
click at [291, 369] on div "357660104096649 015910001918898 AN539032 8736 AN537310 623 AN531620 AN53235 AN5…" at bounding box center [356, 254] width 713 height 388
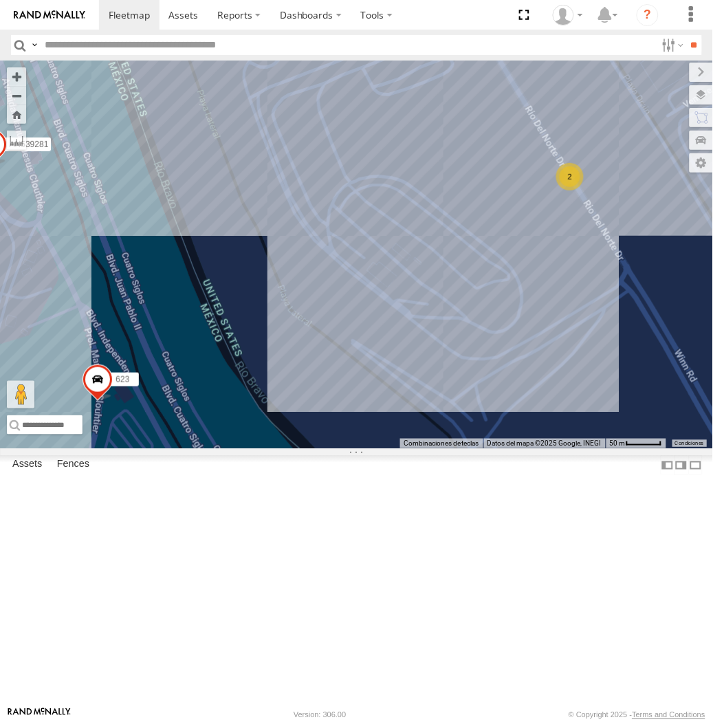
drag, startPoint x: 506, startPoint y: 265, endPoint x: 491, endPoint y: 392, distance: 128.7
click at [439, 353] on div "357660104096649 015910001918898 AN539032 8736 AN537310 623 AN531620 AN53235 AN5…" at bounding box center [356, 254] width 713 height 388
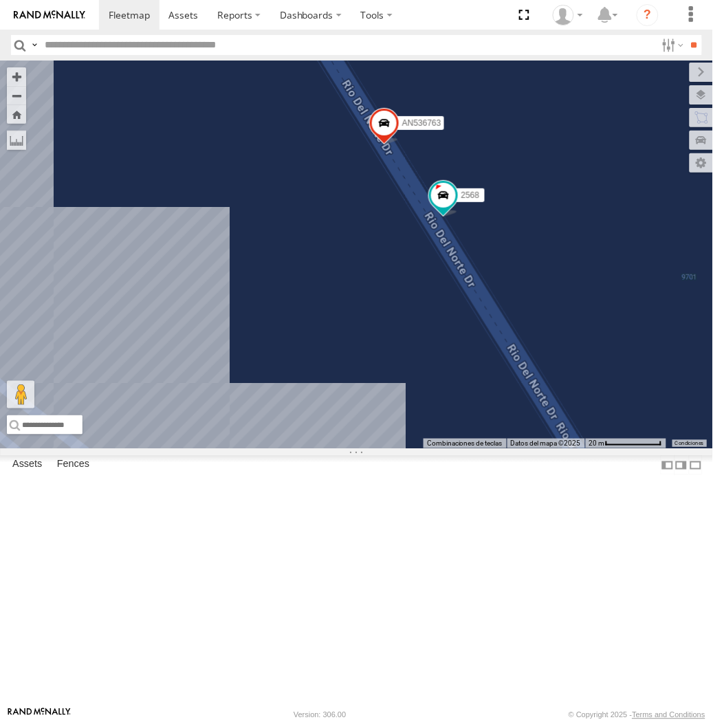
drag, startPoint x: 620, startPoint y: 290, endPoint x: 486, endPoint y: 390, distance: 167.4
click at [486, 390] on div "357660104096649 015910001918898 AN539032 8736 AN537310 623 AN531620 AN53235 AN5…" at bounding box center [356, 254] width 713 height 388
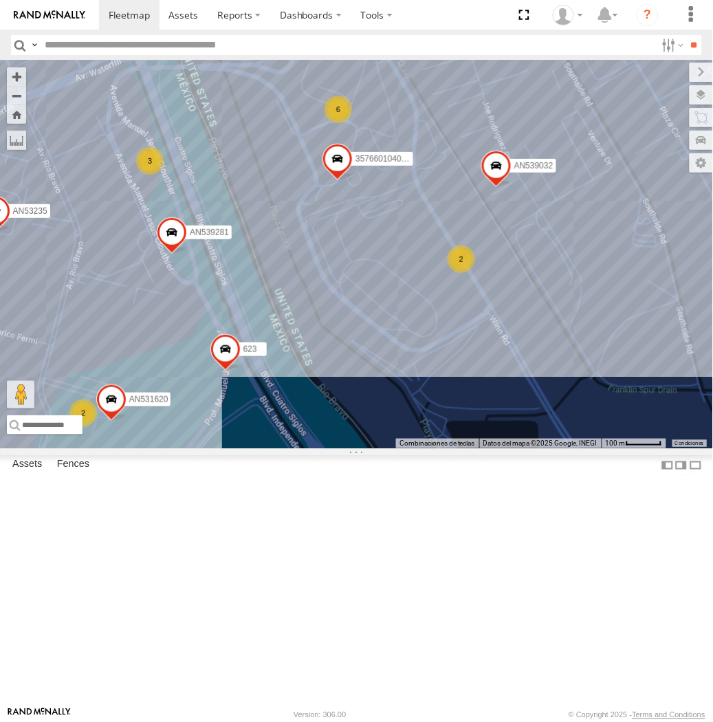
drag, startPoint x: 368, startPoint y: 498, endPoint x: 381, endPoint y: 497, distance: 13.1
click at [381, 448] on div "357660104096649 015910001918898 AN539032 8736 AN537310 623 AN531620 AN53235 AN5…" at bounding box center [356, 254] width 713 height 388
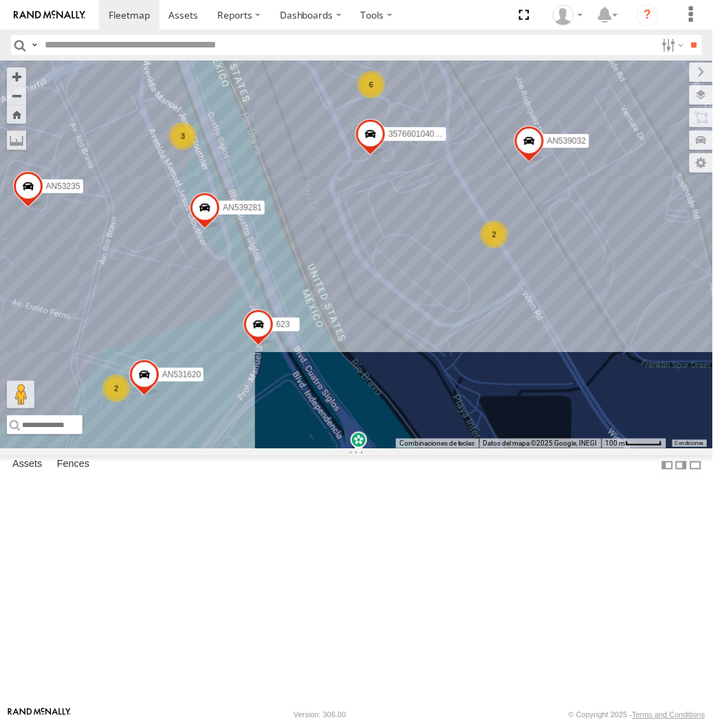
drag, startPoint x: 344, startPoint y: 514, endPoint x: 381, endPoint y: 486, distance: 46.6
click at [381, 448] on div "357660104096649 015910001918898 AN539032 8736 AN537310 623 AN531620 AN53235 AN5…" at bounding box center [356, 254] width 713 height 388
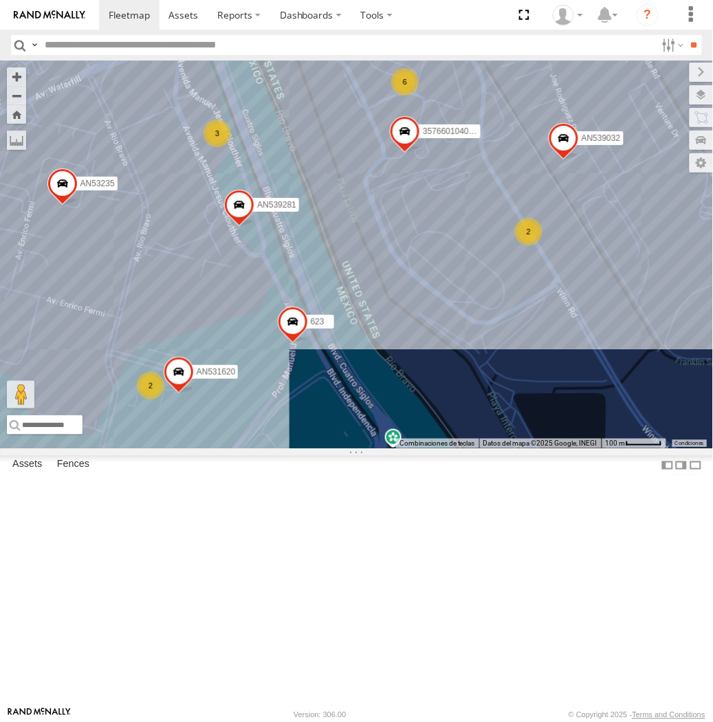
drag, startPoint x: 368, startPoint y: 490, endPoint x: 408, endPoint y: 483, distance: 40.6
click at [408, 448] on div "357660104096649 015910001918898 AN539032 8736 AN537310 623 AN531620 AN53235 AN5…" at bounding box center [356, 254] width 713 height 388
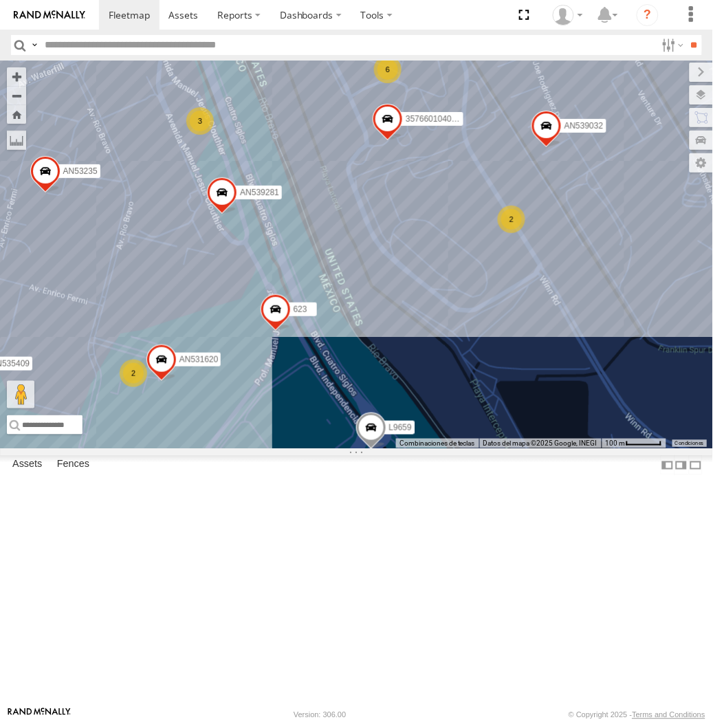
drag, startPoint x: 329, startPoint y: 395, endPoint x: 293, endPoint y: 390, distance: 35.4
click at [293, 390] on div "357660104096649 015910001918898 AN539032 690 8736 AN535409 AN537310 623 L9659 A…" at bounding box center [356, 254] width 713 height 388
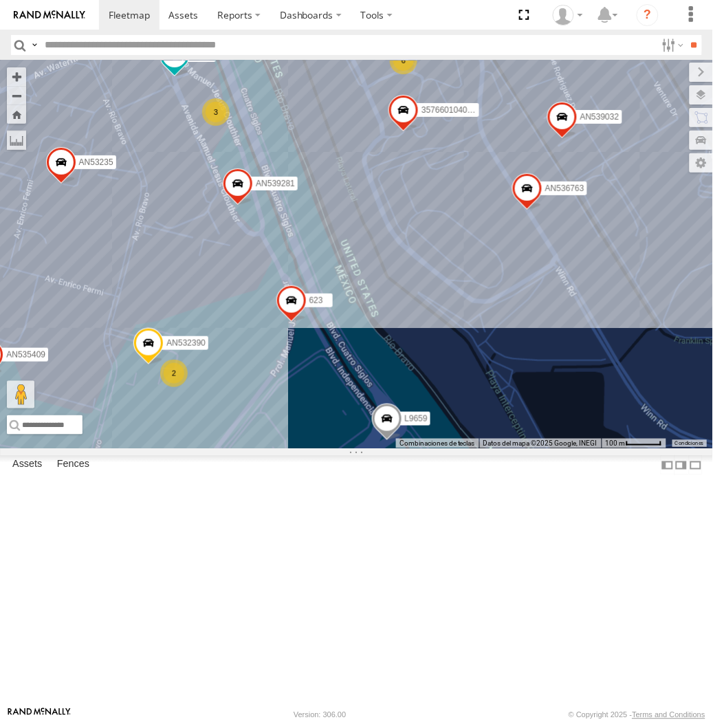
drag, startPoint x: 383, startPoint y: 445, endPoint x: 318, endPoint y: 512, distance: 93.3
click at [318, 448] on div "357660104096649 015910001918898 AN539032 8736 AN535409 AN537310 623 L9659 AN532…" at bounding box center [356, 254] width 713 height 388
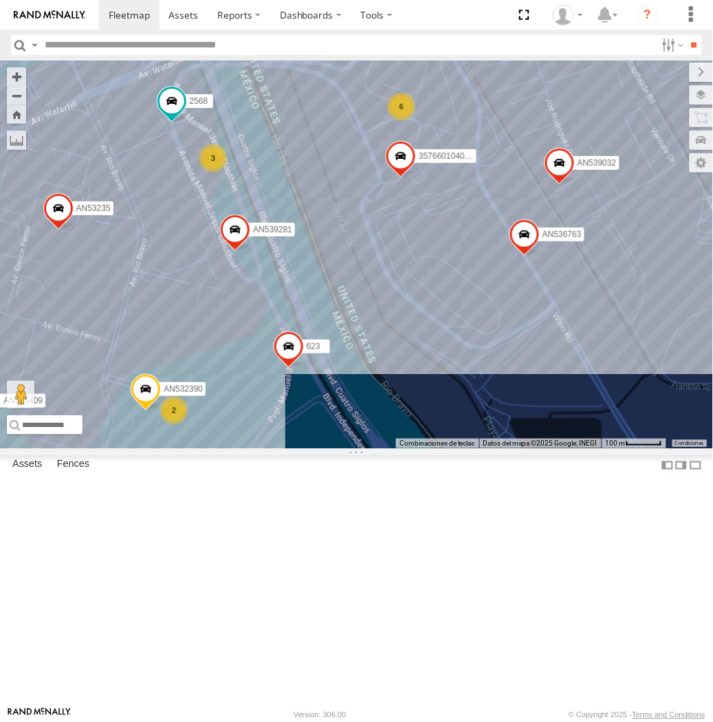
drag, startPoint x: 237, startPoint y: 351, endPoint x: 347, endPoint y: 339, distance: 110.7
click at [347, 339] on div "357660104096649 015910001918898 AN539032 8736 AN535409 AN537310 623 L9659 AN532…" at bounding box center [356, 254] width 713 height 388
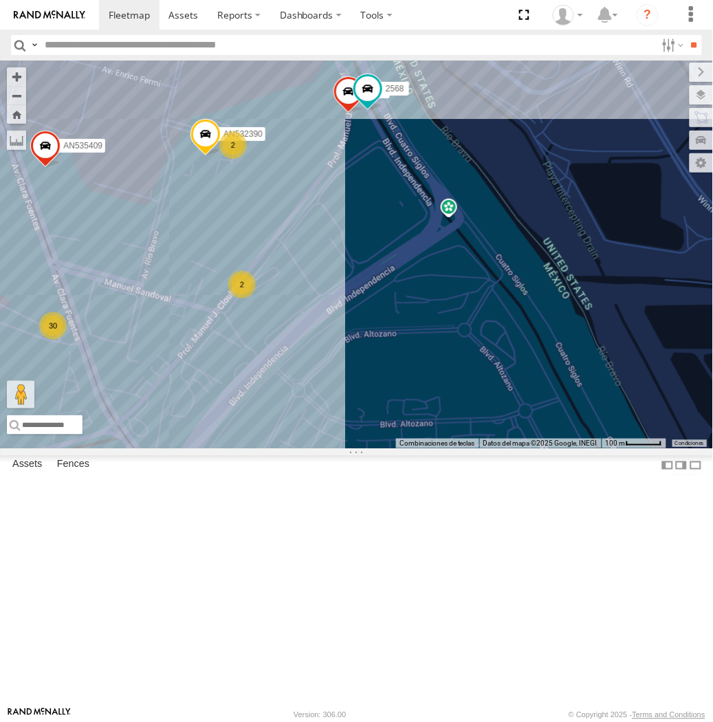
drag, startPoint x: 201, startPoint y: 624, endPoint x: 258, endPoint y: 370, distance: 260.8
click at [258, 370] on div "357660104096649 015910001918898 AN536763 AN532390 AN539032 8736 AN535409 AN5373…" at bounding box center [356, 254] width 713 height 388
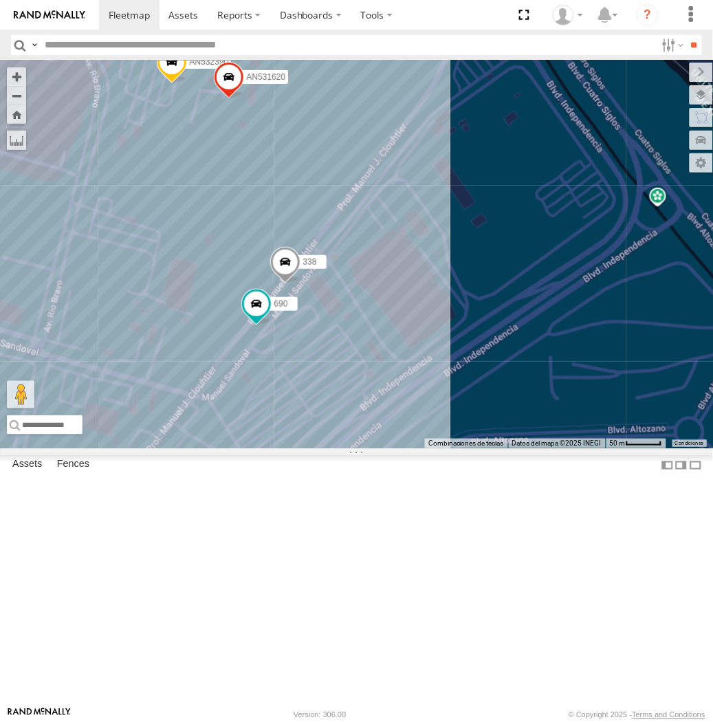
drag, startPoint x: 454, startPoint y: 320, endPoint x: 386, endPoint y: 409, distance: 112.3
click at [386, 409] on div "357660104096649 015910001918898 AN536763 AN532390 AN539032 8736 AN535409 AN5373…" at bounding box center [356, 254] width 713 height 388
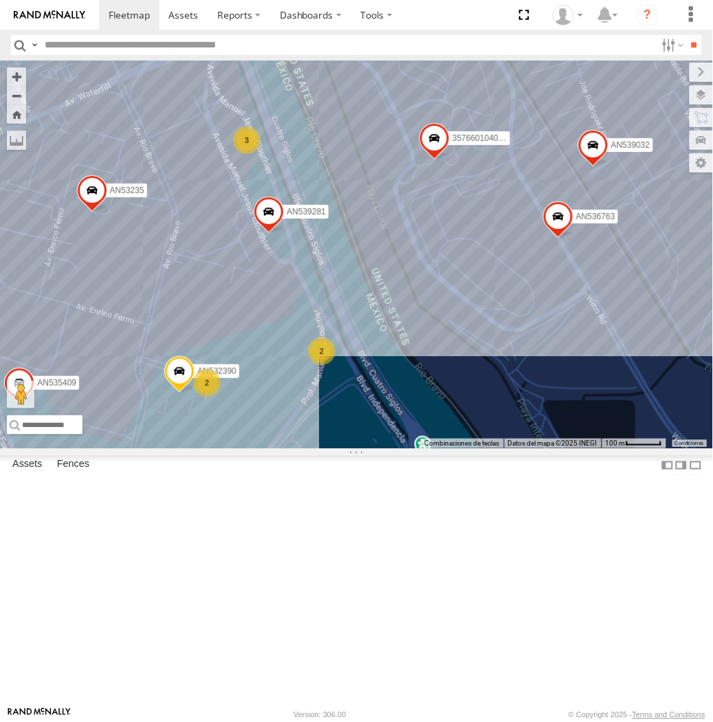
drag, startPoint x: 452, startPoint y: 274, endPoint x: 362, endPoint y: 488, distance: 232.6
click at [362, 448] on div "357660104096649 015910001918898 AN536763 AN532390 AN539032 8736 AN535409 AN5373…" at bounding box center [356, 254] width 713 height 388
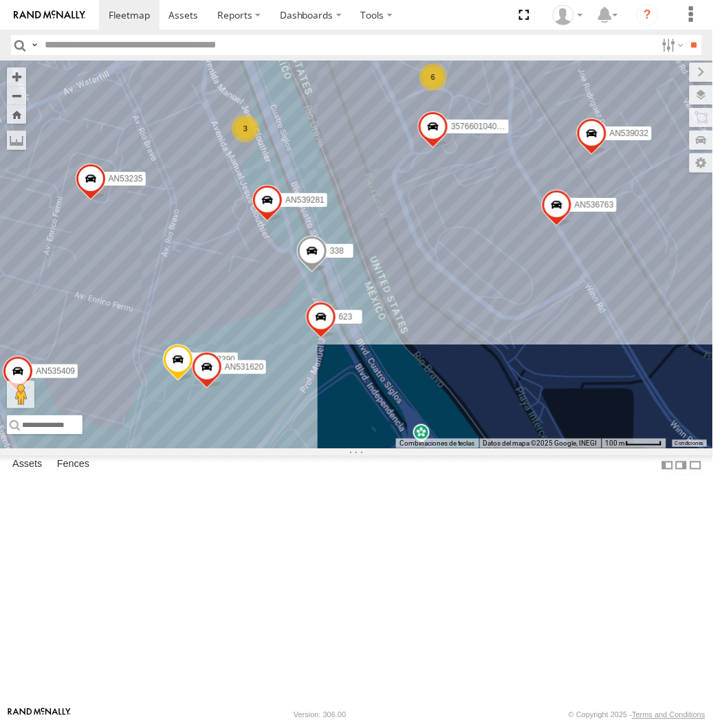
drag, startPoint x: 388, startPoint y: 239, endPoint x: 340, endPoint y: 234, distance: 49.1
click at [340, 234] on div "AN535203 015910001845018 015910001811580 ZJ535914 F2771 AN538662 AN531945 AN533…" at bounding box center [356, 254] width 713 height 388
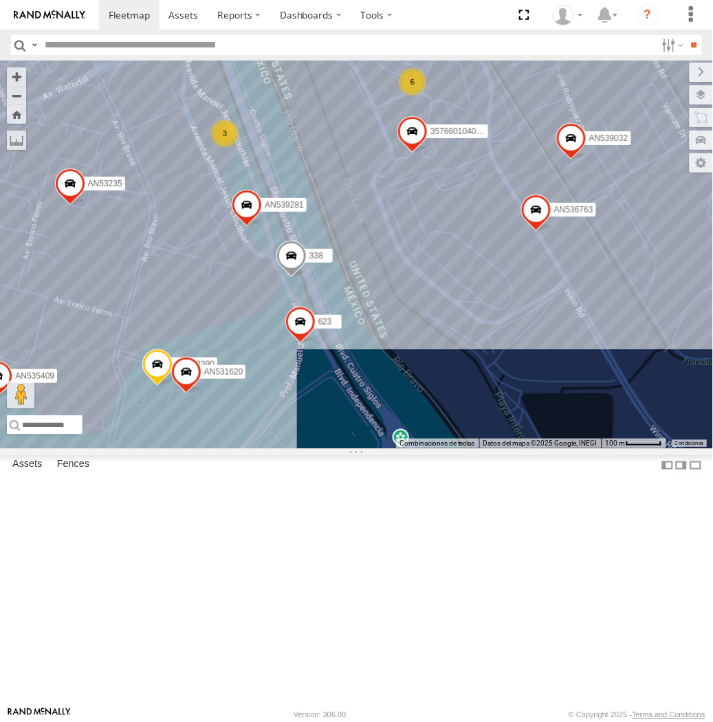
drag, startPoint x: 175, startPoint y: 351, endPoint x: 142, endPoint y: 344, distance: 34.2
click at [142, 344] on div "AN535203 015910001845018 015910001811580 ZJ535914 F2771 AN538662 AN531945 AN533…" at bounding box center [356, 254] width 713 height 388
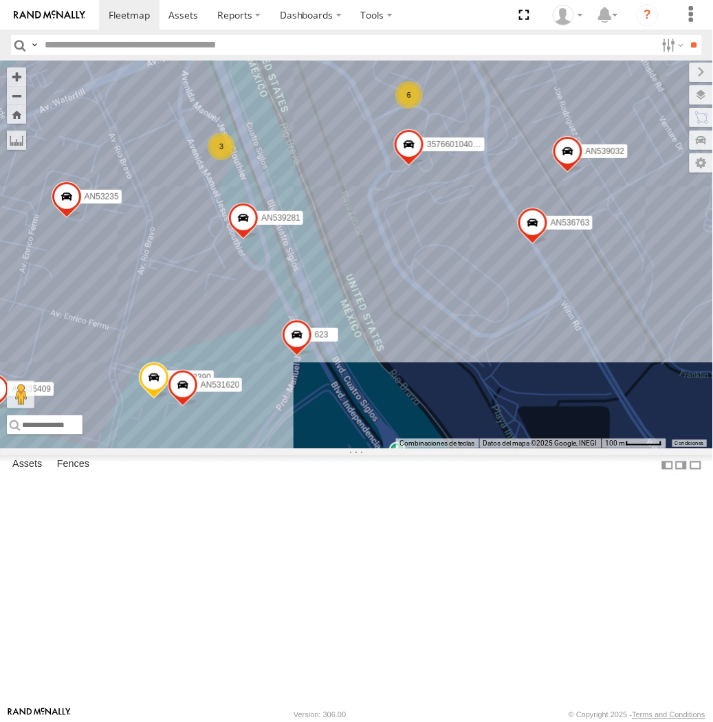
drag, startPoint x: 339, startPoint y: 340, endPoint x: 348, endPoint y: 361, distance: 23.1
click at [348, 361] on div "AN535203 015910001845018 015910001811580 ZJ535914 F2771 AN538662 AN531945 AN533…" at bounding box center [356, 254] width 713 height 388
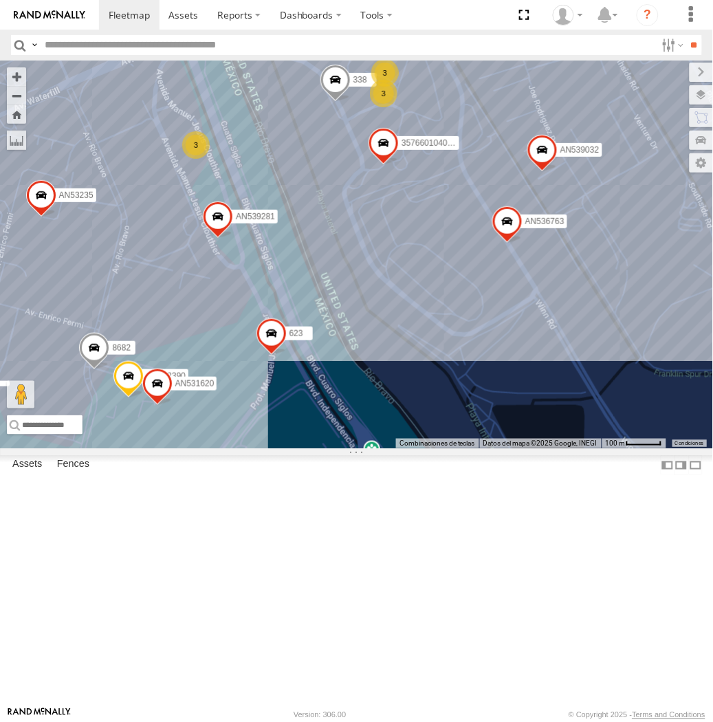
drag, startPoint x: 332, startPoint y: 369, endPoint x: 299, endPoint y: 374, distance: 33.3
click at [299, 374] on div "357660104096649 015910001918898 AN536763 AN532390 AN539032 690 8682 8736 AN5373…" at bounding box center [356, 254] width 713 height 388
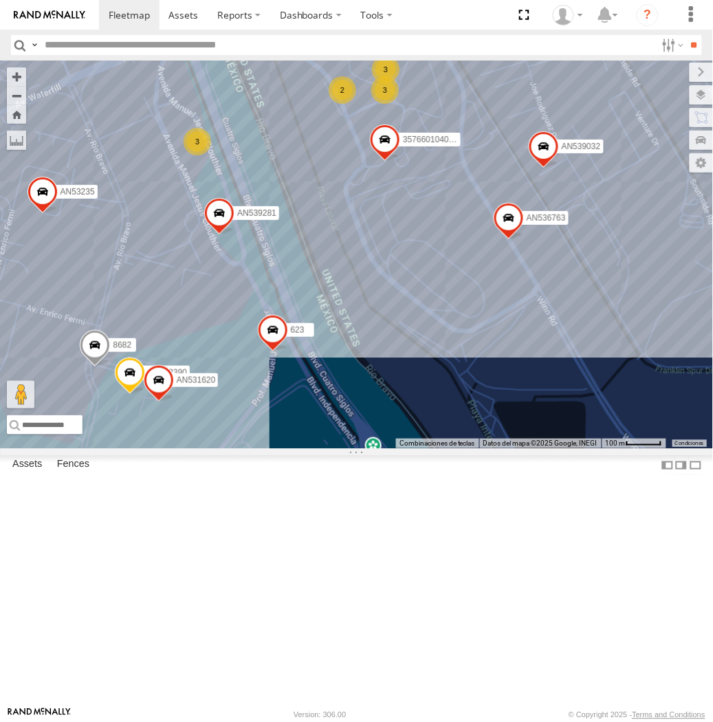
drag, startPoint x: 279, startPoint y: 417, endPoint x: 315, endPoint y: 417, distance: 35.7
click at [315, 417] on div "357660104096649 AN536763 AN532390 AN539032 8682 AN537310 623 AN531620 AN53235 A…" at bounding box center [356, 254] width 713 height 388
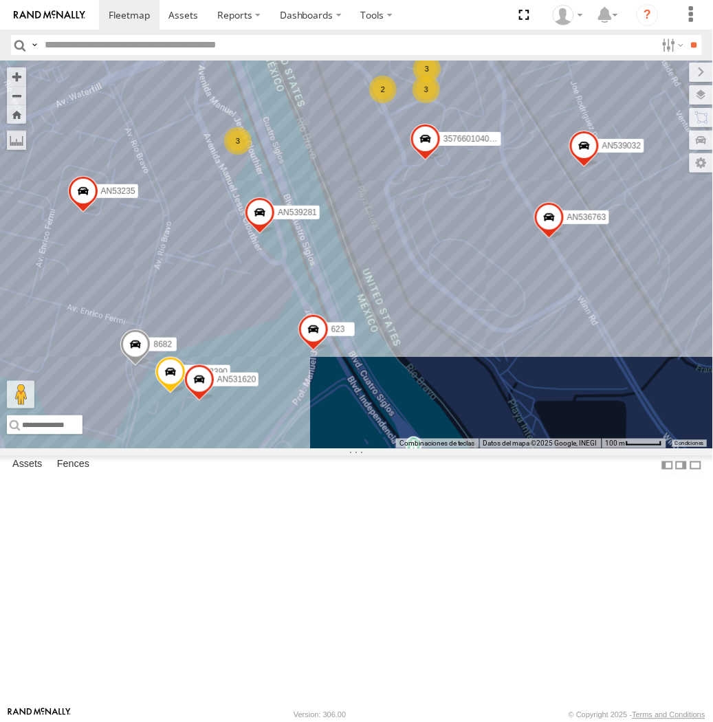
drag, startPoint x: 246, startPoint y: 329, endPoint x: 378, endPoint y: 219, distance: 171.8
click at [378, 219] on div "357660104096649 AN536763 AN532390 AN539032 8682 AN537310 623 AN531620 AN53235 A…" at bounding box center [356, 254] width 713 height 388
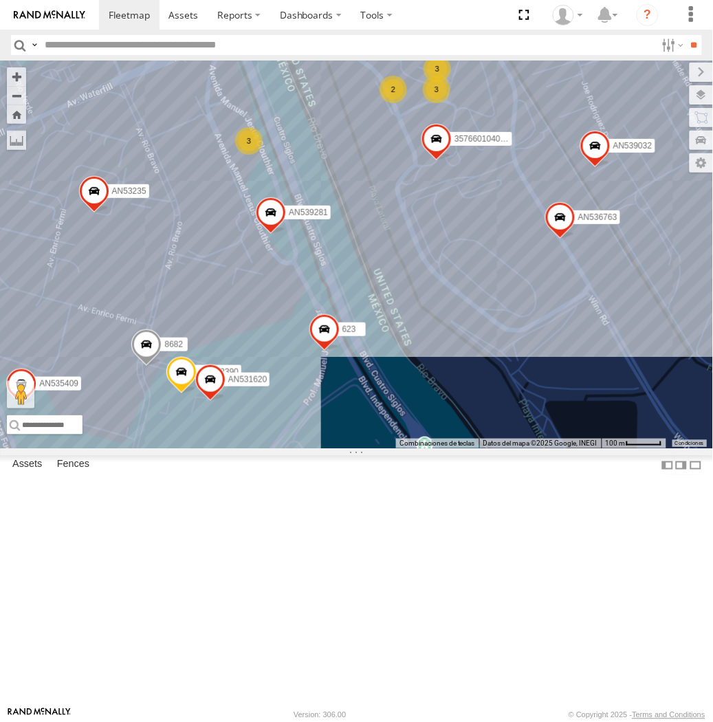
drag, startPoint x: 313, startPoint y: 248, endPoint x: 328, endPoint y: 248, distance: 14.4
click at [328, 248] on div "357660104096649 AN536763 AN532390 AN539032 8682 AN537310 623 AN531620 AN53235 A…" at bounding box center [356, 254] width 713 height 388
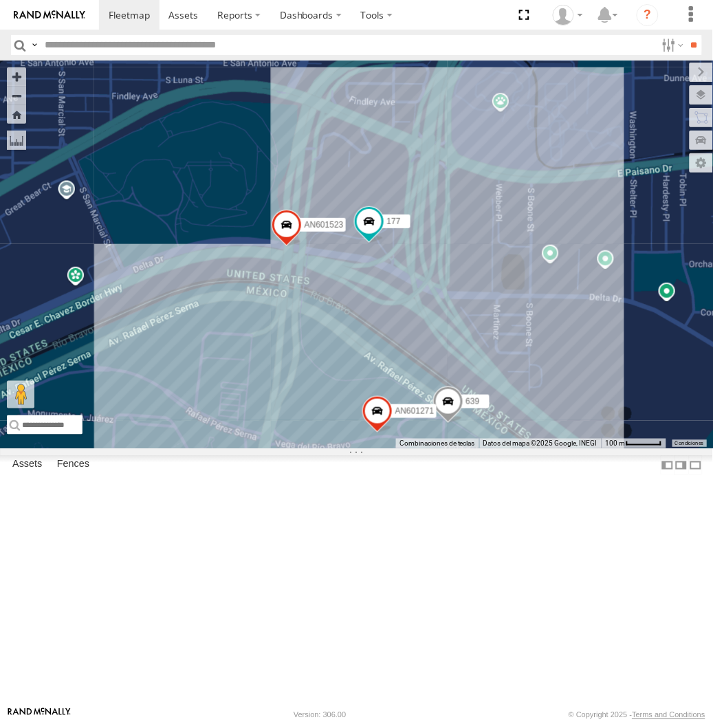
drag, startPoint x: 330, startPoint y: 344, endPoint x: 354, endPoint y: 417, distance: 76.1
click at [354, 417] on div "AN535203 015910001845018 015910001811580 ZJ535914 F2771 AN538662 AN533249 AN539…" at bounding box center [356, 254] width 713 height 388
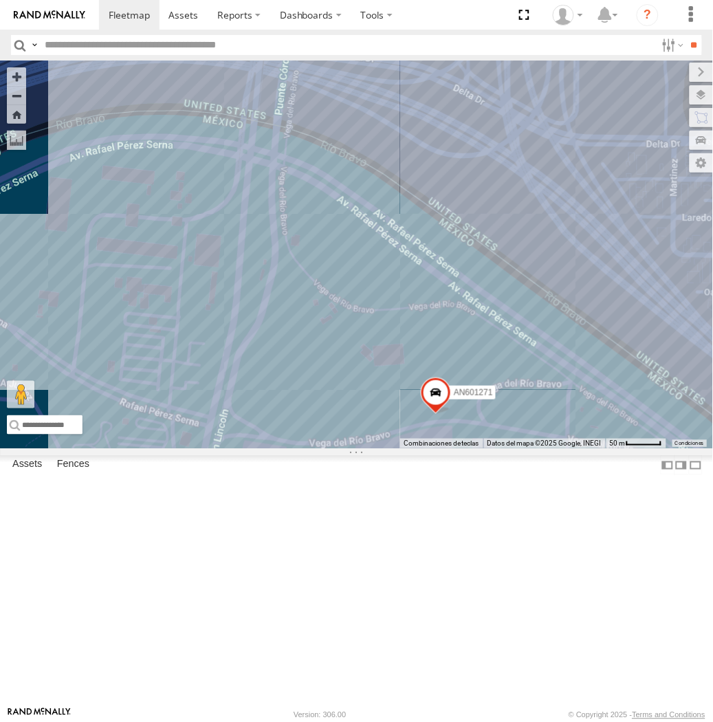
drag, startPoint x: 203, startPoint y: 209, endPoint x: 250, endPoint y: 325, distance: 125.5
click at [246, 325] on div "AN601271 AN601523" at bounding box center [356, 254] width 713 height 388
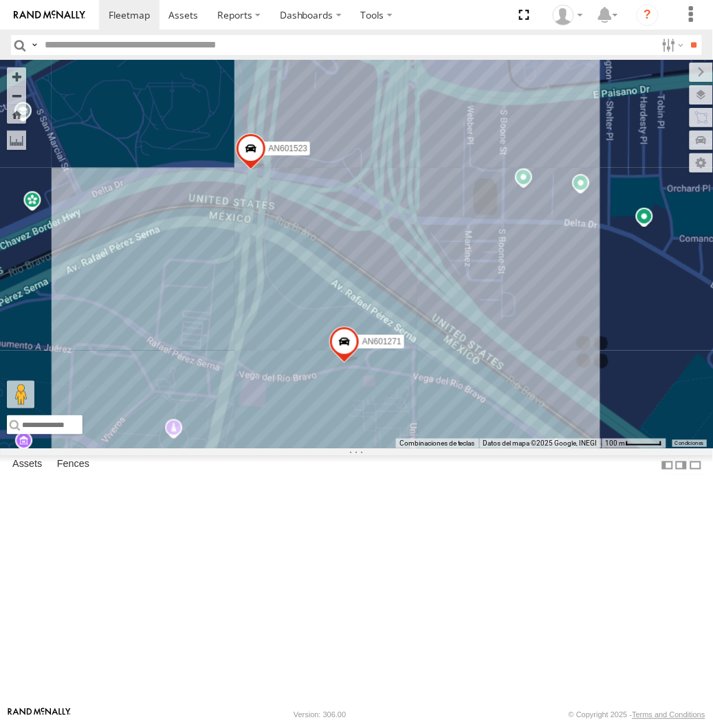
drag, startPoint x: 214, startPoint y: 257, endPoint x: 213, endPoint y: 335, distance: 78.4
click at [213, 335] on div "AN601271 AN601523" at bounding box center [356, 254] width 713 height 388
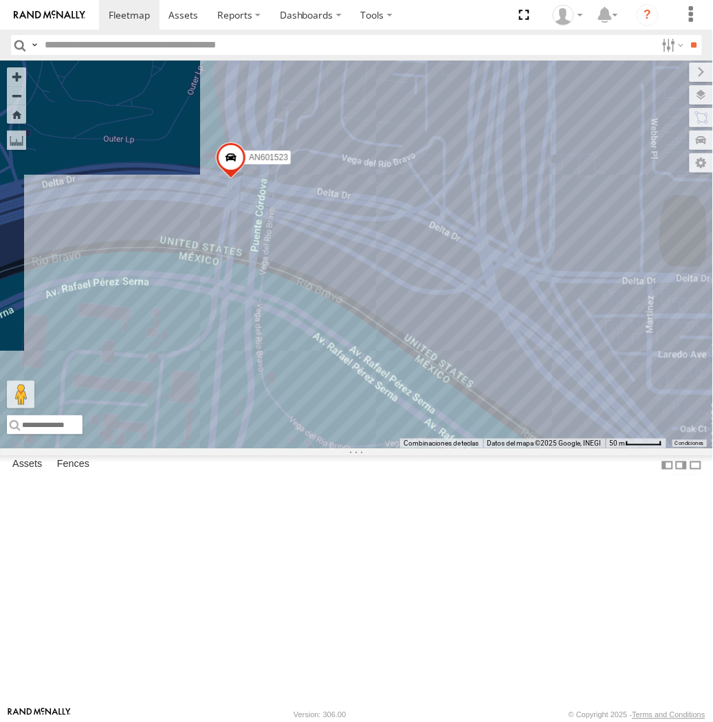
drag, startPoint x: 249, startPoint y: 346, endPoint x: 190, endPoint y: 317, distance: 66.1
click at [190, 317] on div "AN601271 AN601523" at bounding box center [356, 254] width 713 height 388
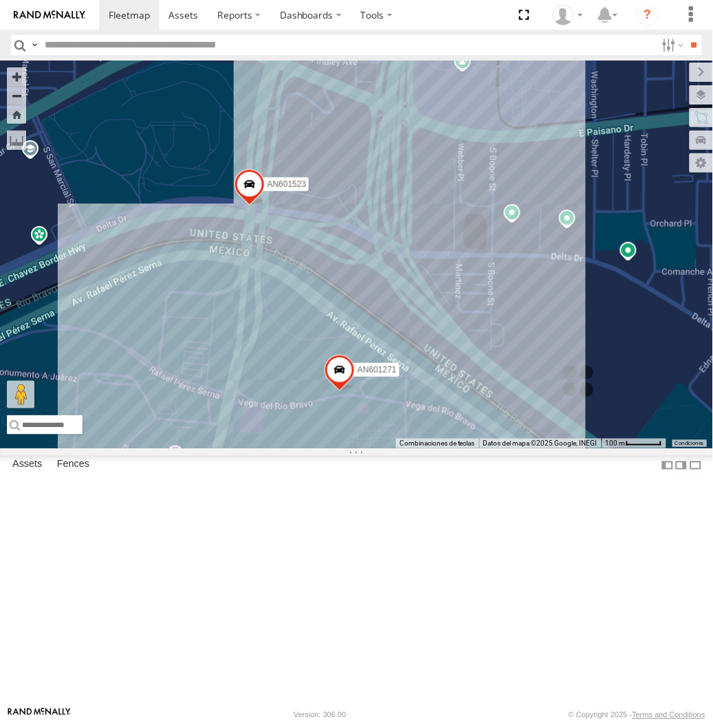
drag, startPoint x: 365, startPoint y: 330, endPoint x: 311, endPoint y: 376, distance: 70.7
click at [311, 376] on div "AN535203 015910001845018 015910001811580 ZJ535914 F2771 AN538662 AN533249 AN531…" at bounding box center [356, 254] width 713 height 388
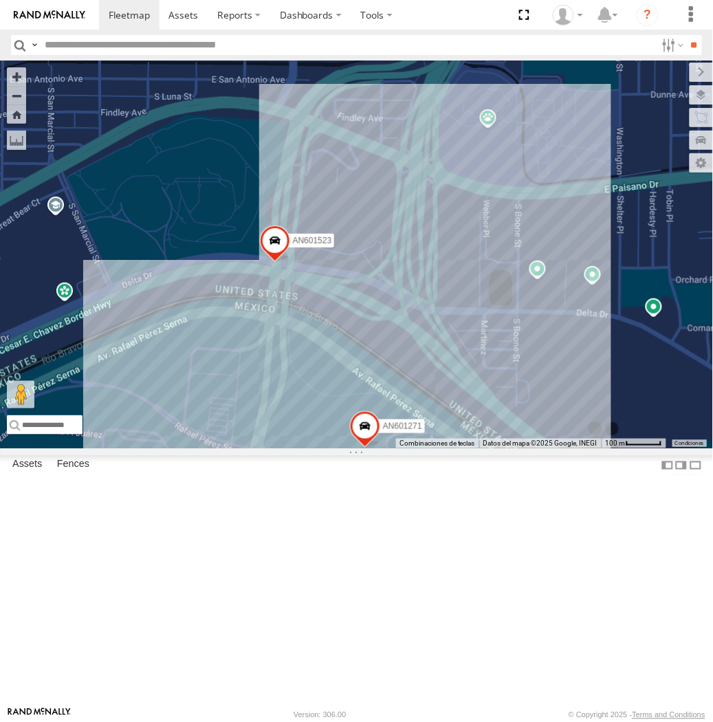
drag, startPoint x: 353, startPoint y: 395, endPoint x: 379, endPoint y: 452, distance: 62.4
click at [379, 448] on div "AN535203 015910001845018 015910001811580 ZJ535914 F2771 AN538662 AN533249 AN531…" at bounding box center [356, 254] width 713 height 388
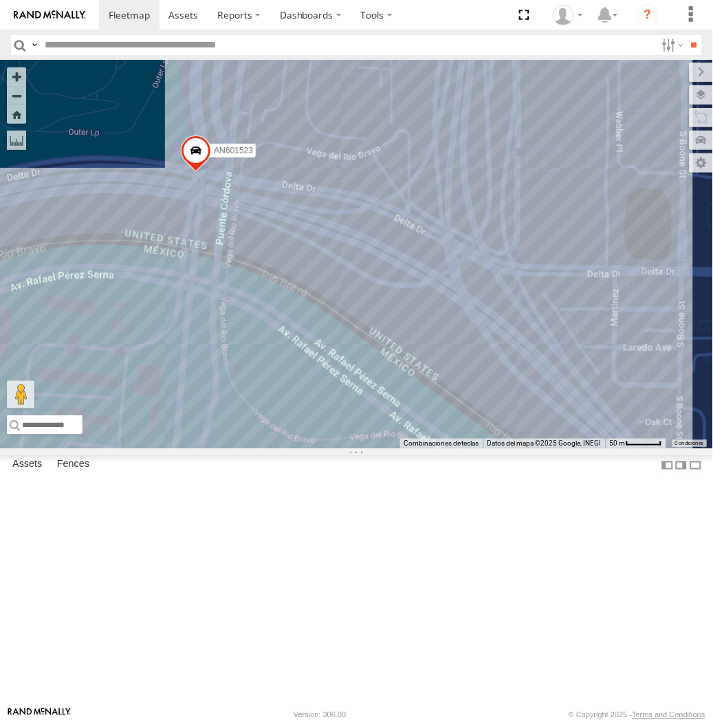
drag, startPoint x: 359, startPoint y: 443, endPoint x: 353, endPoint y: 373, distance: 69.7
click at [353, 373] on div "AN535203 015910001845018 015910001811580 ZJ535914 F2771 AN538662 AN533249 AN531…" at bounding box center [356, 254] width 713 height 388
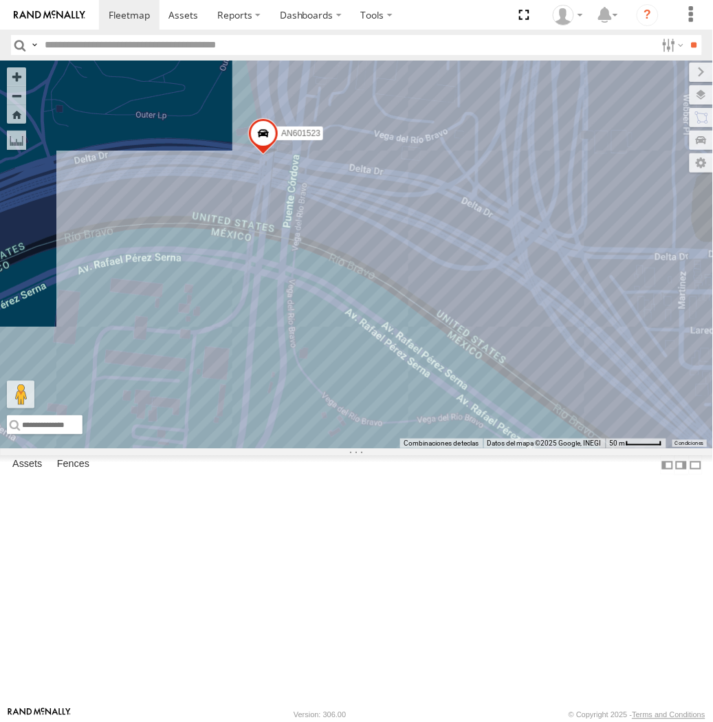
drag, startPoint x: 245, startPoint y: 269, endPoint x: 193, endPoint y: 280, distance: 52.9
click at [193, 280] on div "AN535203 015910001845018 015910001811580 ZJ535914 F2771 AN538662 AN533249 AN601…" at bounding box center [356, 254] width 713 height 388
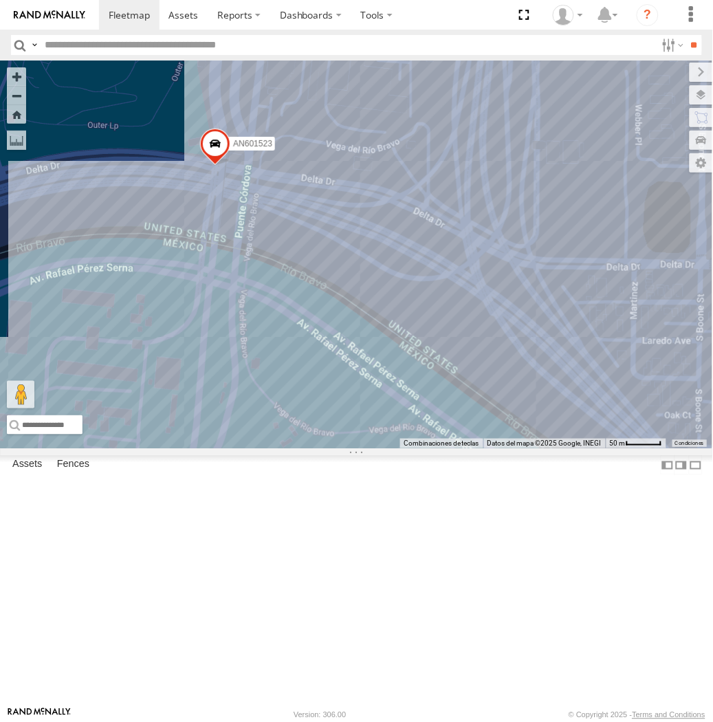
drag, startPoint x: 417, startPoint y: 387, endPoint x: 380, endPoint y: 403, distance: 40.6
click at [380, 403] on div "AN535203 015910001845018 015910001811580 ZJ535914 F2771 AN538662 AN533249 AN601…" at bounding box center [356, 254] width 713 height 388
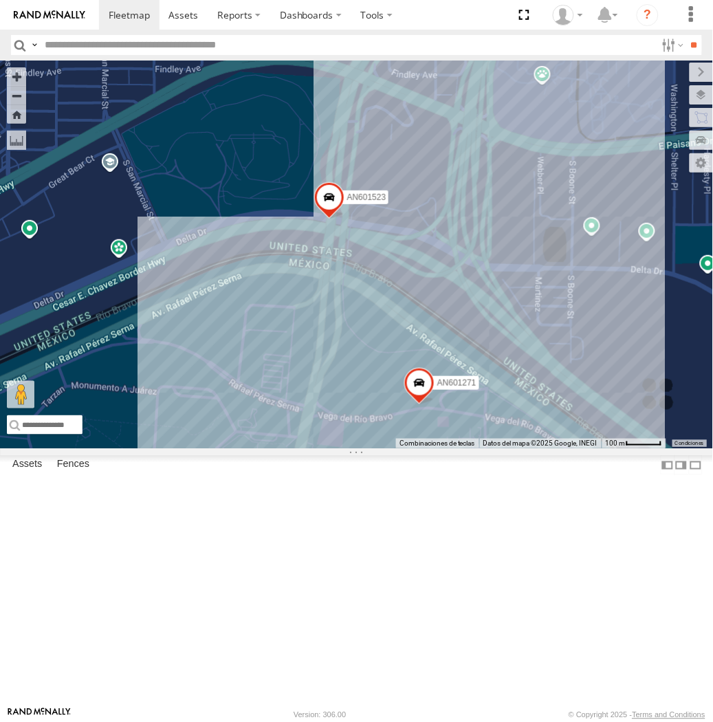
drag, startPoint x: 450, startPoint y: 488, endPoint x: 503, endPoint y: 462, distance: 59.0
click at [503, 448] on div "AN601271 AN601523" at bounding box center [356, 254] width 713 height 388
click at [502, 448] on div "AN601271 AN601523" at bounding box center [356, 254] width 713 height 388
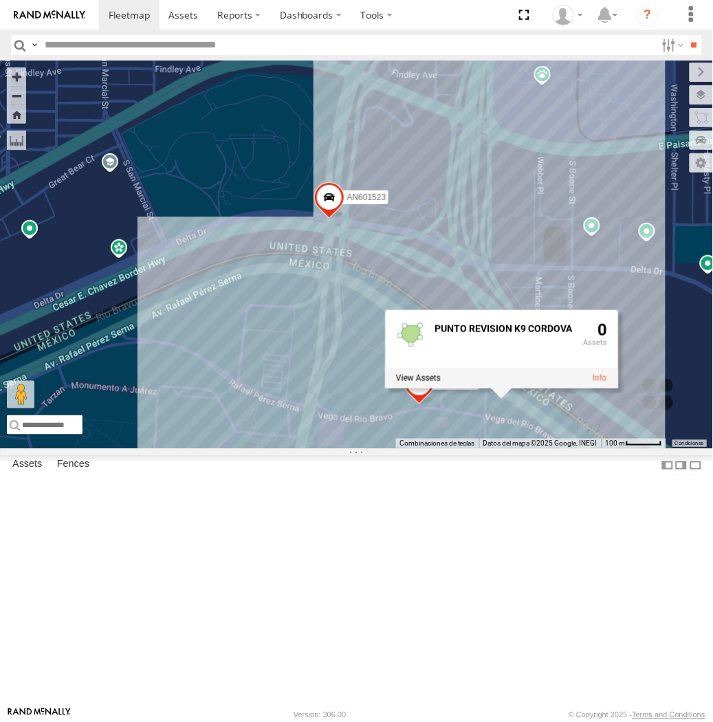
click at [450, 448] on div "AN601271 AN601523 PUNTO REVISION K9 CORDOVA 0" at bounding box center [356, 254] width 713 height 388
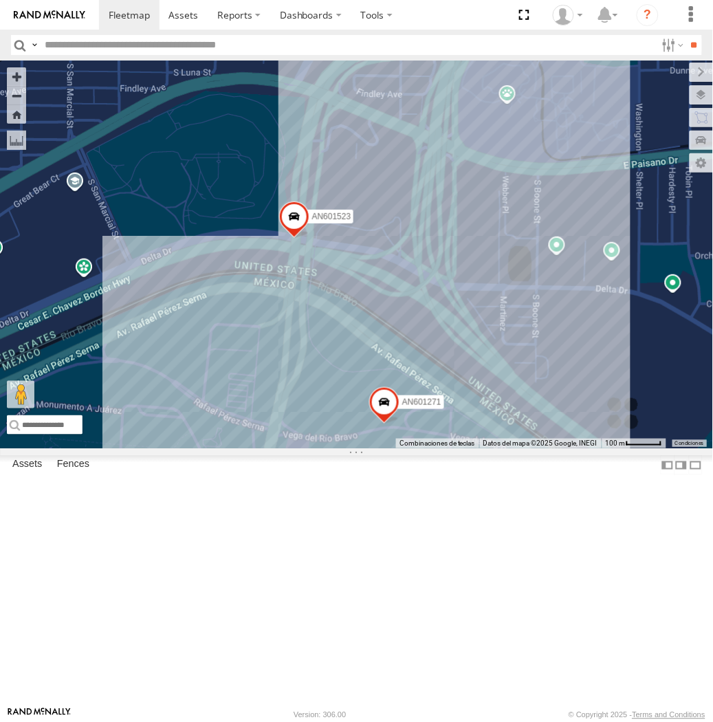
drag, startPoint x: 573, startPoint y: 381, endPoint x: 401, endPoint y: 445, distance: 183.7
click at [401, 445] on div "AN601271 AN601523" at bounding box center [356, 254] width 713 height 388
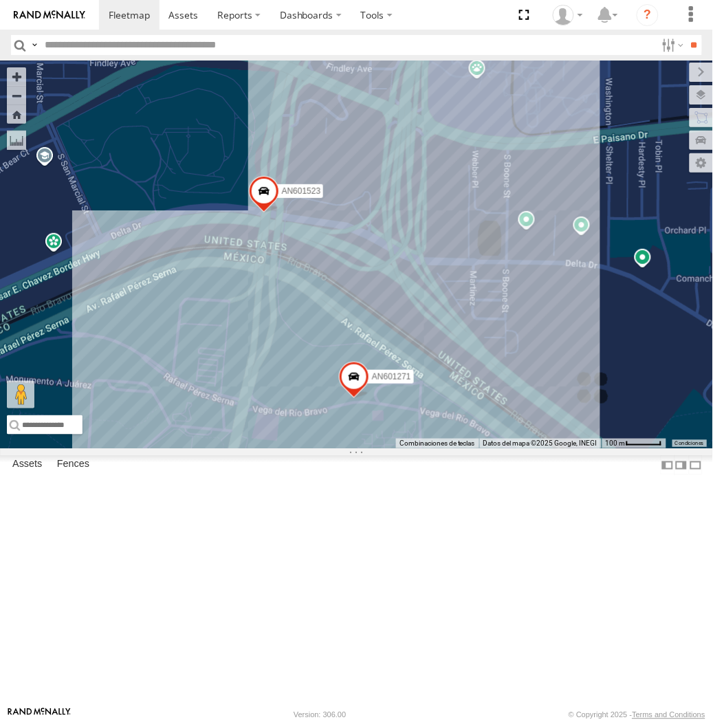
drag, startPoint x: 396, startPoint y: 428, endPoint x: 380, endPoint y: 400, distance: 32.3
click at [380, 400] on div "AN601271 AN601523" at bounding box center [356, 254] width 713 height 388
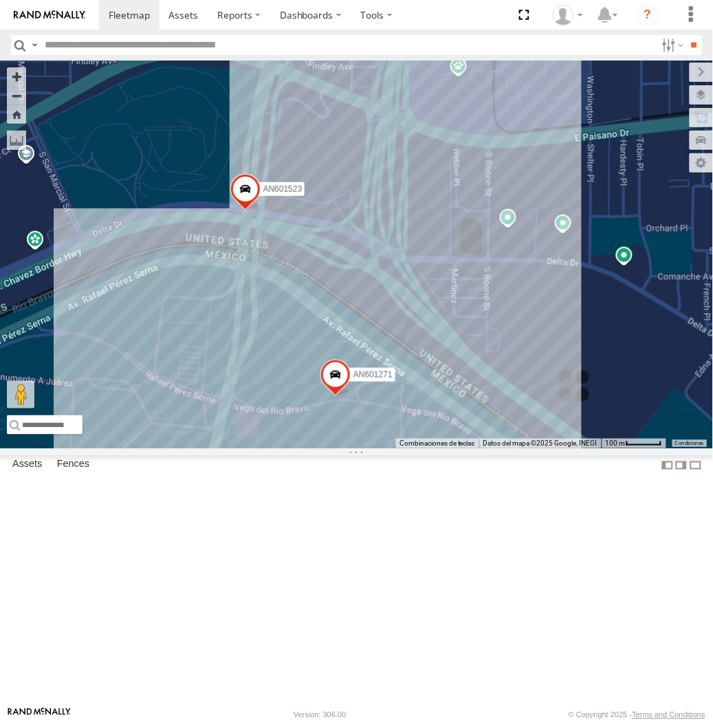
drag, startPoint x: 377, startPoint y: 400, endPoint x: 359, endPoint y: 397, distance: 18.1
click at [359, 397] on div "AN601271 AN601523" at bounding box center [356, 254] width 713 height 388
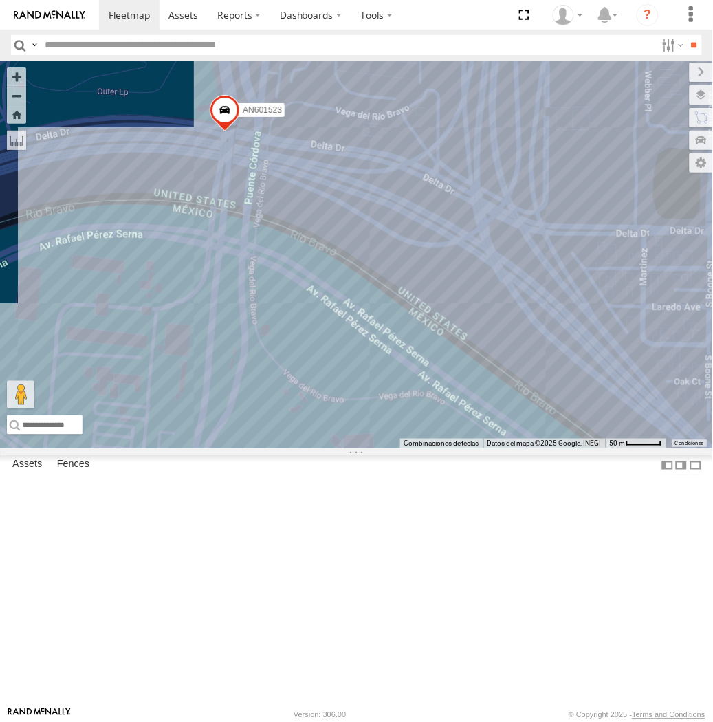
drag, startPoint x: 199, startPoint y: 262, endPoint x: 201, endPoint y: 315, distance: 53.0
click at [201, 314] on div "AN535203 015910001845018 015910001811580 ZJ535914 F2771 AN538662 AN531945 AN533…" at bounding box center [356, 254] width 713 height 388
drag, startPoint x: 201, startPoint y: 275, endPoint x: 242, endPoint y: 324, distance: 64.4
click at [237, 419] on div "AN535203 015910001845018 015910001811580 ZJ535914 F2771 AN538662 AN531945 AN533…" at bounding box center [356, 254] width 713 height 388
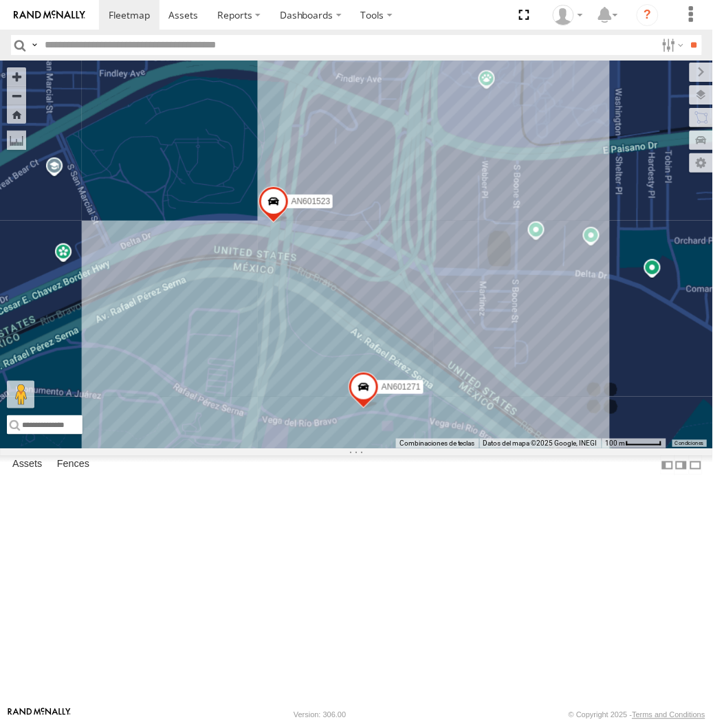
drag, startPoint x: 188, startPoint y: 279, endPoint x: 236, endPoint y: 339, distance: 76.3
click at [236, 339] on div "AN535203 015910001845018 015910001811580 ZJ535914 F2771 AN538662 AN531945 AN533…" at bounding box center [356, 254] width 713 height 388
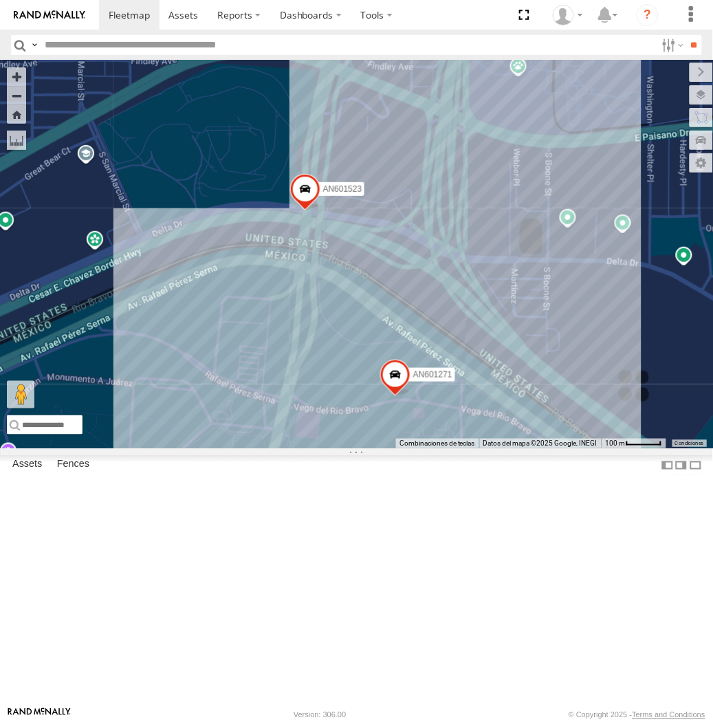
drag, startPoint x: 376, startPoint y: 392, endPoint x: 422, endPoint y: 379, distance: 47.9
click at [422, 379] on div "AN535203 015910001845018 015910001811580 ZJ535914 F2771 AN538662 AN531945 AN533…" at bounding box center [356, 254] width 713 height 388
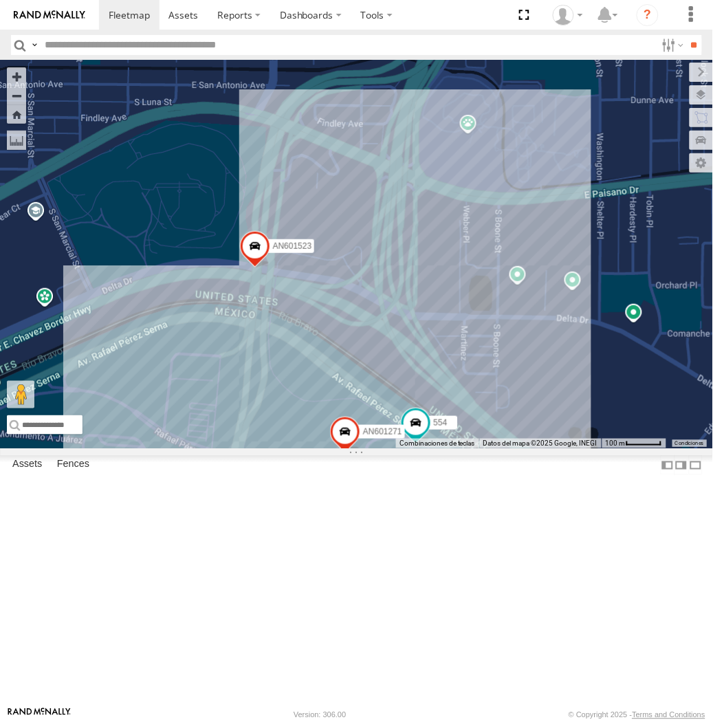
drag, startPoint x: 346, startPoint y: 463, endPoint x: 313, endPoint y: 463, distance: 33.0
click at [313, 448] on div "AN601271 AN601523 554" at bounding box center [356, 254] width 713 height 388
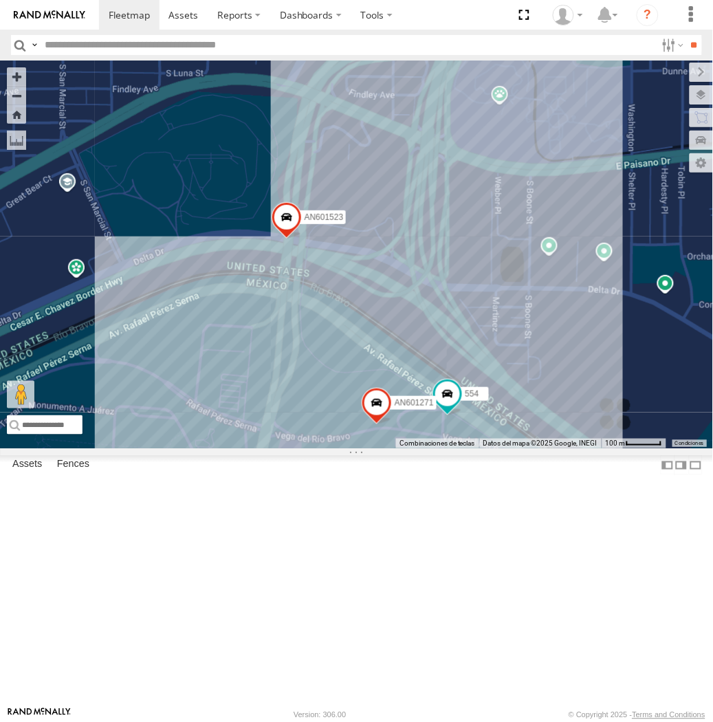
drag, startPoint x: 372, startPoint y: 445, endPoint x: 431, endPoint y: 411, distance: 68.4
click at [431, 411] on div "AN601271 AN601523 554" at bounding box center [356, 254] width 713 height 388
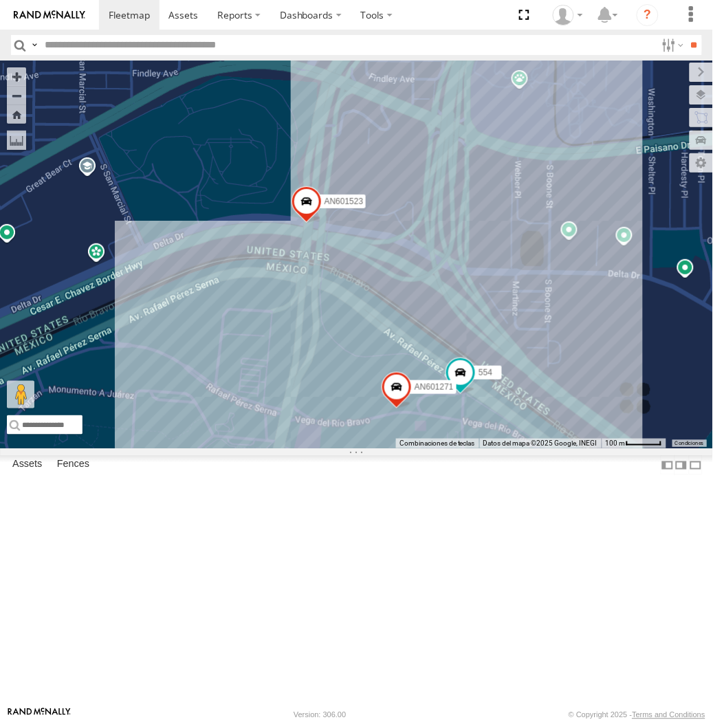
drag, startPoint x: 373, startPoint y: 403, endPoint x: 408, endPoint y: 417, distance: 37.4
click at [408, 417] on div "AN601271 AN601523 554" at bounding box center [356, 254] width 713 height 388
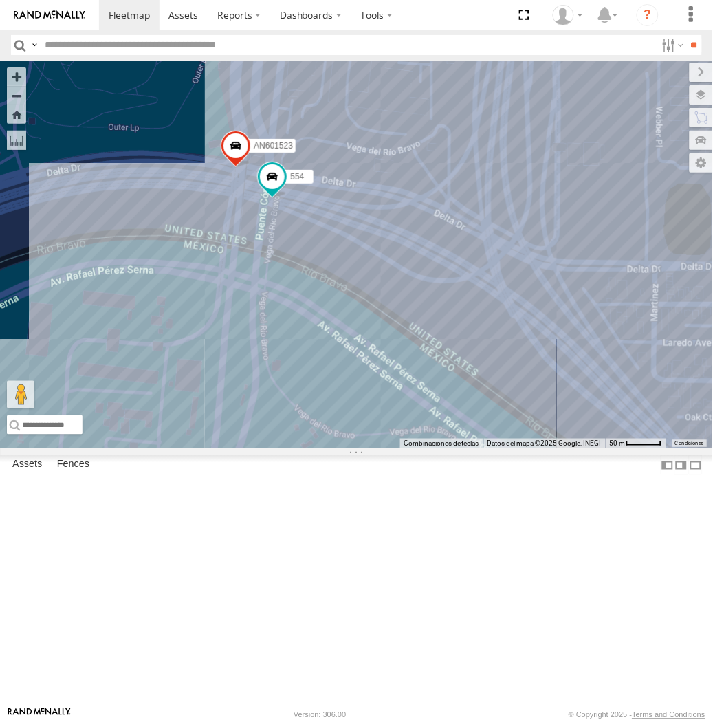
drag, startPoint x: 423, startPoint y: 400, endPoint x: 449, endPoint y: 400, distance: 25.4
click at [449, 400] on div "AN601271 AN601523 554" at bounding box center [356, 254] width 713 height 388
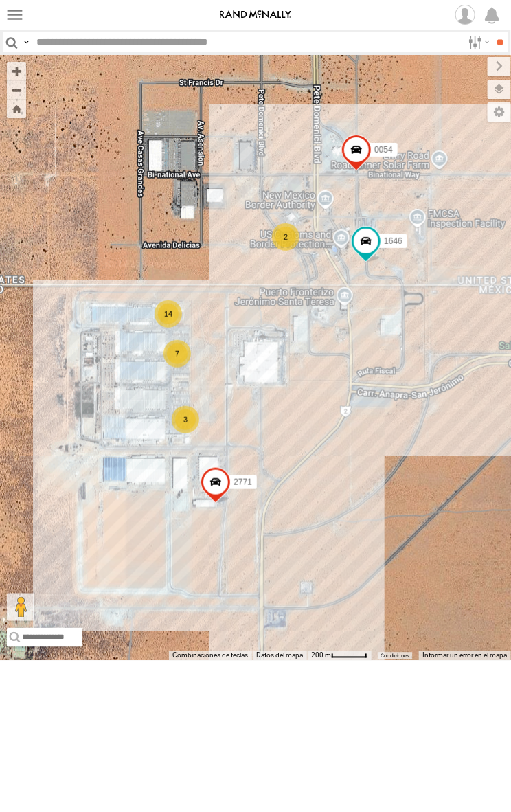
drag, startPoint x: 314, startPoint y: 500, endPoint x: 319, endPoint y: 538, distance: 38.1
click at [319, 538] on div "2771 0054 1646 14 7 3 2" at bounding box center [255, 358] width 511 height 606
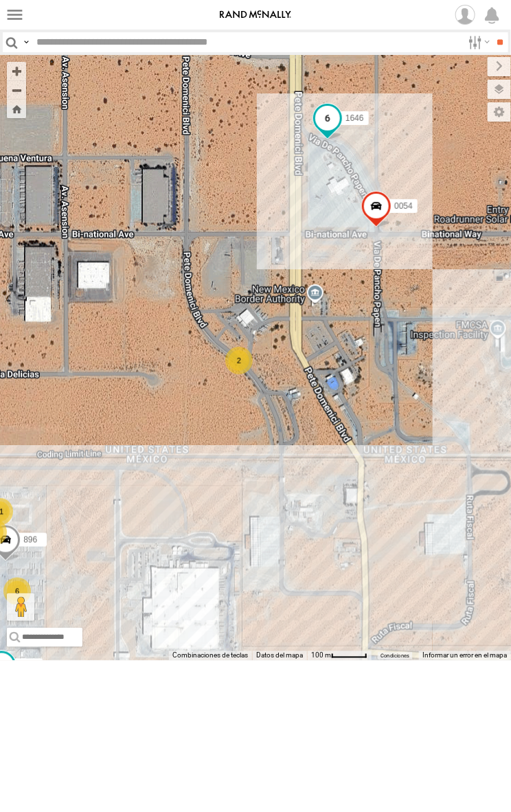
click at [331, 131] on span at bounding box center [327, 118] width 25 height 25
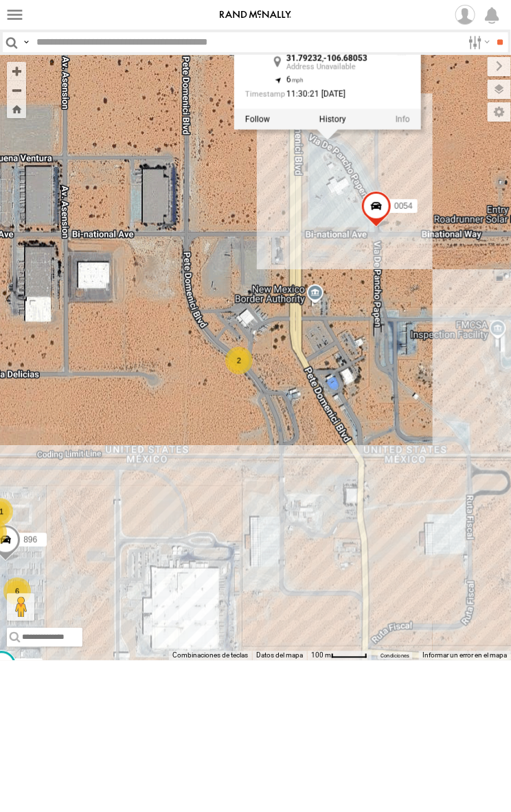
click at [331, 124] on label at bounding box center [333, 120] width 27 height 10
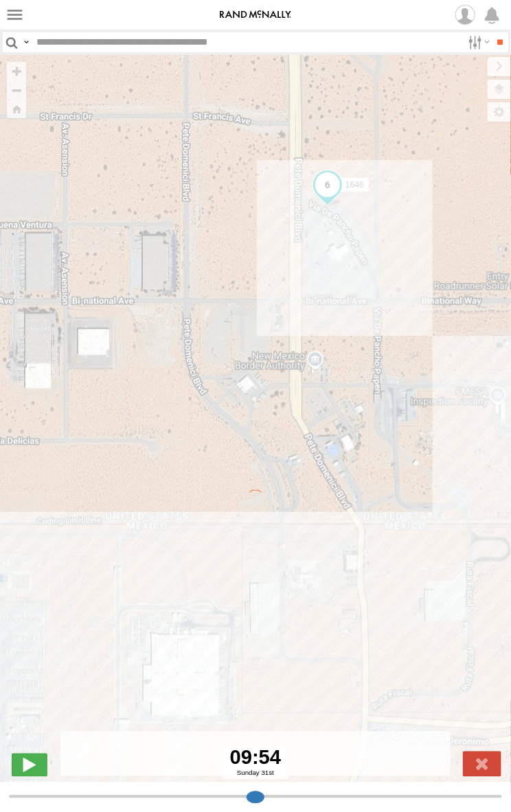
type input "**********"
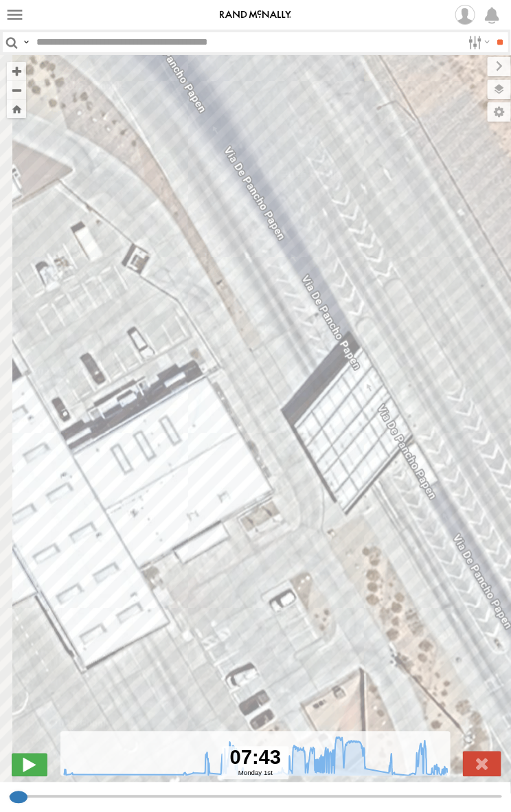
drag, startPoint x: 168, startPoint y: 314, endPoint x: 328, endPoint y: 337, distance: 161.8
click at [328, 337] on div "1646 07:44 Mon 08:55 Mon 09:00 Mon 09:06 Mon 10:00 Mon 10:00 Mon 10:56 Mon 10:5…" at bounding box center [255, 425] width 511 height 740
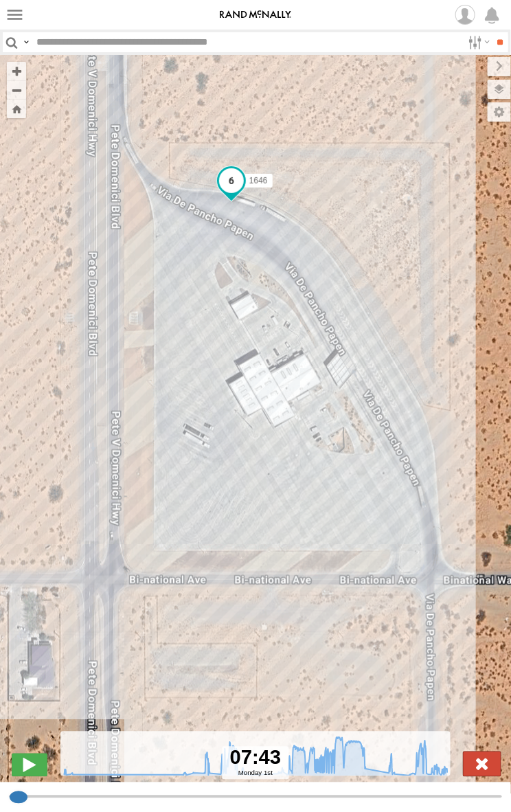
click at [480, 762] on label at bounding box center [482, 764] width 38 height 25
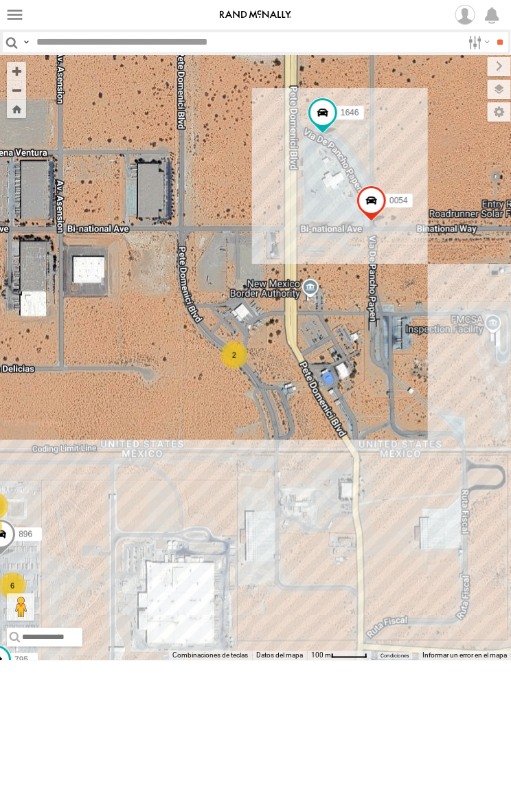
drag, startPoint x: 360, startPoint y: 510, endPoint x: 331, endPoint y: 483, distance: 39.9
click at [335, 487] on div "0054 1646 11 6 795 896 3 2" at bounding box center [255, 358] width 511 height 606
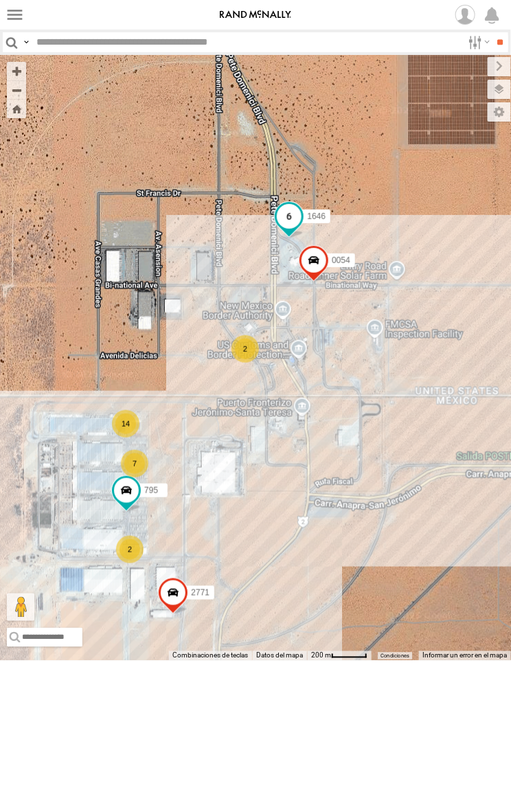
click at [292, 229] on span at bounding box center [289, 216] width 25 height 25
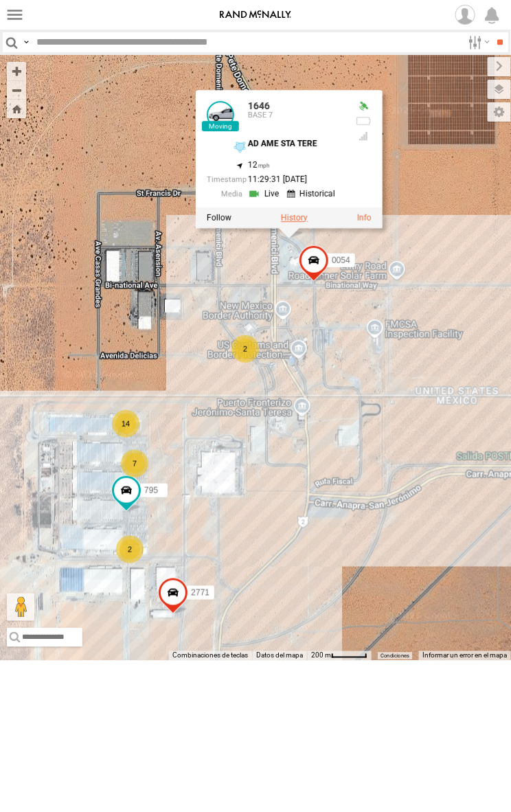
click at [286, 223] on label at bounding box center [294, 218] width 27 height 10
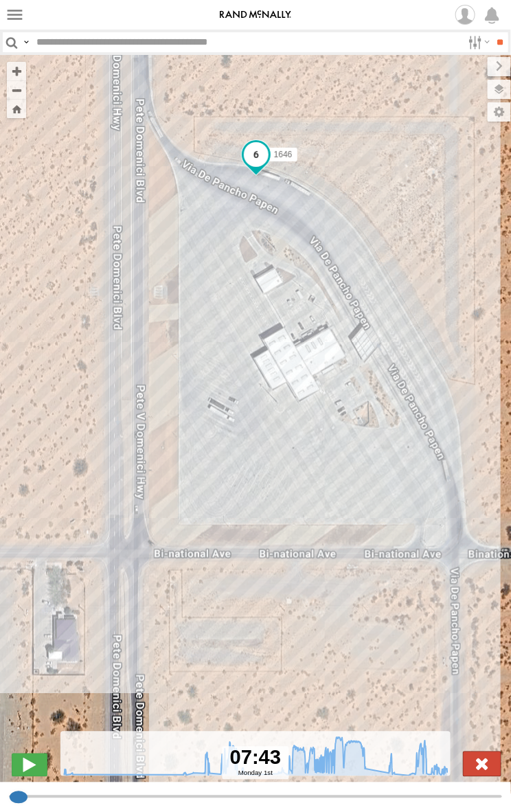
click at [483, 764] on label at bounding box center [482, 764] width 38 height 25
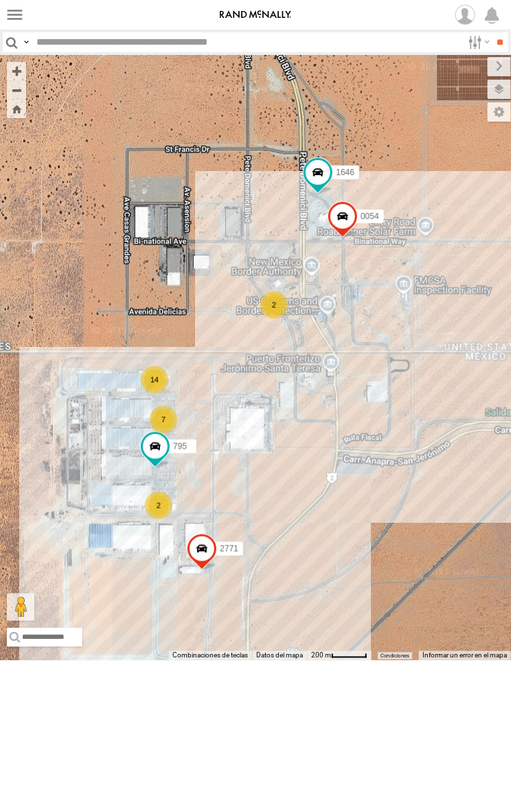
drag, startPoint x: 291, startPoint y: 614, endPoint x: 325, endPoint y: 571, distance: 54.3
click at [325, 571] on div "0054 1646 14 7 795 2 2771 2" at bounding box center [255, 358] width 511 height 606
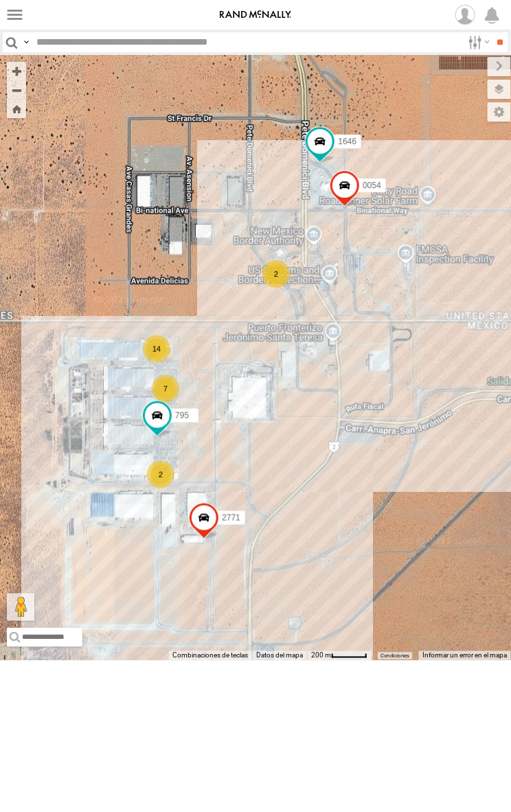
drag, startPoint x: 197, startPoint y: 463, endPoint x: 287, endPoint y: 420, distance: 100.5
click at [287, 420] on div "0054 1646 795 2771 14 7 2 2" at bounding box center [255, 358] width 511 height 606
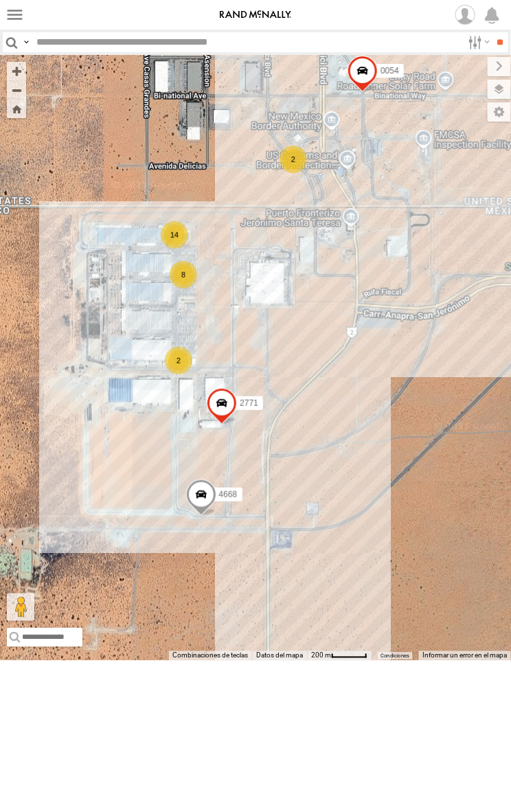
drag, startPoint x: 192, startPoint y: 195, endPoint x: 202, endPoint y: 277, distance: 82.4
click at [202, 277] on div "FW531222 AN530042 AN531952 AN531945 AN53295 AN532021 015910001969164 AN535203 0…" at bounding box center [255, 358] width 511 height 606
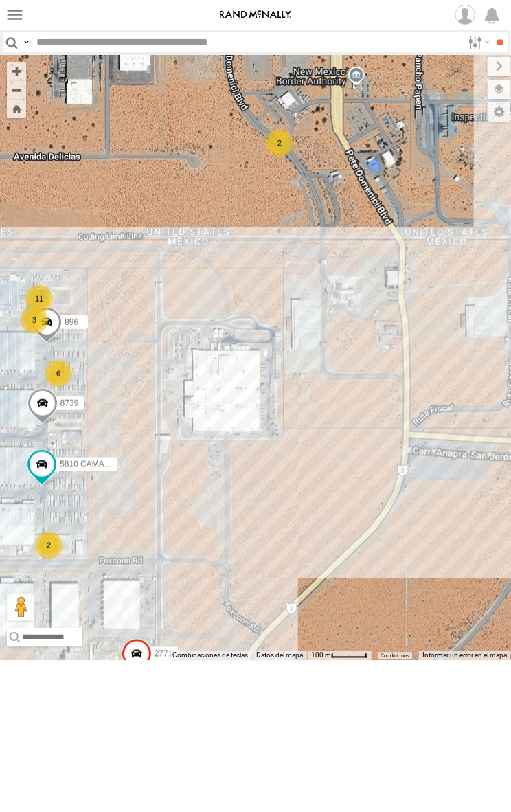
click at [243, 245] on div "2771 8739 0054 896 3 6 5810 CAMARA 11 2 2" at bounding box center [255, 358] width 511 height 606
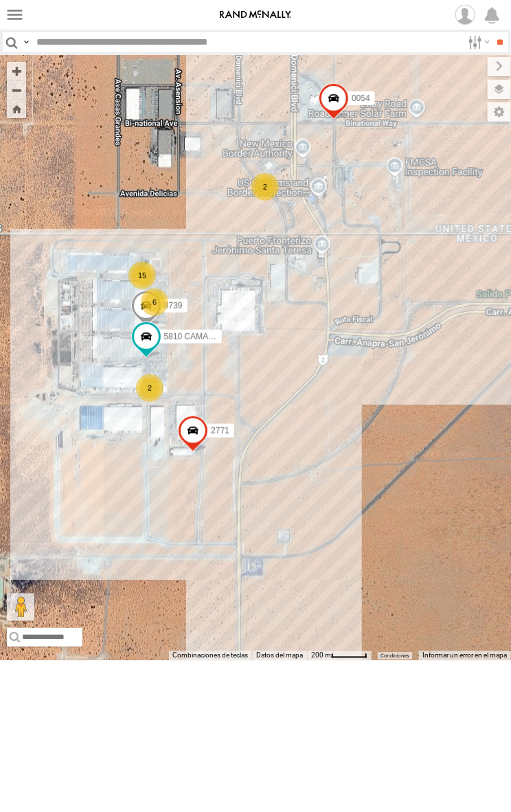
drag, startPoint x: 211, startPoint y: 225, endPoint x: 214, endPoint y: 258, distance: 33.2
click at [214, 258] on div "2771 8739 0054 5810 CAMARA 15 6 2 2" at bounding box center [255, 358] width 511 height 606
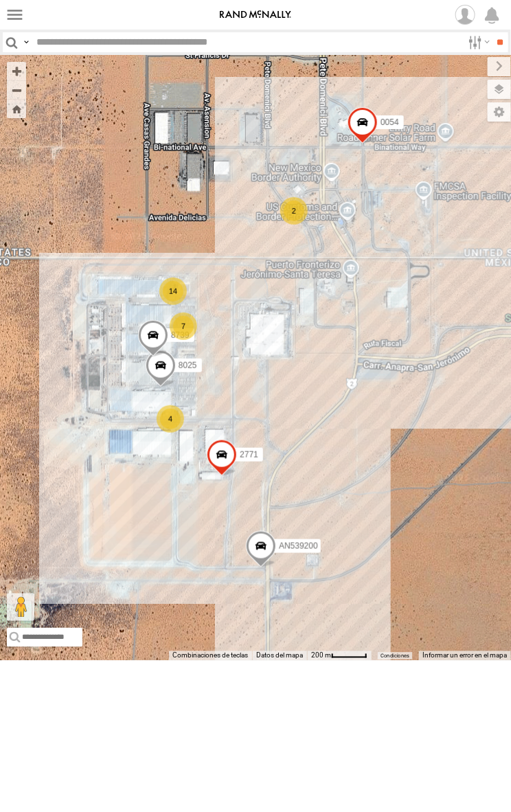
drag, startPoint x: 285, startPoint y: 463, endPoint x: 333, endPoint y: 513, distance: 70.0
click at [333, 513] on div "8025 AN539200 2771 8739 0054 7 14 4 2" at bounding box center [255, 358] width 511 height 606
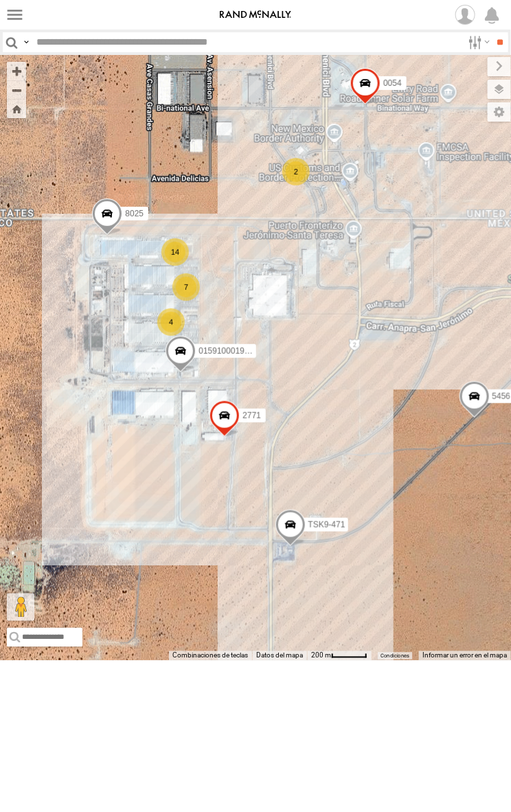
drag, startPoint x: 239, startPoint y: 225, endPoint x: 252, endPoint y: 256, distance: 32.9
click at [252, 256] on div "FW531222 AN530042 AN531952 AN531945 AN53295 AN532021 015910001969164 AN535203 0…" at bounding box center [255, 358] width 511 height 606
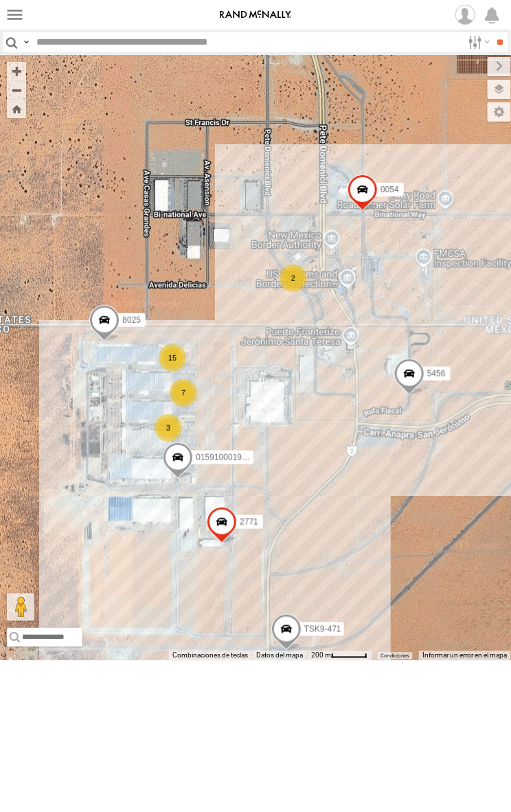
drag, startPoint x: 344, startPoint y: 614, endPoint x: 321, endPoint y: 498, distance: 118.4
click at [321, 498] on div "FW531222 AN530042 AN531952 AN531945 AN53295 AN532021 015910001969164 AN535203 0…" at bounding box center [255, 358] width 511 height 606
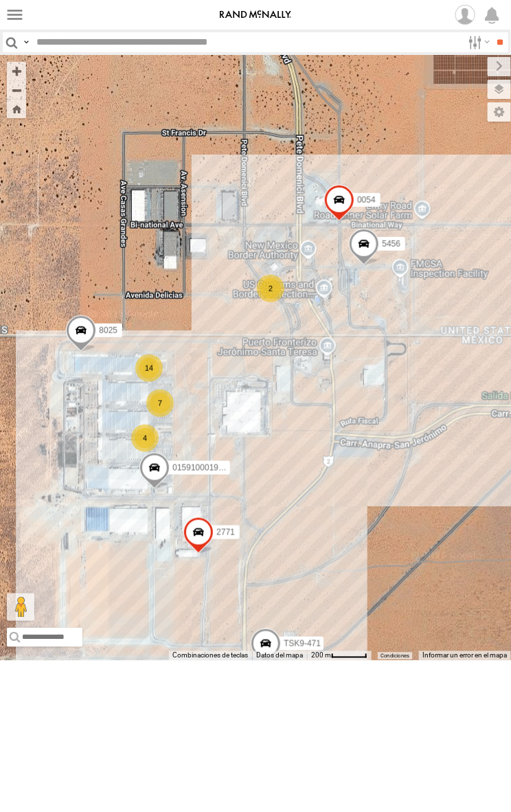
drag, startPoint x: 293, startPoint y: 608, endPoint x: 298, endPoint y: 577, distance: 30.7
click at [298, 577] on div "FW531222 AN530042 AN531952 AN531945 AN53295 AN532021 015910001969164 AN535203 0…" at bounding box center [255, 358] width 511 height 606
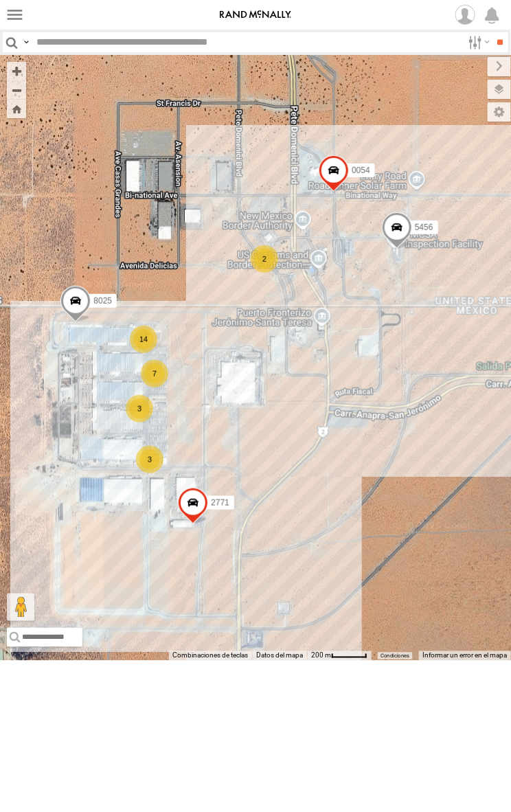
drag, startPoint x: 290, startPoint y: 602, endPoint x: 280, endPoint y: 541, distance: 61.9
click at [280, 541] on div "8025 5456 2771 0054 7 14 3 2 3" at bounding box center [255, 358] width 511 height 606
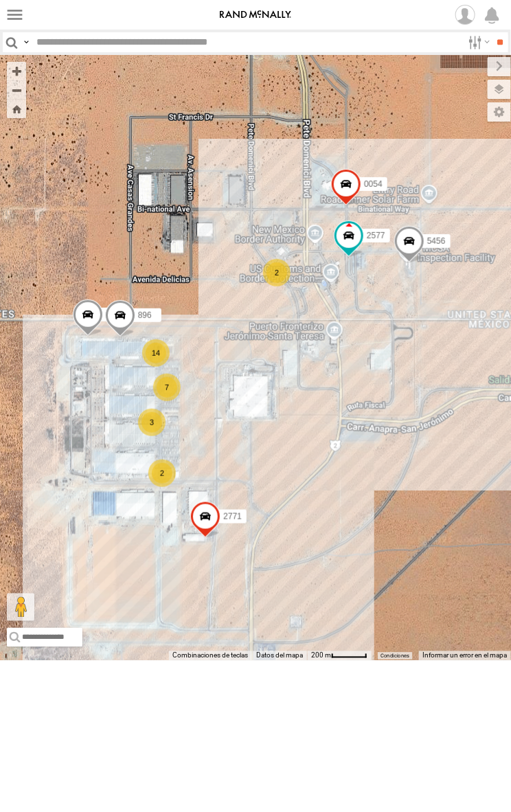
drag, startPoint x: 238, startPoint y: 372, endPoint x: 236, endPoint y: 349, distance: 22.8
click at [236, 349] on div "8025 5456 2771 0054 2577 7 14 3 896 2 2" at bounding box center [255, 358] width 511 height 606
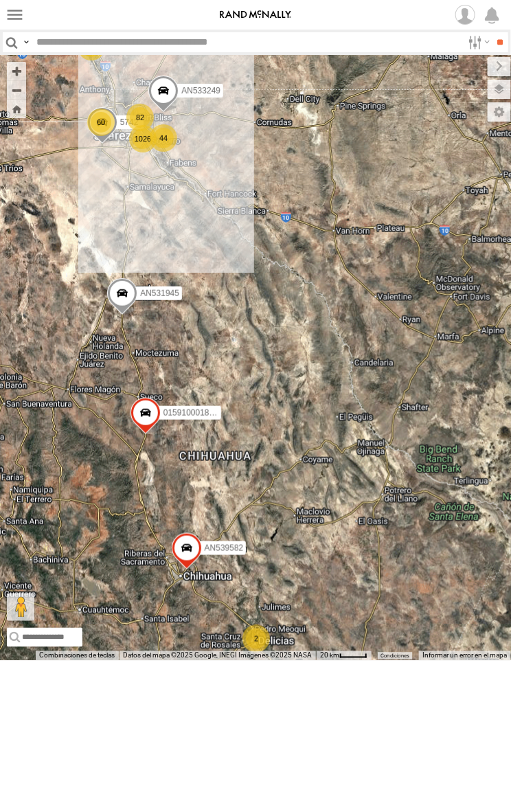
drag, startPoint x: 23, startPoint y: 228, endPoint x: 139, endPoint y: 262, distance: 120.9
click at [139, 262] on div "FW531222 AN530042 AN531952 AN531945 AN53295 AN532021 015910001969164 AN535203 5…" at bounding box center [255, 358] width 511 height 606
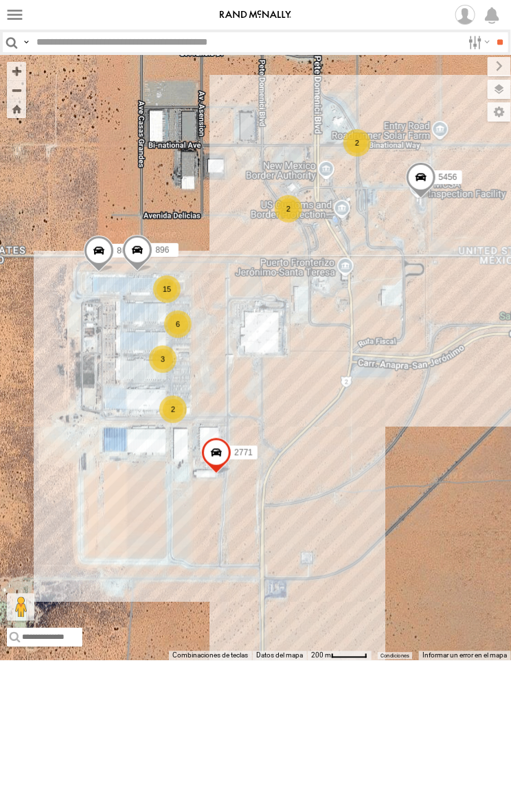
drag, startPoint x: 162, startPoint y: 287, endPoint x: 253, endPoint y: 322, distance: 97.7
click at [253, 322] on div "FW531222 AN530042 AN531952 AN531945 AN53295 AN532021 015910001969164 AN535203 5…" at bounding box center [255, 358] width 511 height 606
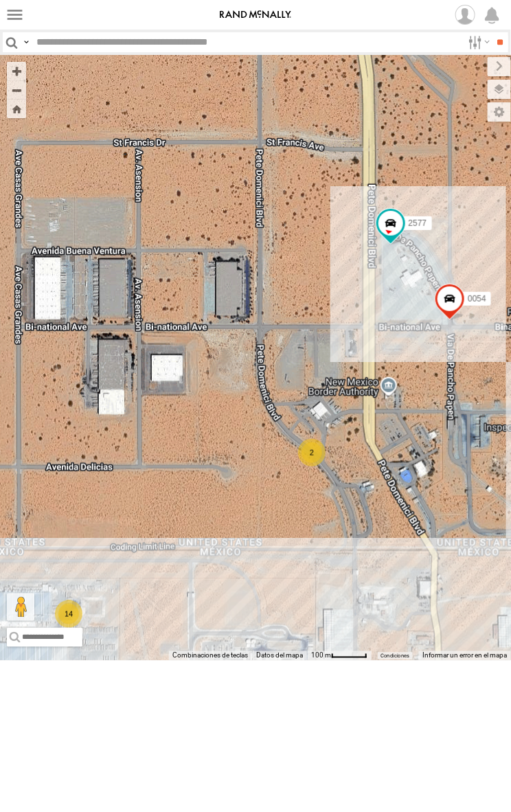
drag, startPoint x: 269, startPoint y: 571, endPoint x: 279, endPoint y: 429, distance: 142.6
click at [279, 430] on div "8025 5456 2771 015910001987448 0054 TSK9-471 2577 6 14 3 2 2" at bounding box center [255, 358] width 511 height 606
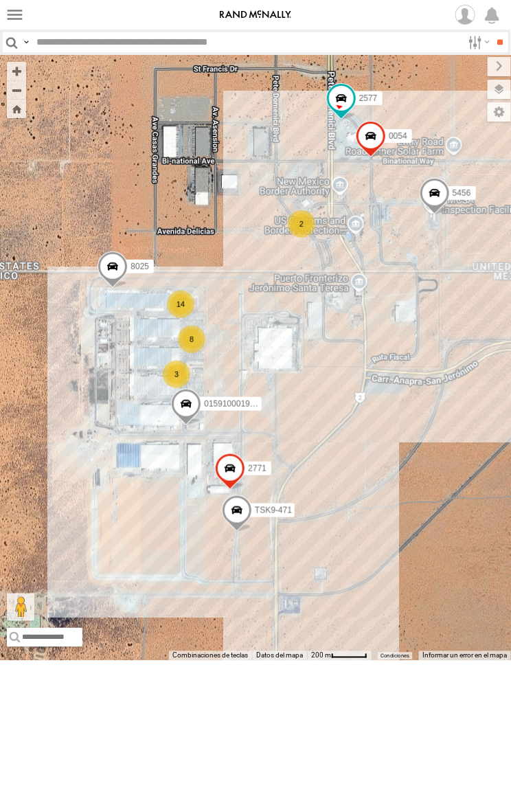
drag, startPoint x: 278, startPoint y: 465, endPoint x: 285, endPoint y: 289, distance: 176.8
click at [285, 289] on div "8025 5456 2771 015910001987448 0054 TSK9-471 2577 8 14 3 2" at bounding box center [255, 358] width 511 height 606
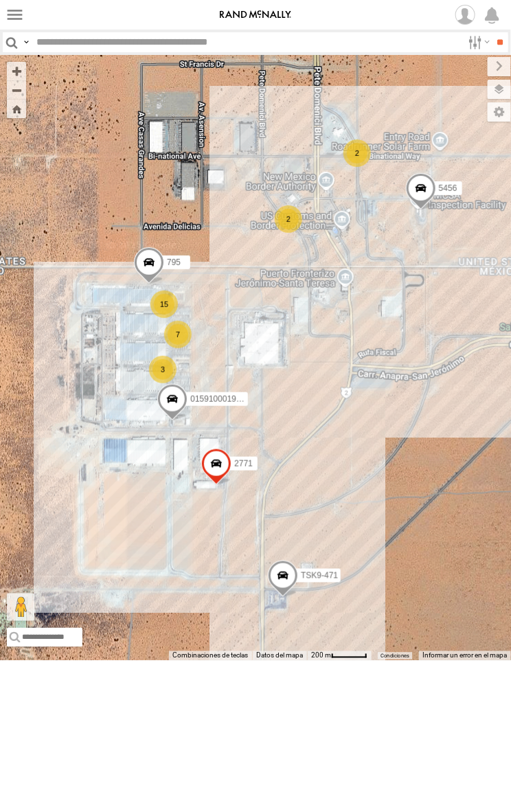
drag, startPoint x: 256, startPoint y: 597, endPoint x: 349, endPoint y: 222, distance: 385.9
click at [349, 222] on div "5456 2771 015910001987448 TSK9-471 15 7 795 3 2 2" at bounding box center [255, 358] width 511 height 606
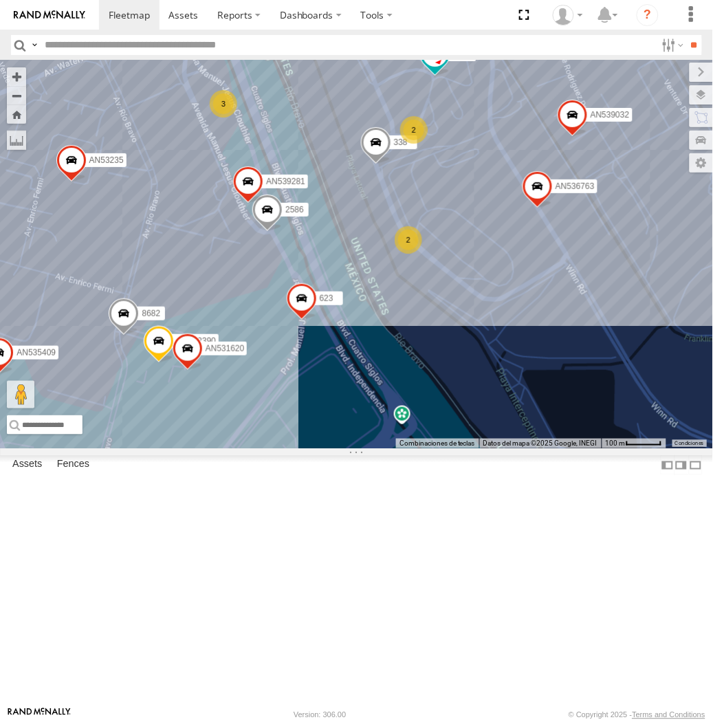
drag, startPoint x: 428, startPoint y: 305, endPoint x: 274, endPoint y: 145, distance: 222.6
click at [274, 145] on div "AN531945 AN535203 015910001845018 015910001811580 ZJ535914 F2771 AN538662 AN533…" at bounding box center [356, 254] width 713 height 388
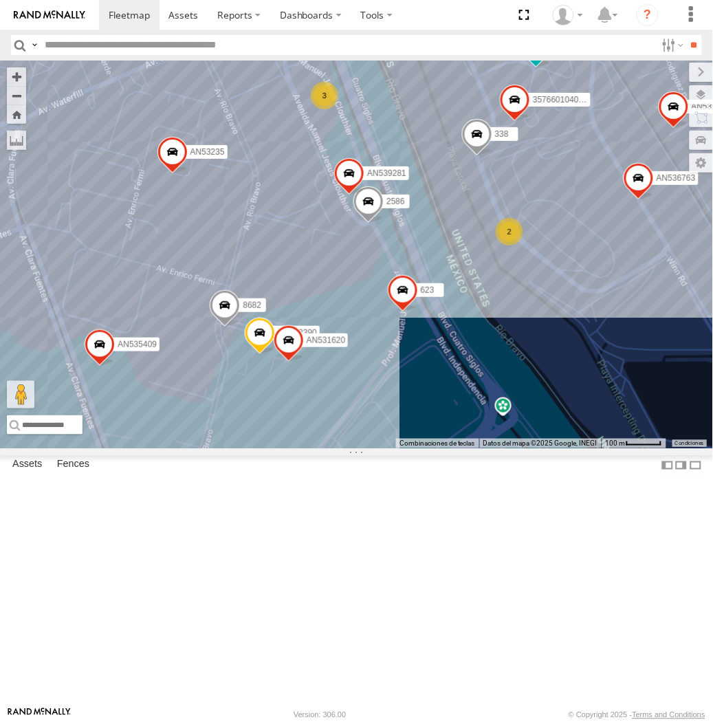
drag, startPoint x: 287, startPoint y: 304, endPoint x: 427, endPoint y: 201, distance: 173.9
click at [427, 201] on div "AN531945 AN535203 015910001845018 015910001811580 ZJ535914 F2771 AN538662 AN533…" at bounding box center [356, 254] width 713 height 388
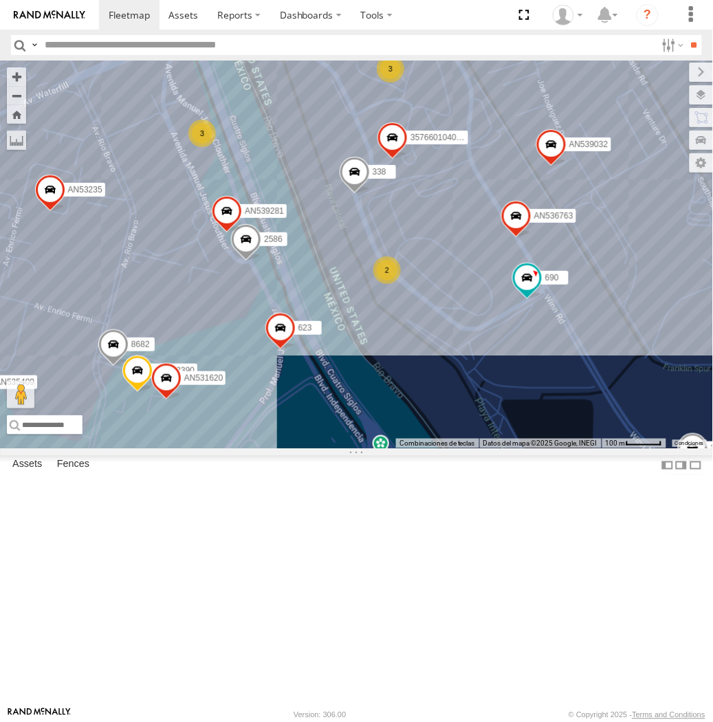
drag, startPoint x: 257, startPoint y: 368, endPoint x: 80, endPoint y: 416, distance: 183.6
click at [80, 416] on div "AN531945 AN535203 015910001845018 015910001811580 ZJ535914 F2771 AN538662 AN533…" at bounding box center [356, 254] width 713 height 388
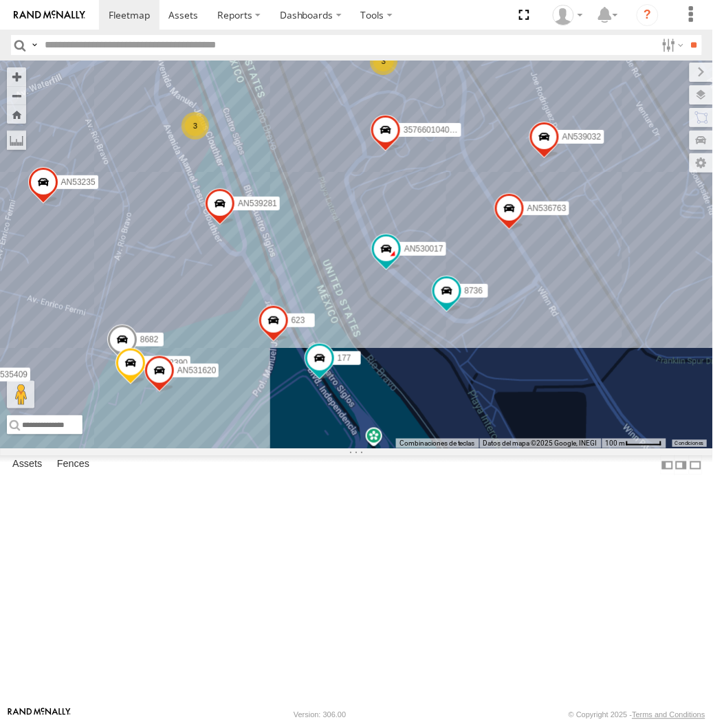
drag, startPoint x: 303, startPoint y: 388, endPoint x: 325, endPoint y: 388, distance: 22.0
click at [325, 388] on div "AN531945 AN535203 015910001845018 015910001811580 ZJ535914 F2771 AN538662 AN533…" at bounding box center [356, 254] width 713 height 388
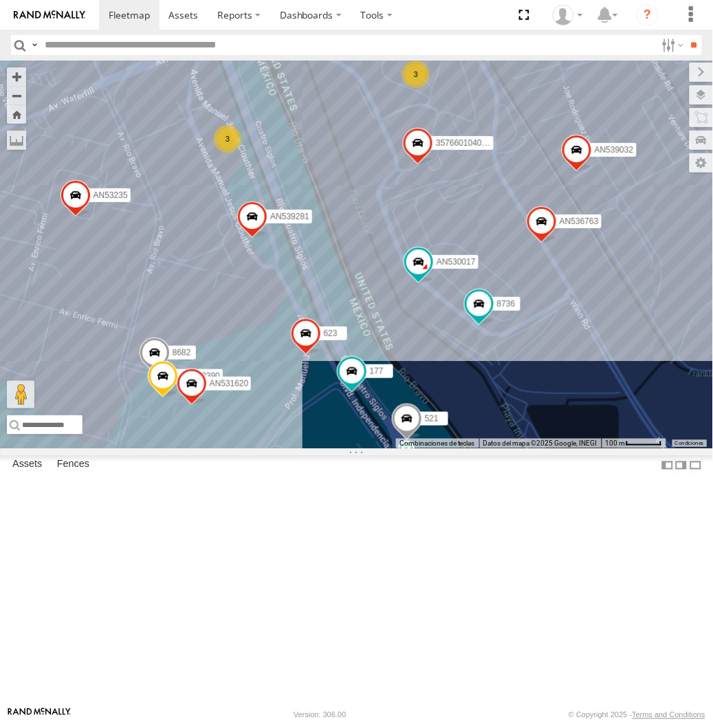
drag, startPoint x: 335, startPoint y: 415, endPoint x: 370, endPoint y: 425, distance: 35.7
click at [370, 425] on div "357660104096649 015910001918898 AN536763 AN532390 AN539032 7323 8682 8736 521 3…" at bounding box center [356, 254] width 713 height 388
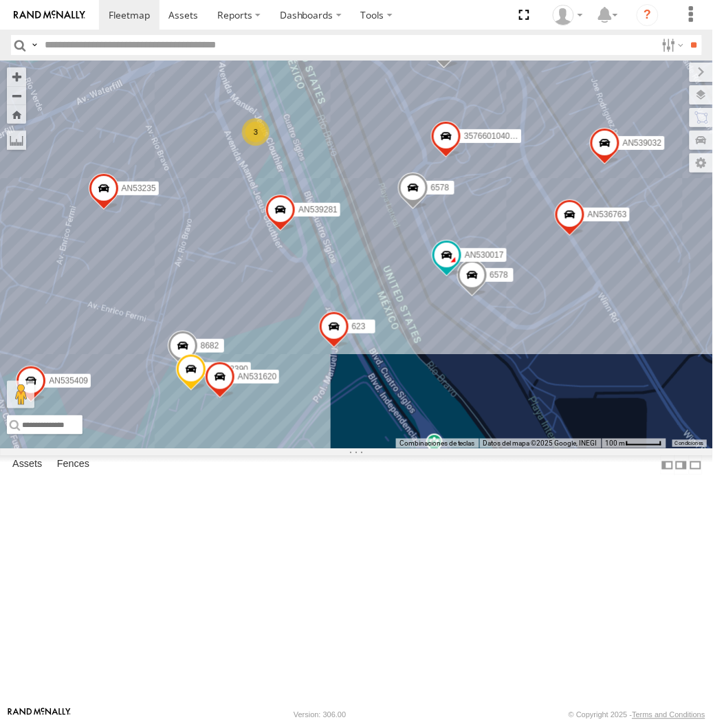
drag, startPoint x: 335, startPoint y: 387, endPoint x: 383, endPoint y: 382, distance: 48.4
click at [383, 382] on div "357660104096649 015910001918898 AN536763 AN532390 AN539032 7323 8682 6578 AN535…" at bounding box center [356, 254] width 713 height 388
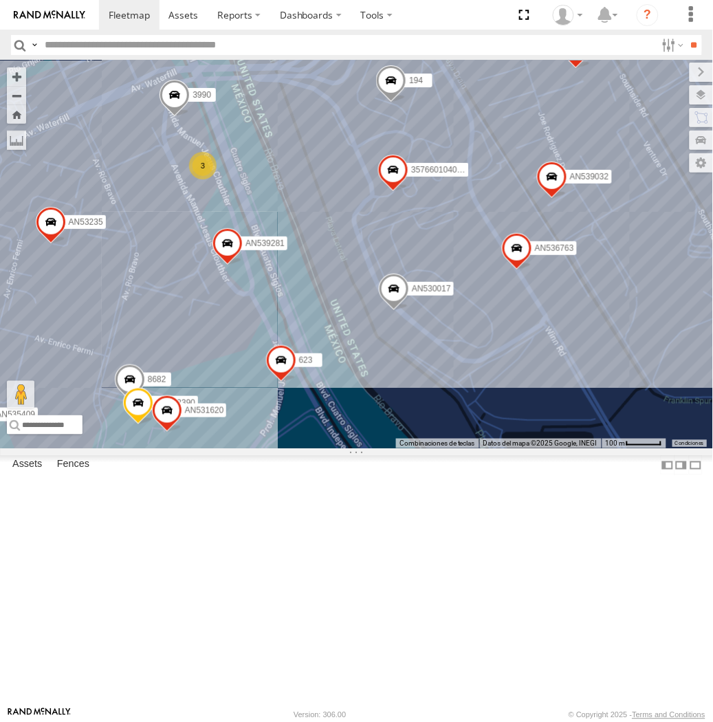
drag, startPoint x: 330, startPoint y: 414, endPoint x: 280, endPoint y: 253, distance: 169.1
click at [280, 253] on div "AN531945 AN535203 015910001845018 015910001811580 ZJ535914 F2771 AN538662 AN533…" at bounding box center [356, 254] width 713 height 388
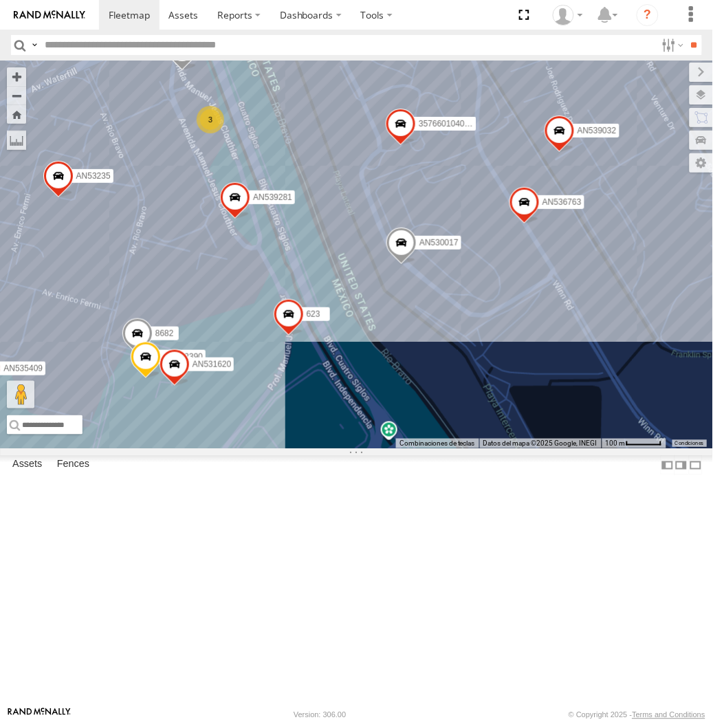
drag, startPoint x: 296, startPoint y: 244, endPoint x: 298, endPoint y: 218, distance: 26.2
click at [298, 218] on div "AN531945 AN535203 015910001845018 015910001811580 ZJ535914 F2771 AN538662 AN533…" at bounding box center [356, 254] width 713 height 388
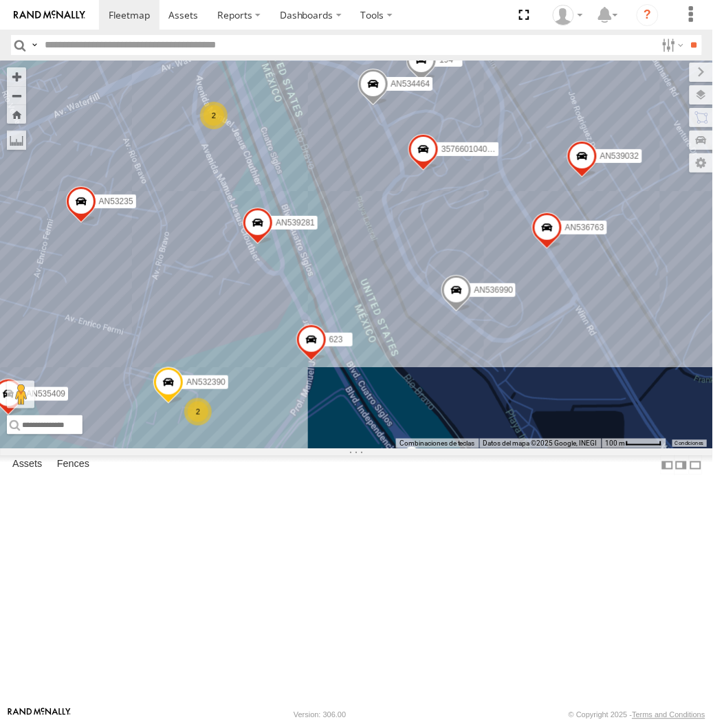
drag, startPoint x: 393, startPoint y: 259, endPoint x: 359, endPoint y: 340, distance: 87.5
click at [359, 340] on div "357660104096649 015910001918898 AN536763 AN534464 AN532390 AN539032 AN535409 39…" at bounding box center [356, 254] width 713 height 388
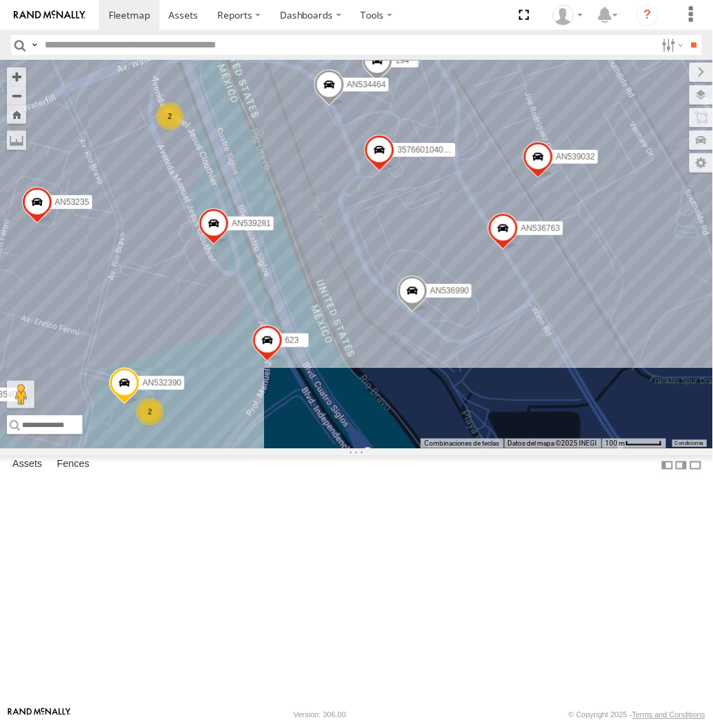
drag, startPoint x: 407, startPoint y: 410, endPoint x: 297, endPoint y: 428, distance: 111.5
click at [297, 428] on div "357660104096649 015910001918898 AN536763 AN534464 AN532390 AN539032 AN536990 67…" at bounding box center [356, 254] width 713 height 388
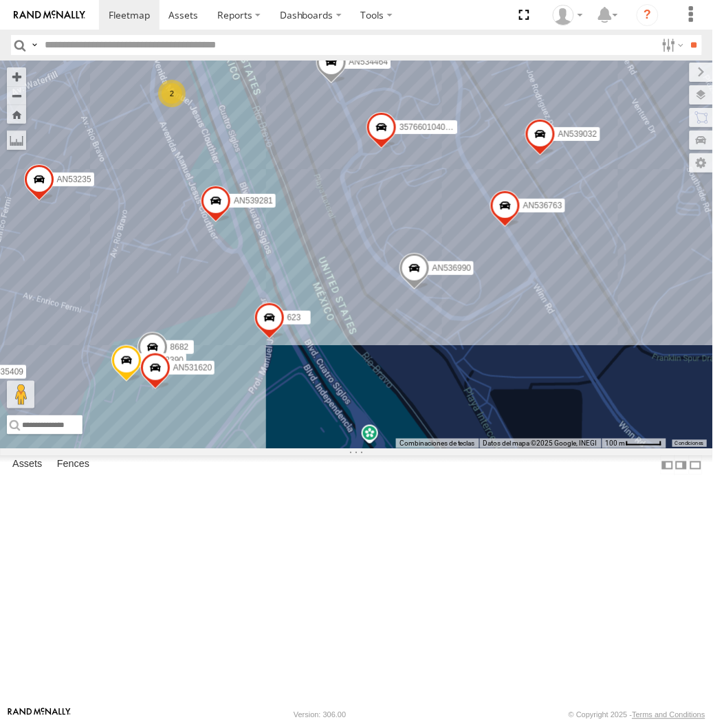
drag, startPoint x: 195, startPoint y: 597, endPoint x: 258, endPoint y: 569, distance: 69.6
click at [258, 448] on div "357660104096649 015910001918898 AN536763 AN534464 AN532390 AN539032 AN536990 67…" at bounding box center [356, 254] width 713 height 388
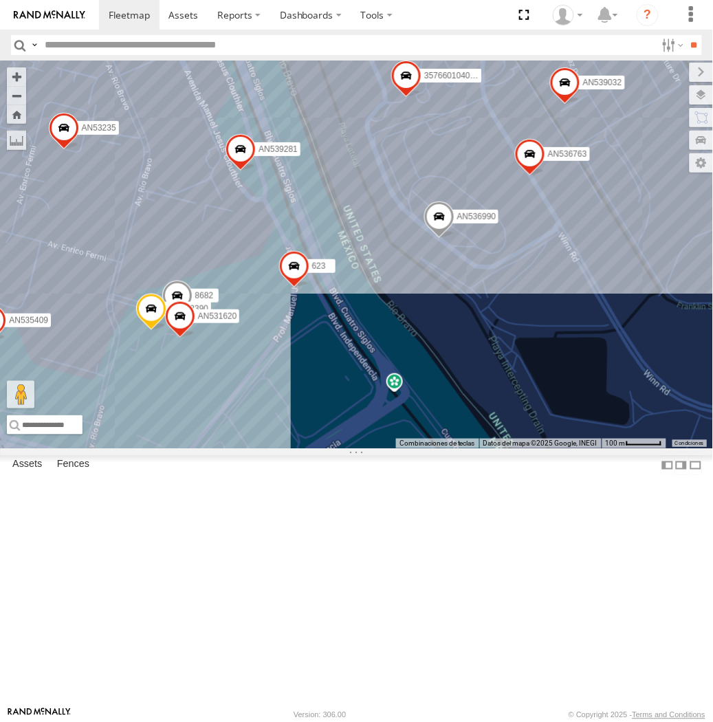
drag, startPoint x: 289, startPoint y: 568, endPoint x: 368, endPoint y: 352, distance: 229.6
click at [368, 352] on div "357660104096649 015910001918898 AN536763 AN534464 AN532390 AN539032 AN536990 67…" at bounding box center [356, 254] width 713 height 388
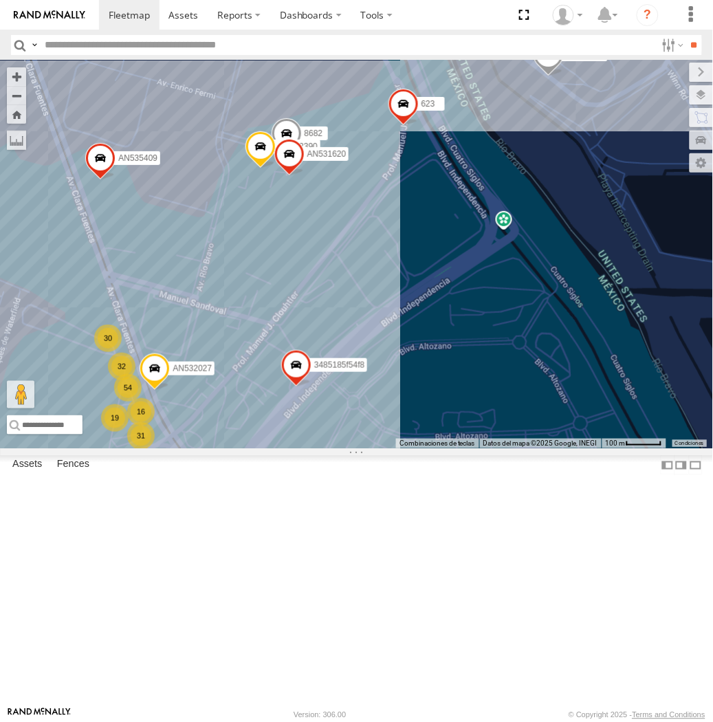
drag, startPoint x: 315, startPoint y: 516, endPoint x: 422, endPoint y: 353, distance: 195.6
click at [422, 353] on div "357660104096649 015910001918898 AN536763 AN534464 AN532390 AN539032 AN536990 67…" at bounding box center [356, 254] width 713 height 388
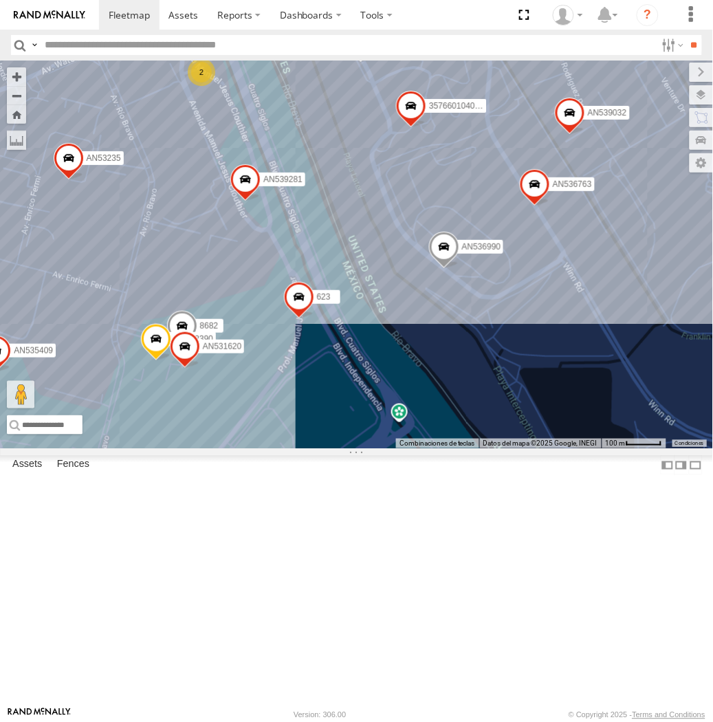
drag, startPoint x: 370, startPoint y: 330, endPoint x: 264, endPoint y: 526, distance: 223.3
click at [264, 448] on div "357660104096649 015910001918898 AN536763 AN534464 AN532390 AN539032 AN536990 67…" at bounding box center [356, 254] width 713 height 388
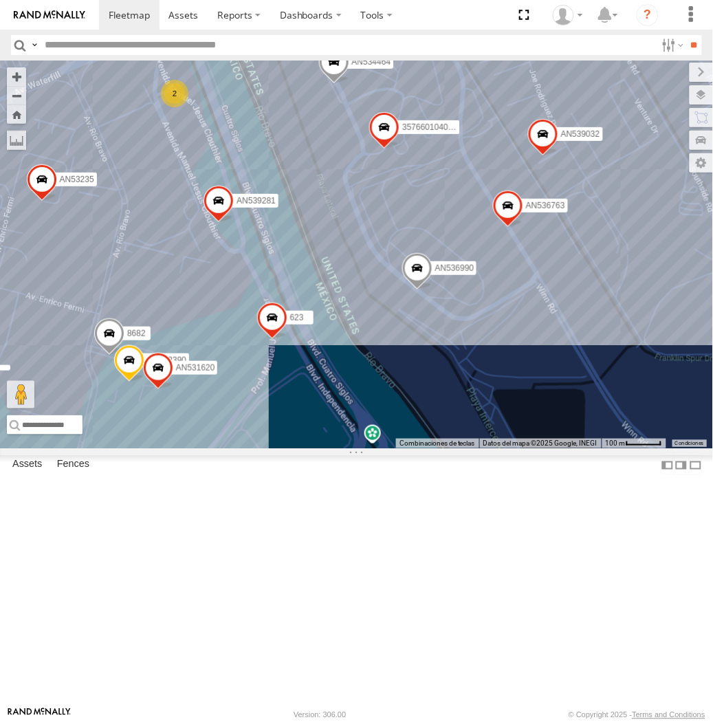
drag, startPoint x: 307, startPoint y: 331, endPoint x: 250, endPoint y: 382, distance: 76.4
click at [250, 382] on div "357660104096649 015910001918898 AN536763 AN534464 AN532390 AN539032 8682 AN5369…" at bounding box center [356, 254] width 713 height 388
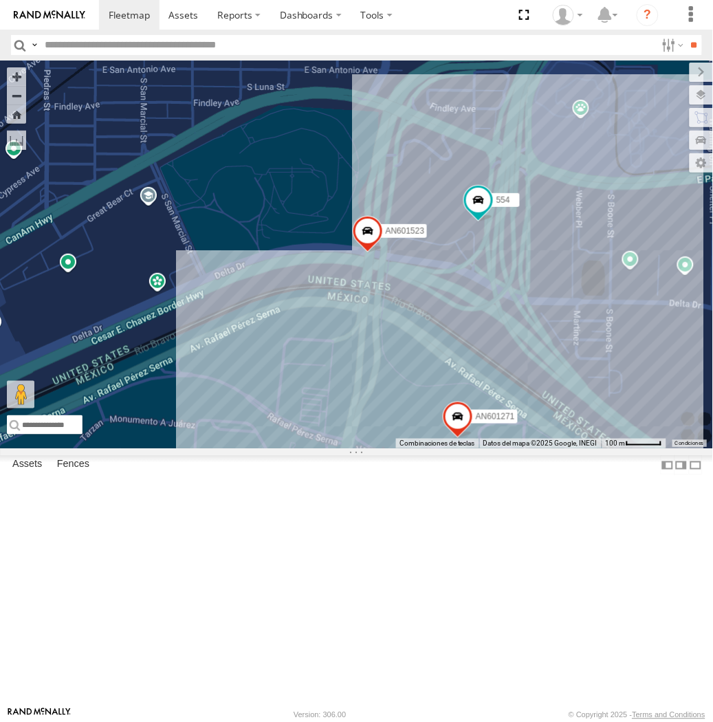
drag, startPoint x: 528, startPoint y: 450, endPoint x: 498, endPoint y: 436, distance: 32.9
click at [498, 436] on div "AN601271 AN601523 554" at bounding box center [356, 254] width 713 height 388
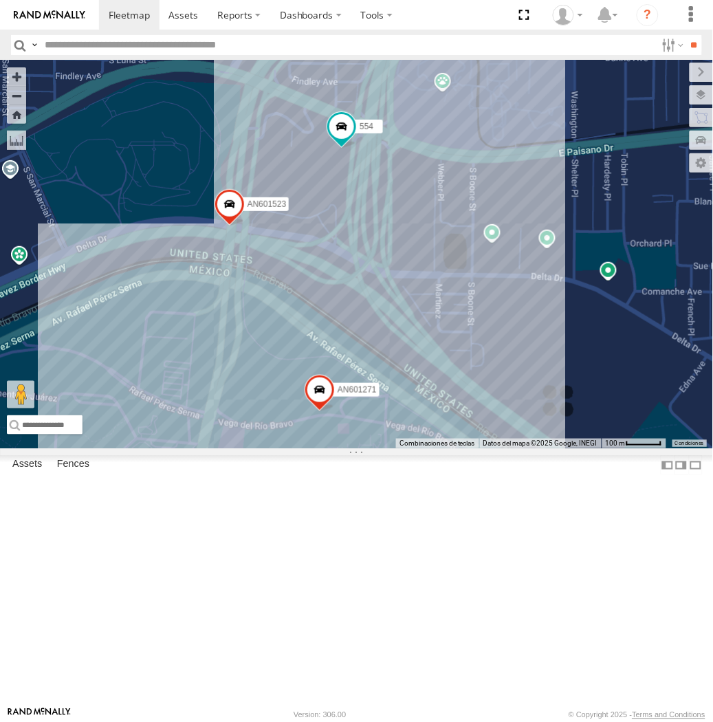
drag, startPoint x: 520, startPoint y: 523, endPoint x: 320, endPoint y: 403, distance: 233.0
click at [320, 403] on div "AN601271 AN601523 554 6578" at bounding box center [356, 254] width 713 height 388
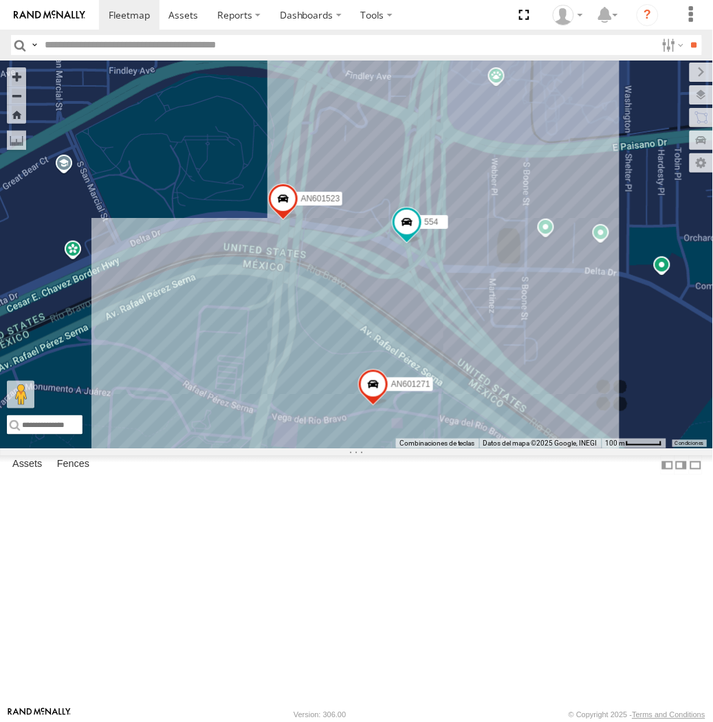
drag, startPoint x: 58, startPoint y: 312, endPoint x: 131, endPoint y: 321, distance: 72.7
click at [131, 321] on div "AN601271 AN601523 554" at bounding box center [356, 254] width 713 height 388
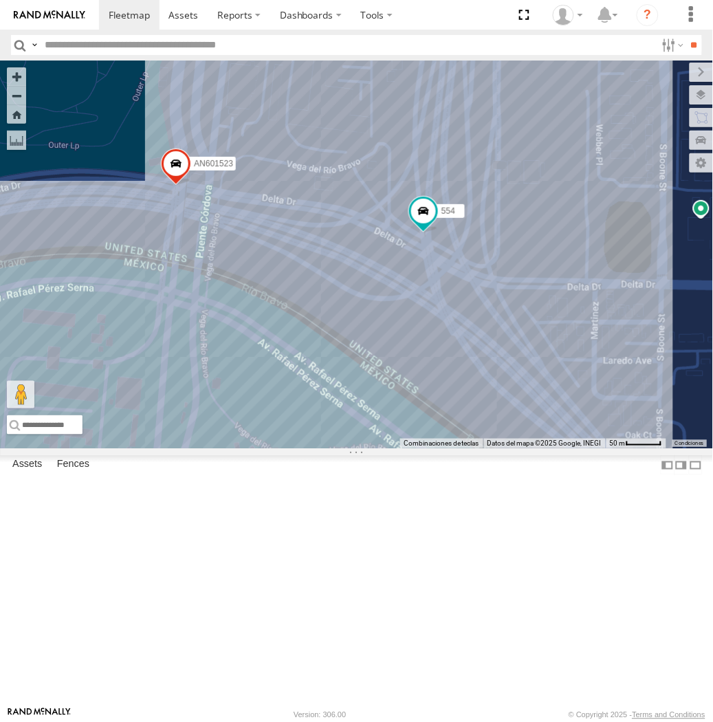
drag, startPoint x: 337, startPoint y: 411, endPoint x: 380, endPoint y: 421, distance: 44.4
click at [380, 421] on div "AN601271 AN601523 554" at bounding box center [356, 254] width 713 height 388
